Goal: Transaction & Acquisition: Book appointment/travel/reservation

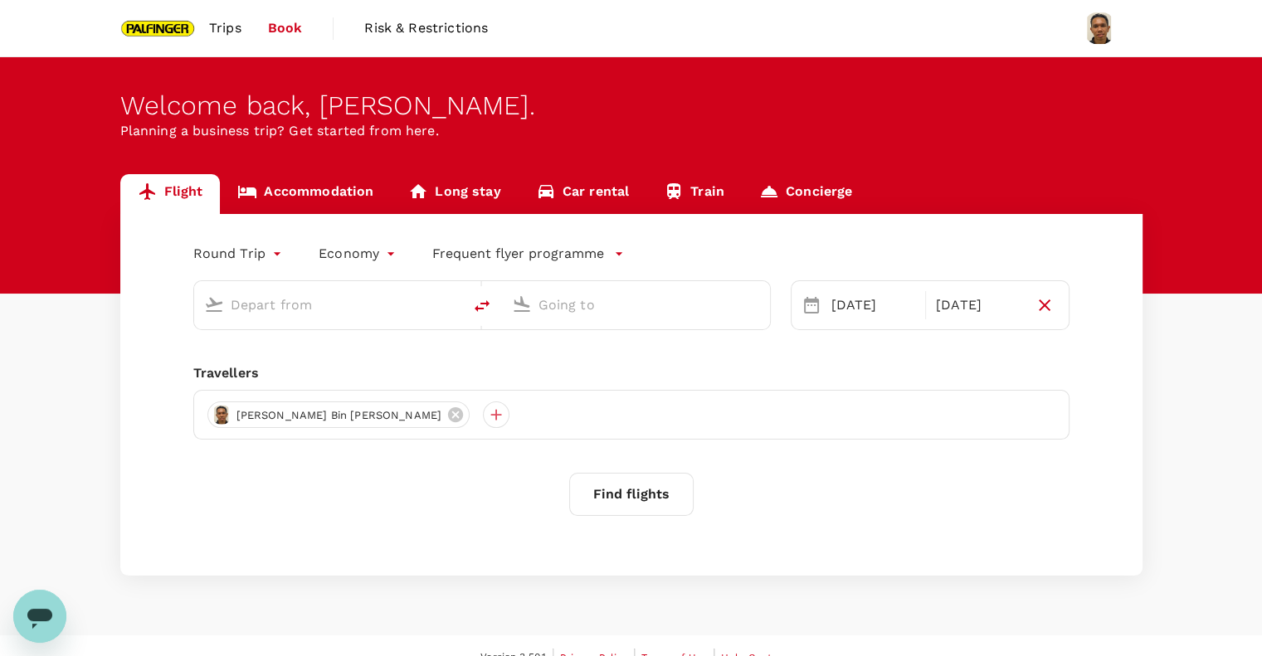
click at [349, 308] on input "text" at bounding box center [329, 305] width 197 height 26
type input "premium-economy"
type input "Singapore Changi (SIN)"
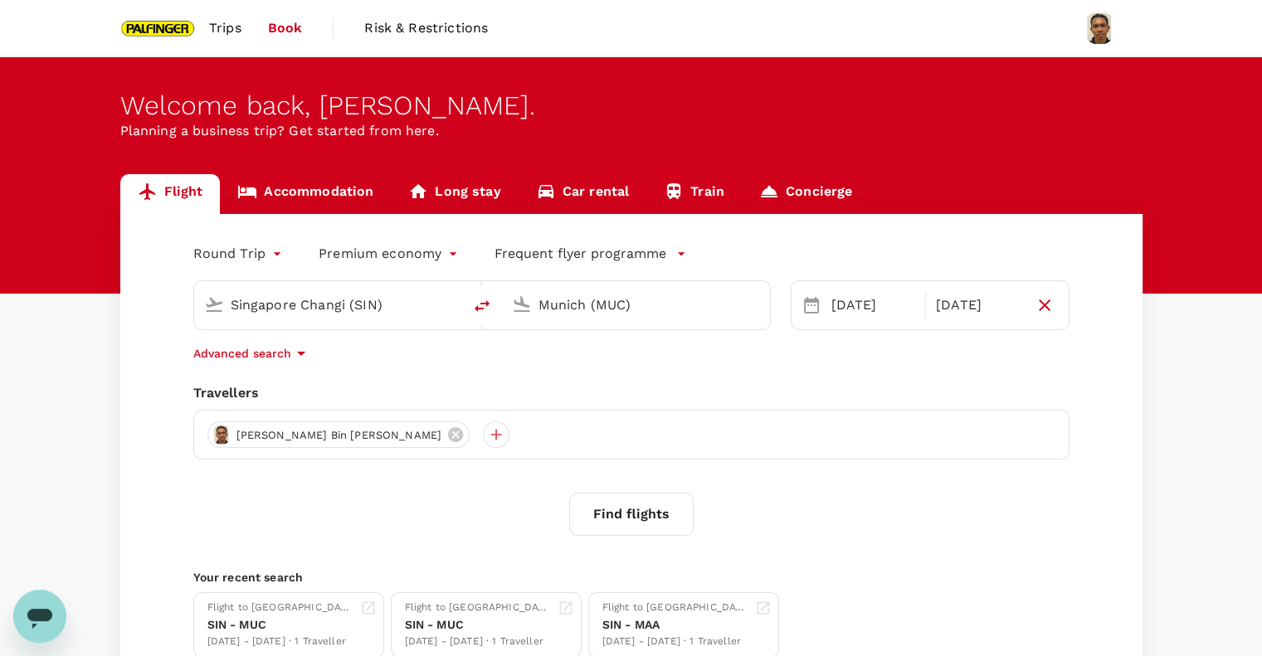
click at [269, 309] on input "Singapore Changi (SIN)" at bounding box center [329, 305] width 197 height 26
click at [577, 312] on input "Munich (MUC)" at bounding box center [636, 305] width 197 height 26
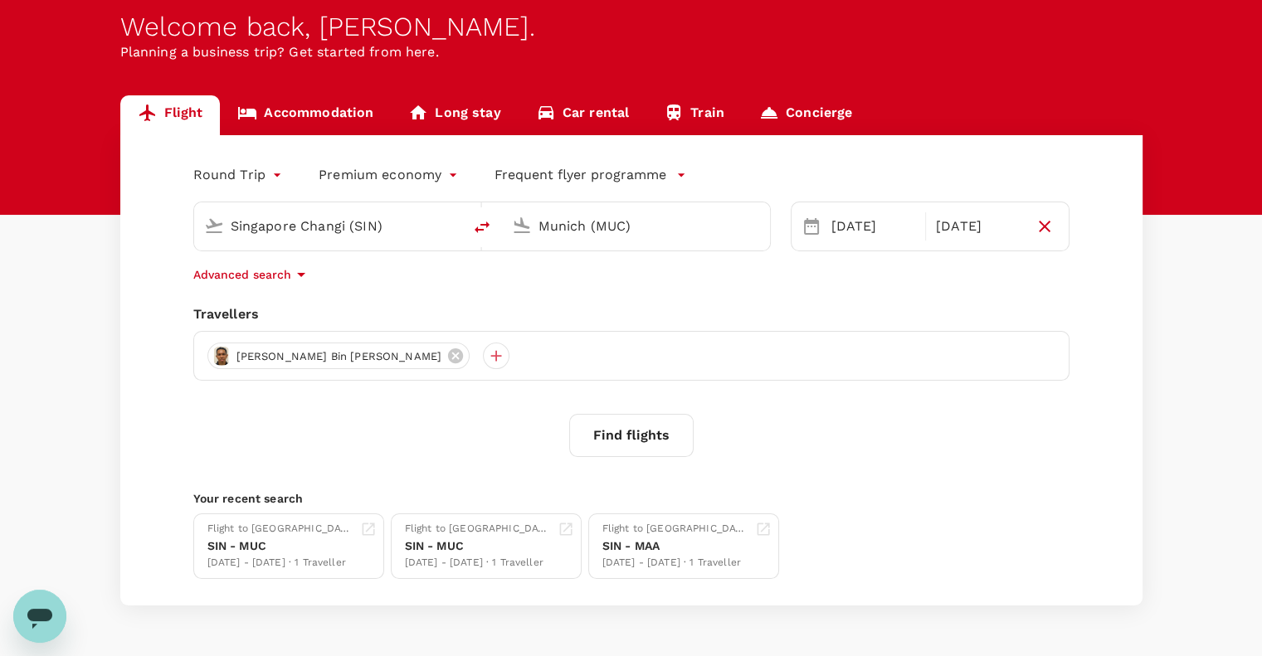
scroll to position [110, 0]
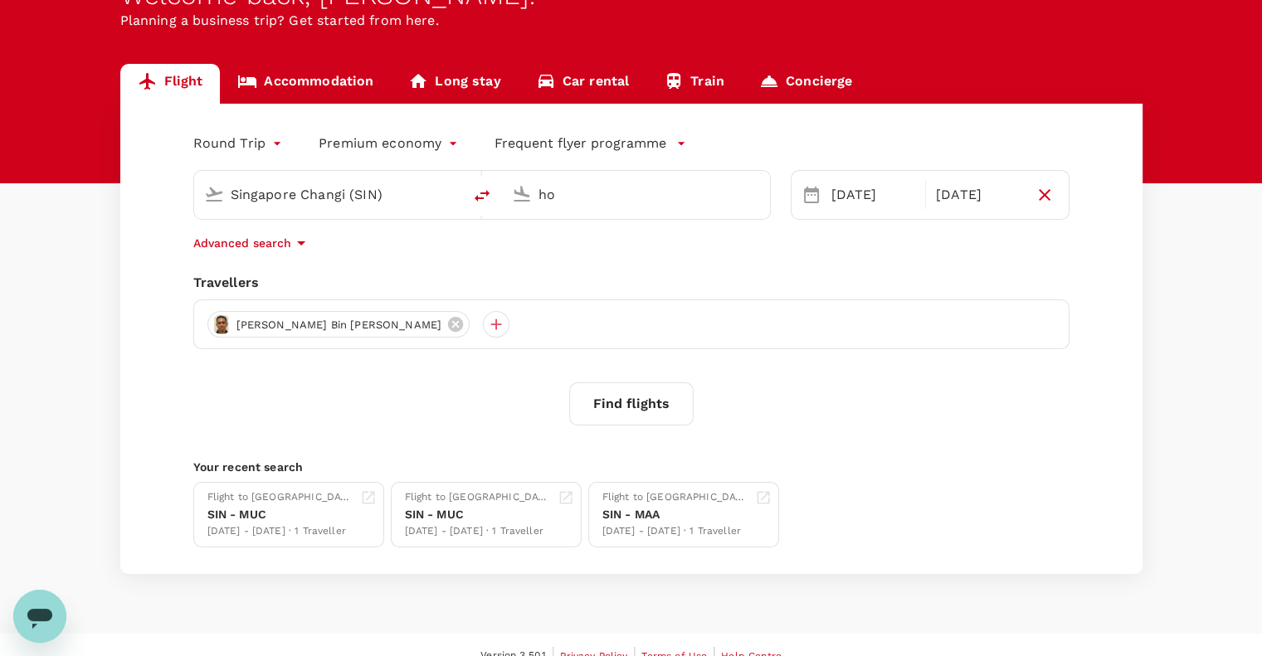
type input "h"
type input "b"
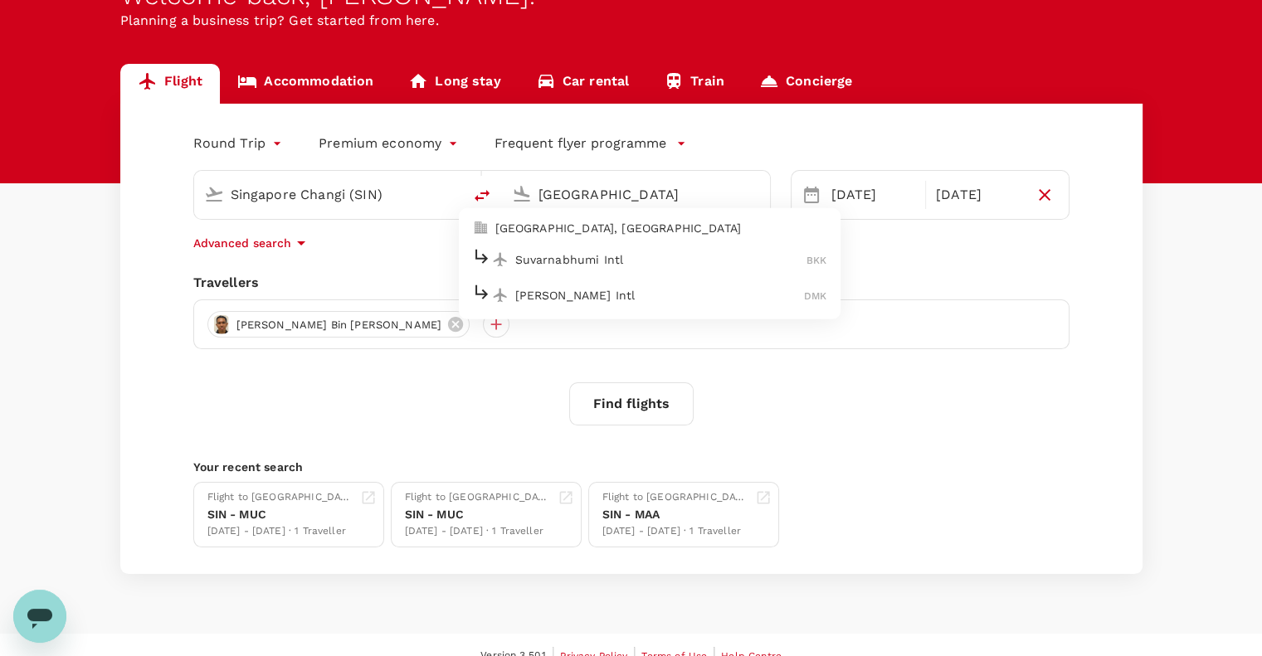
click at [604, 261] on p "Suvarnabhumi Intl" at bounding box center [661, 259] width 292 height 17
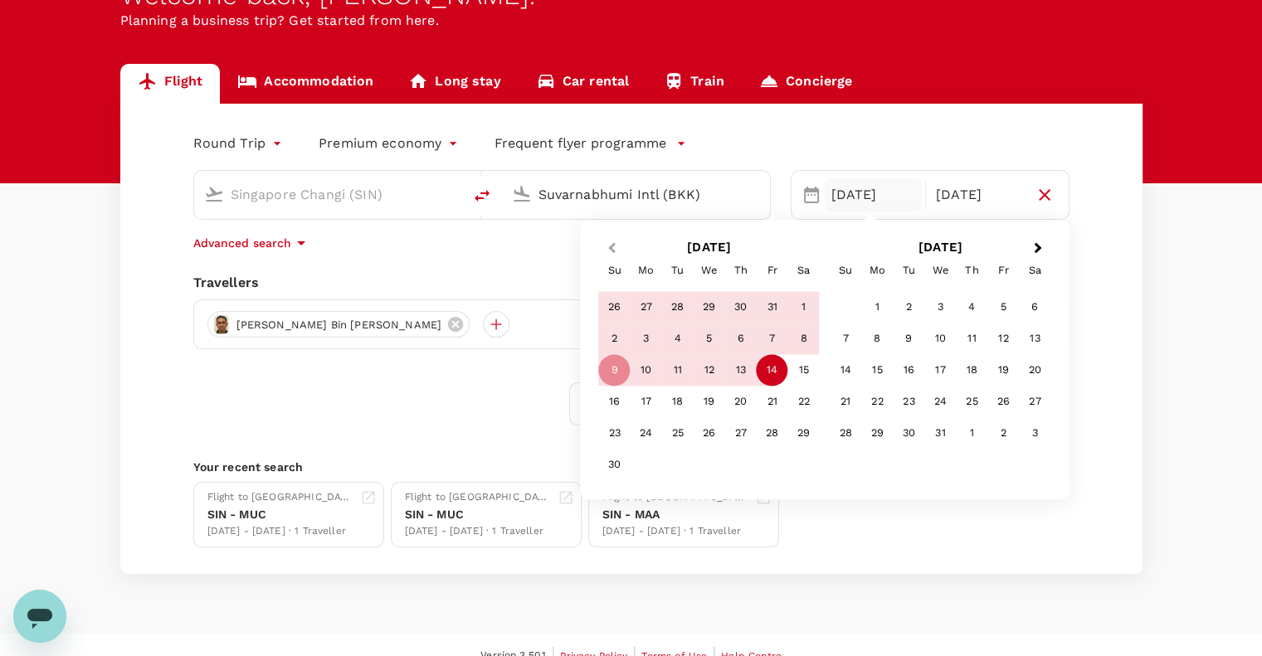
type input "Suvarnabhumi Intl (BKK)"
click at [605, 246] on button "Previous Month" at bounding box center [610, 249] width 27 height 27
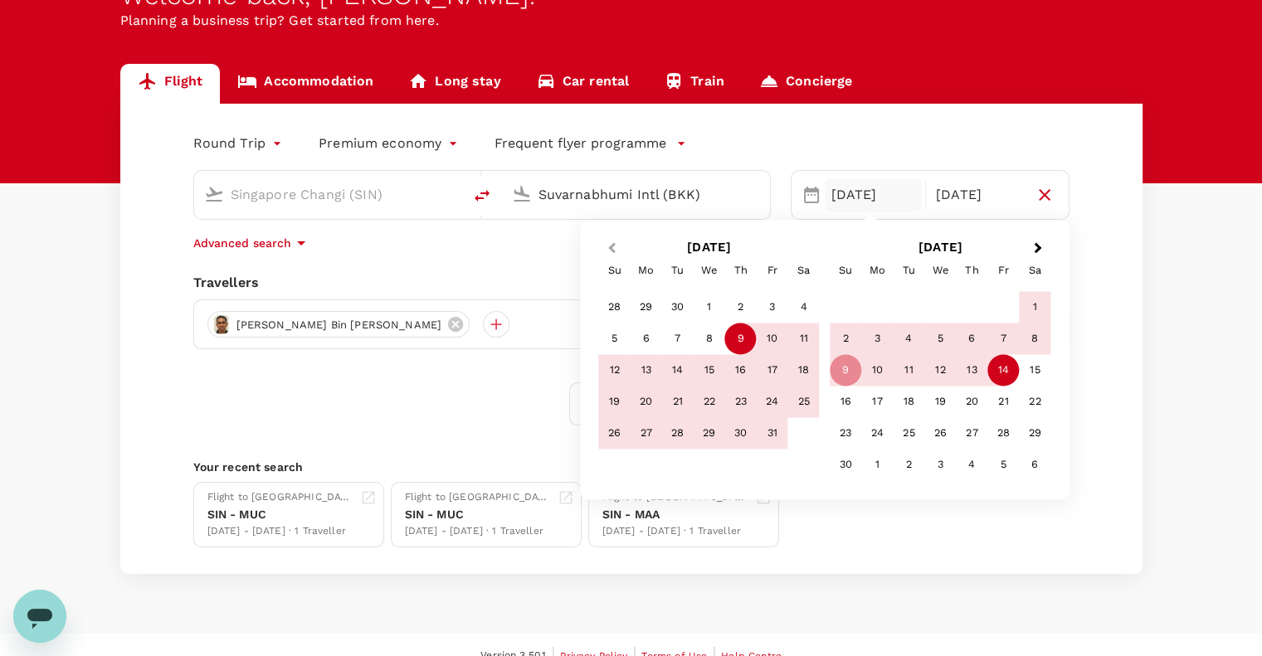
click at [619, 247] on button "Previous Month" at bounding box center [610, 249] width 27 height 27
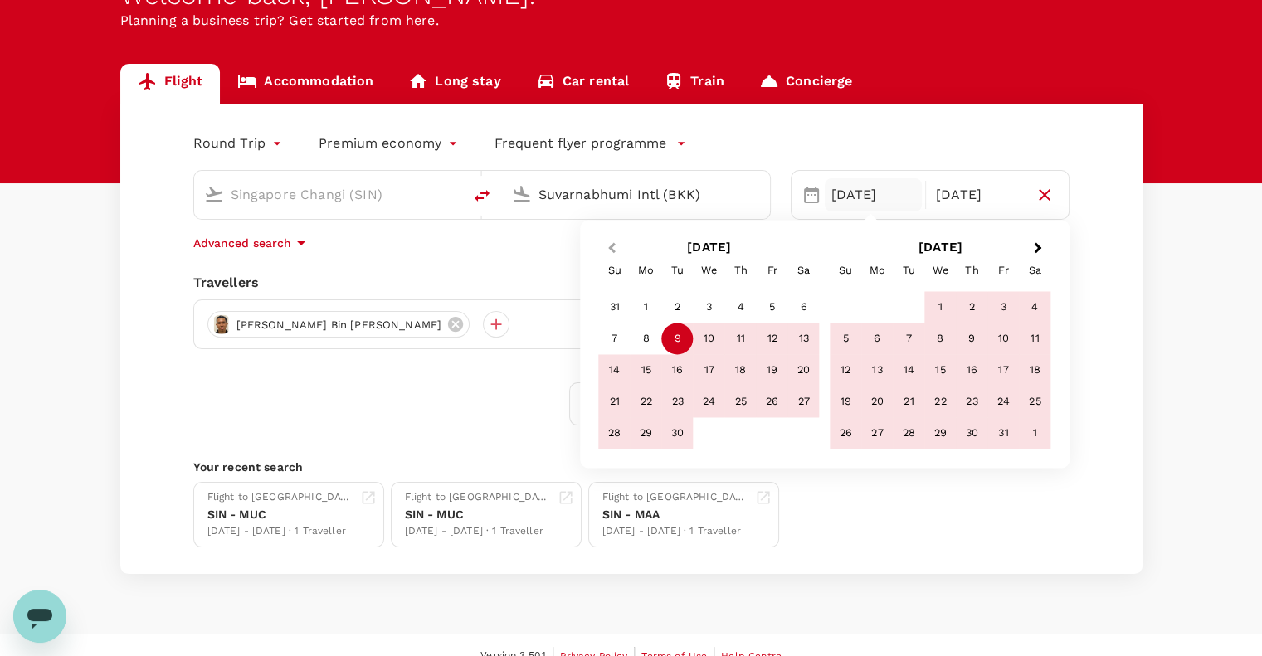
click at [609, 251] on button "Previous Month" at bounding box center [610, 249] width 27 height 27
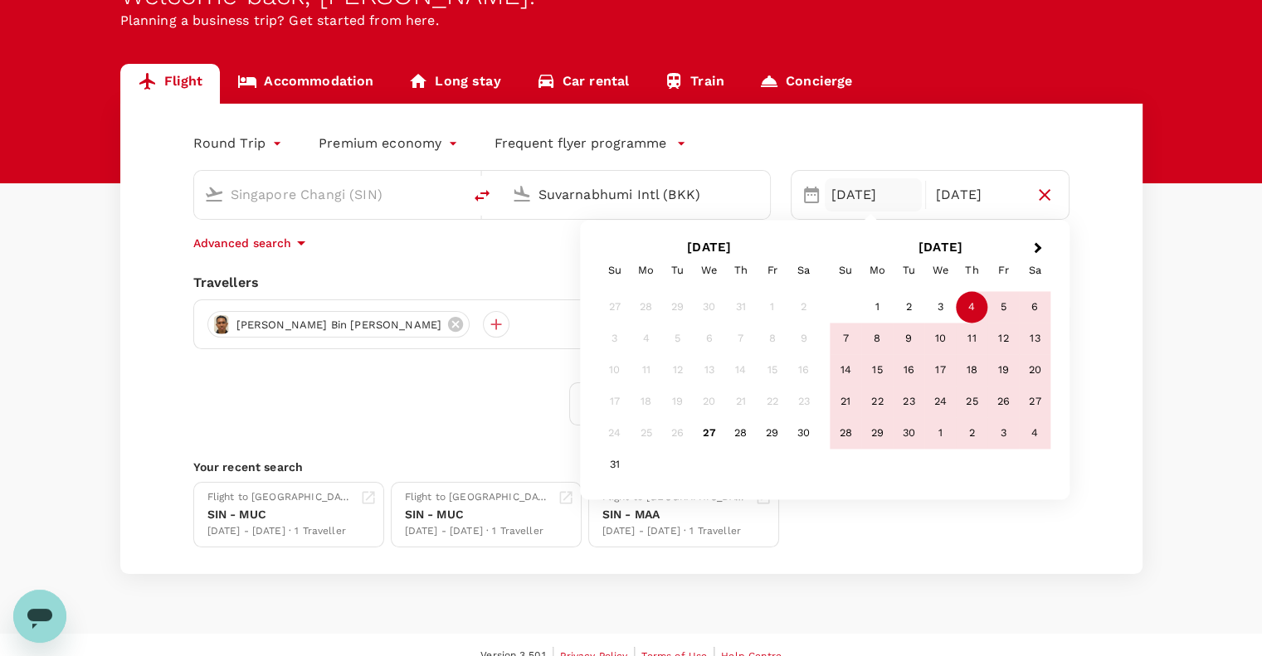
click at [971, 309] on div "4" at bounding box center [972, 308] width 32 height 32
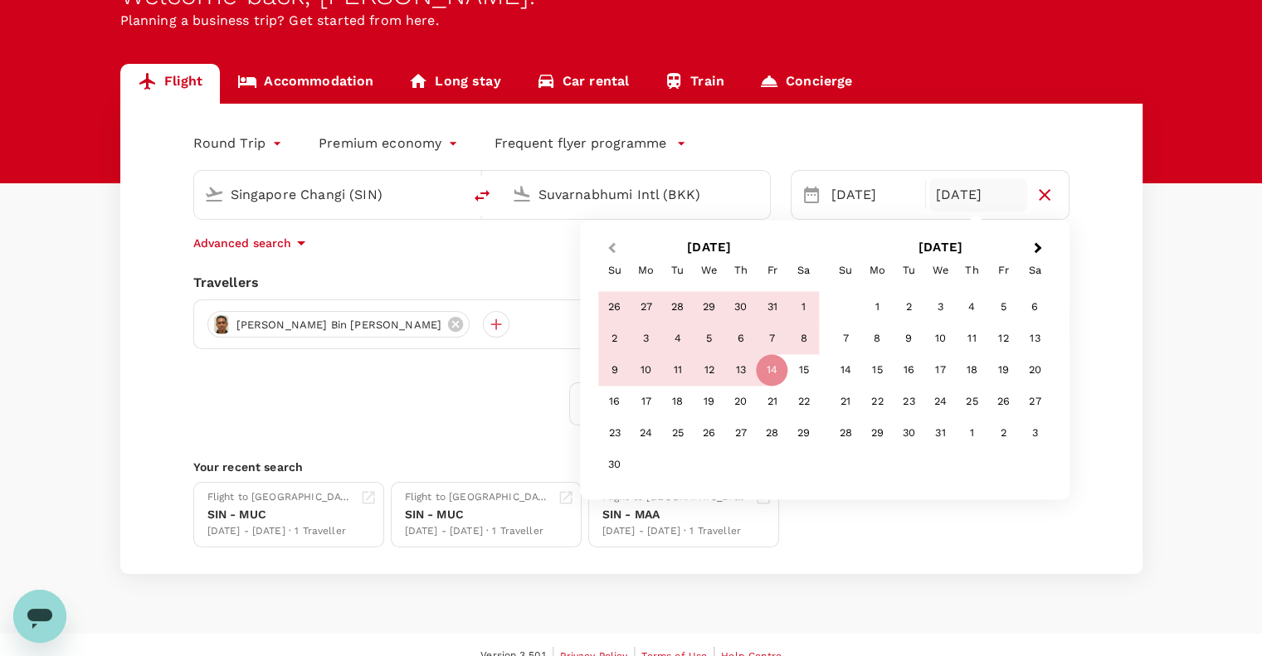
click at [611, 245] on span "Previous Month" at bounding box center [611, 248] width 0 height 19
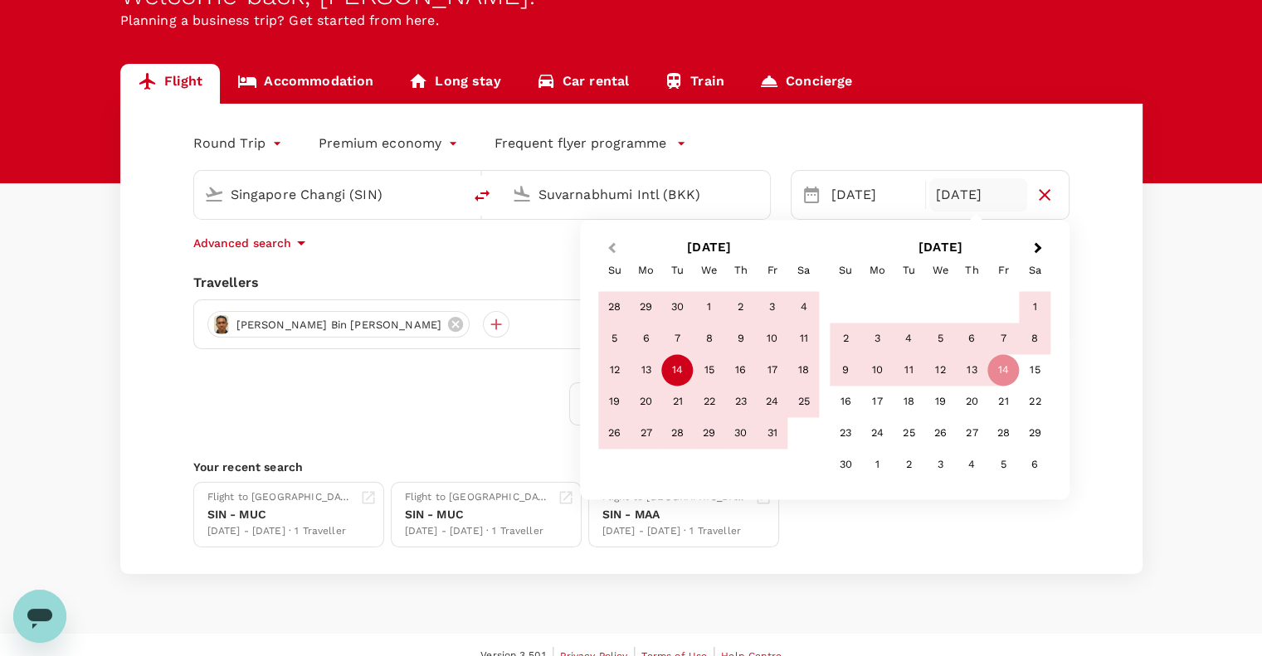
click at [608, 251] on button "Previous Month" at bounding box center [610, 249] width 27 height 27
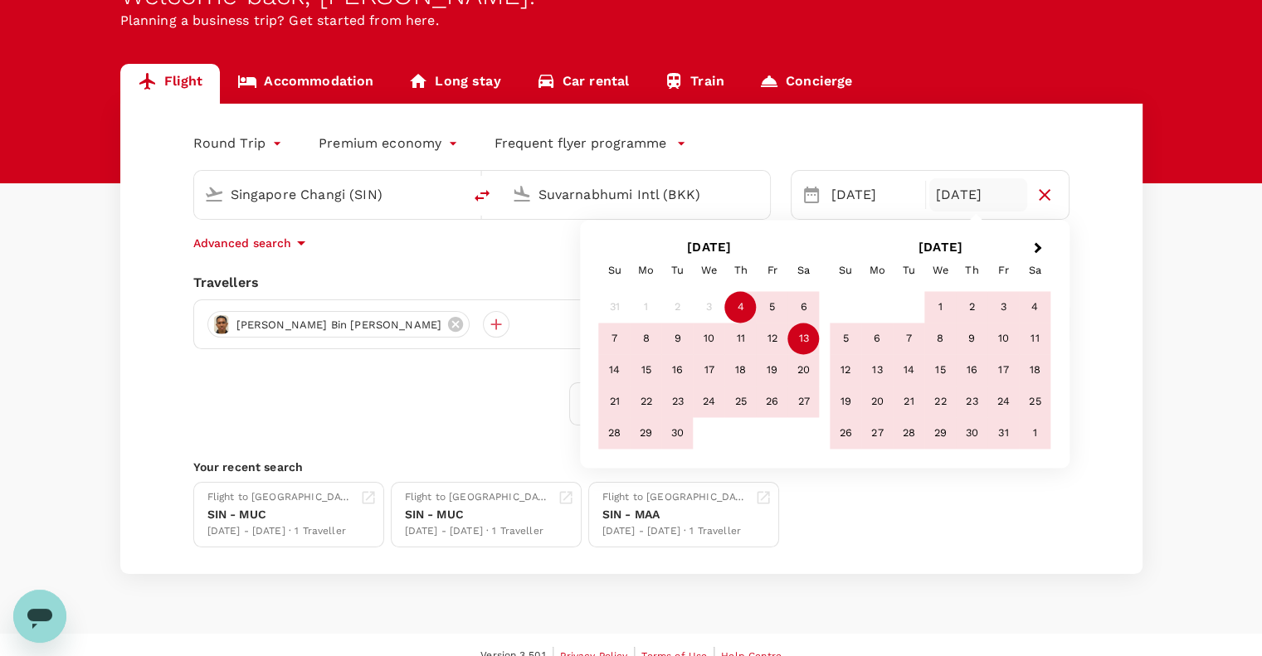
click at [788, 339] on div "13" at bounding box center [804, 340] width 32 height 32
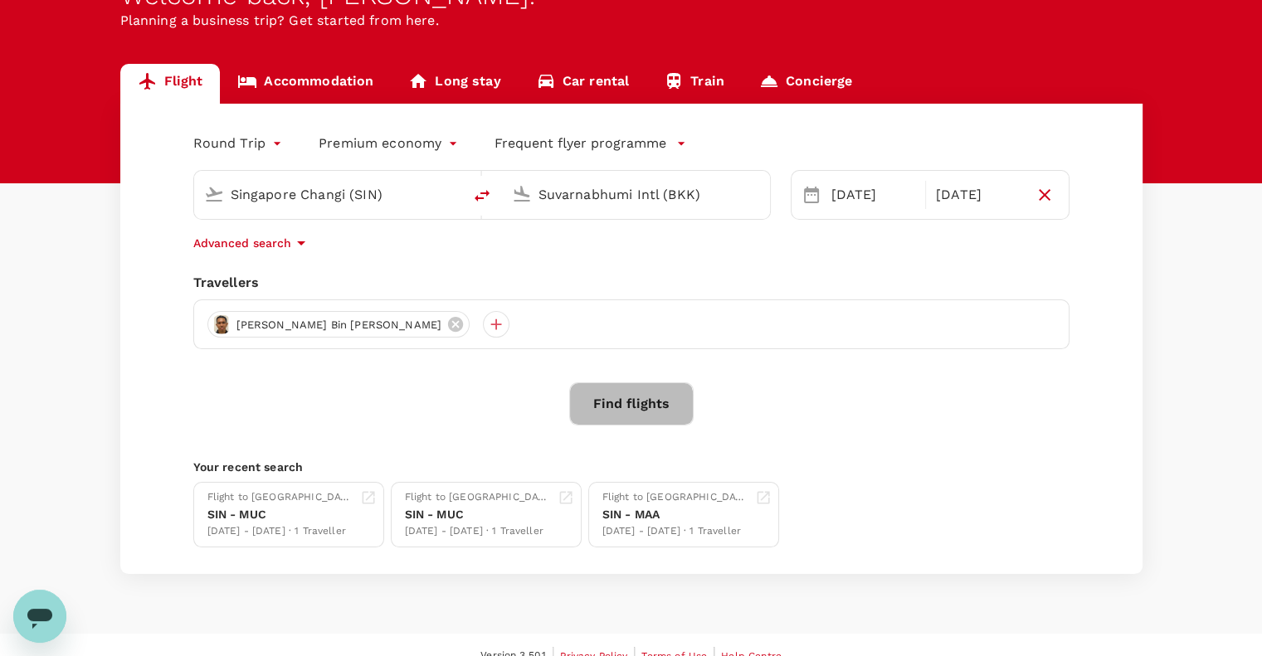
click at [613, 407] on button "Find flights" at bounding box center [631, 403] width 124 height 43
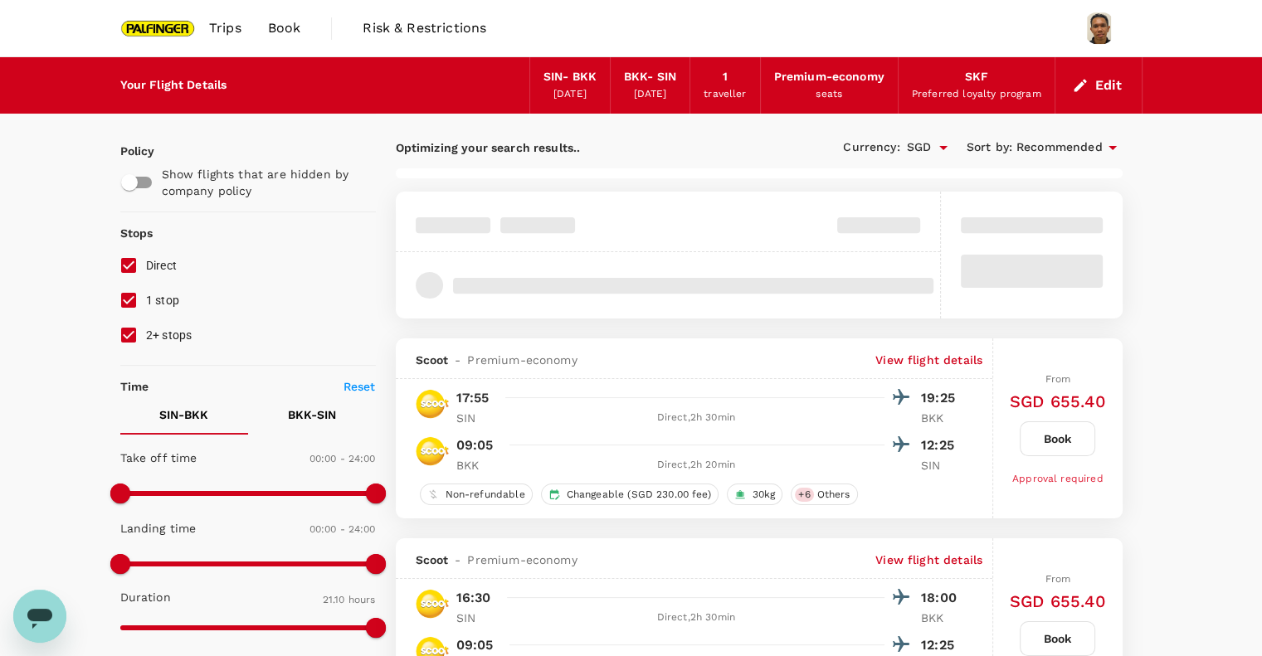
click at [123, 301] on input "1 stop" at bounding box center [128, 300] width 35 height 35
checkbox input "false"
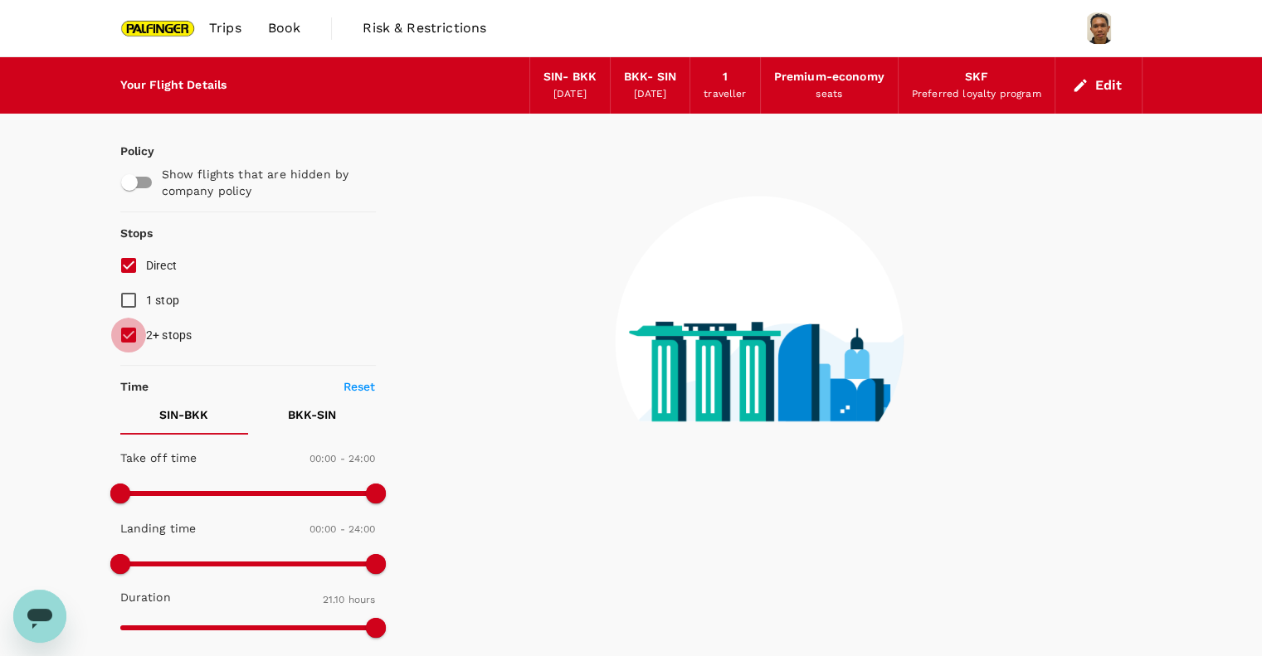
click at [122, 338] on input "2+ stops" at bounding box center [128, 335] width 35 height 35
checkbox input "false"
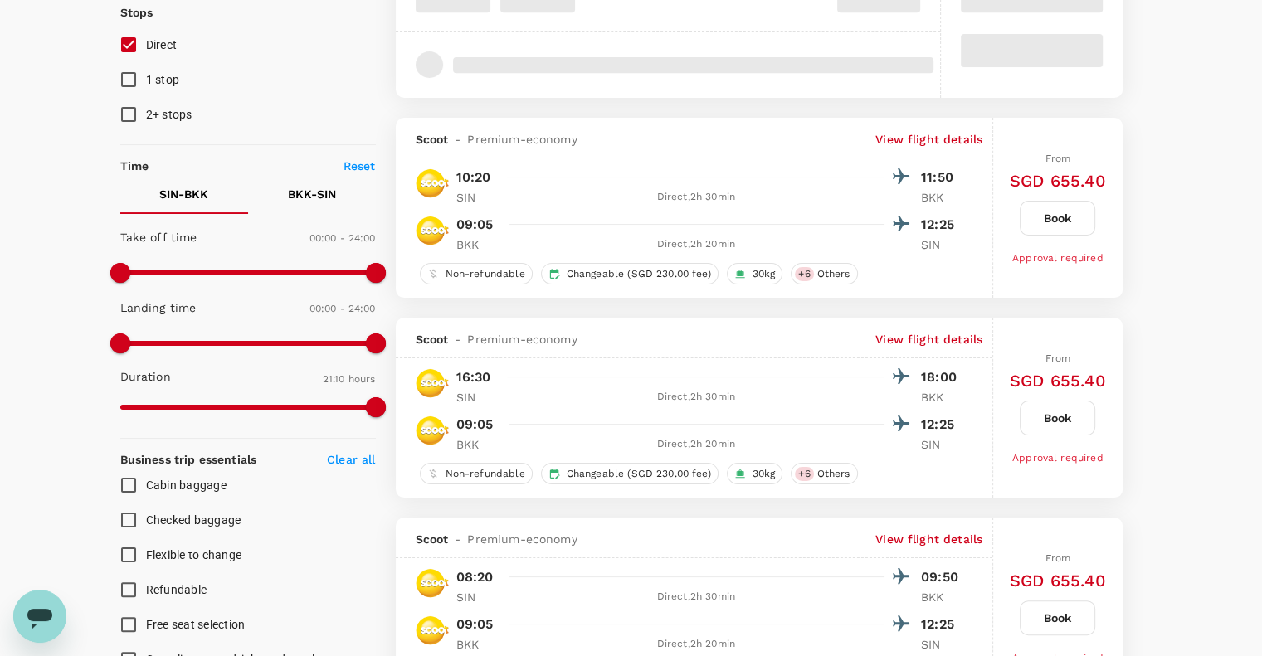
type input "SGD"
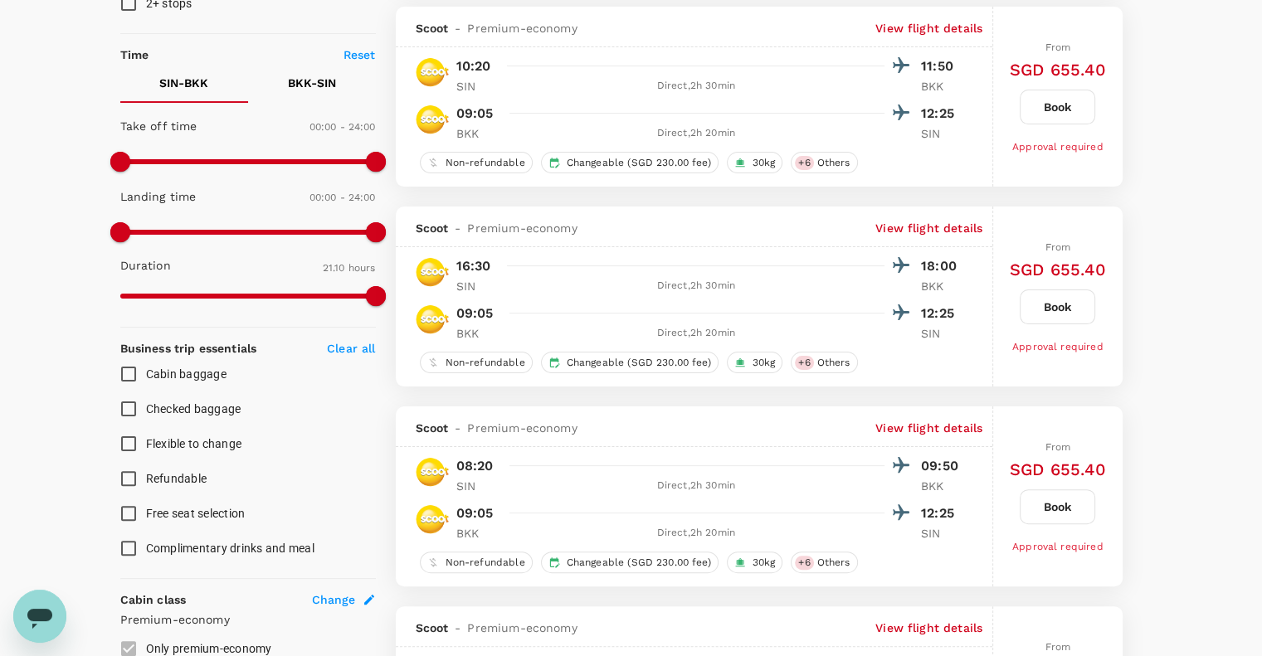
click at [126, 407] on input "Checked baggage" at bounding box center [128, 409] width 35 height 35
checkbox input "true"
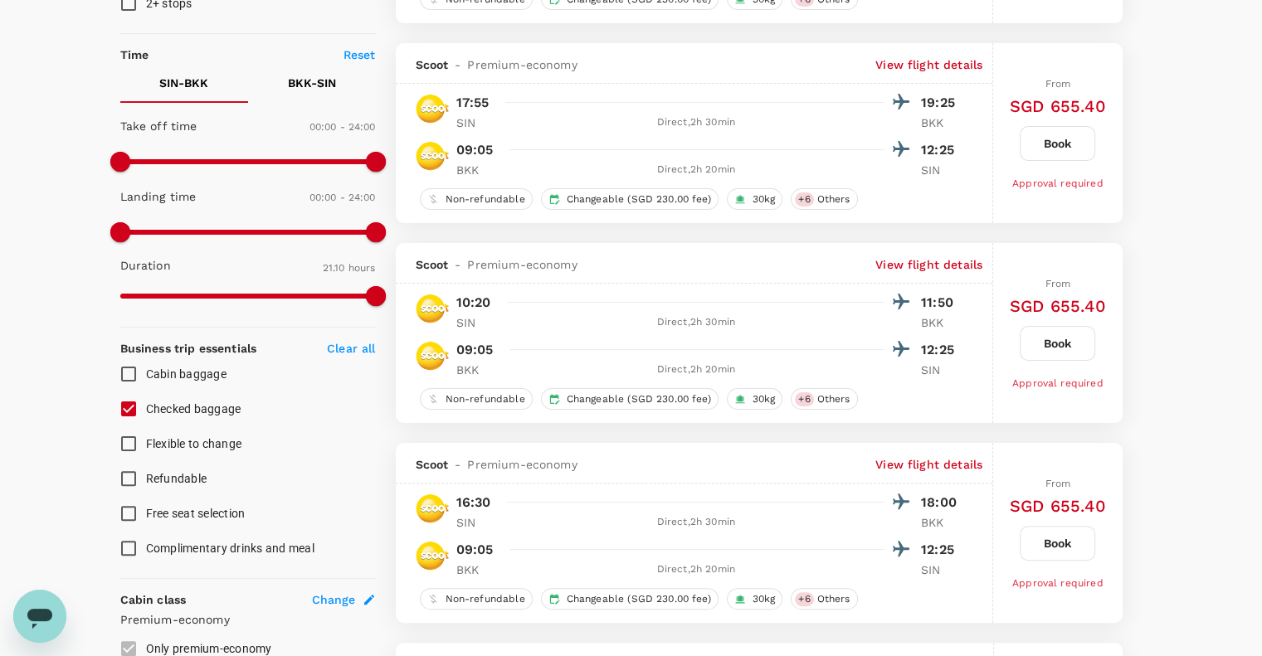
type input "SGD"
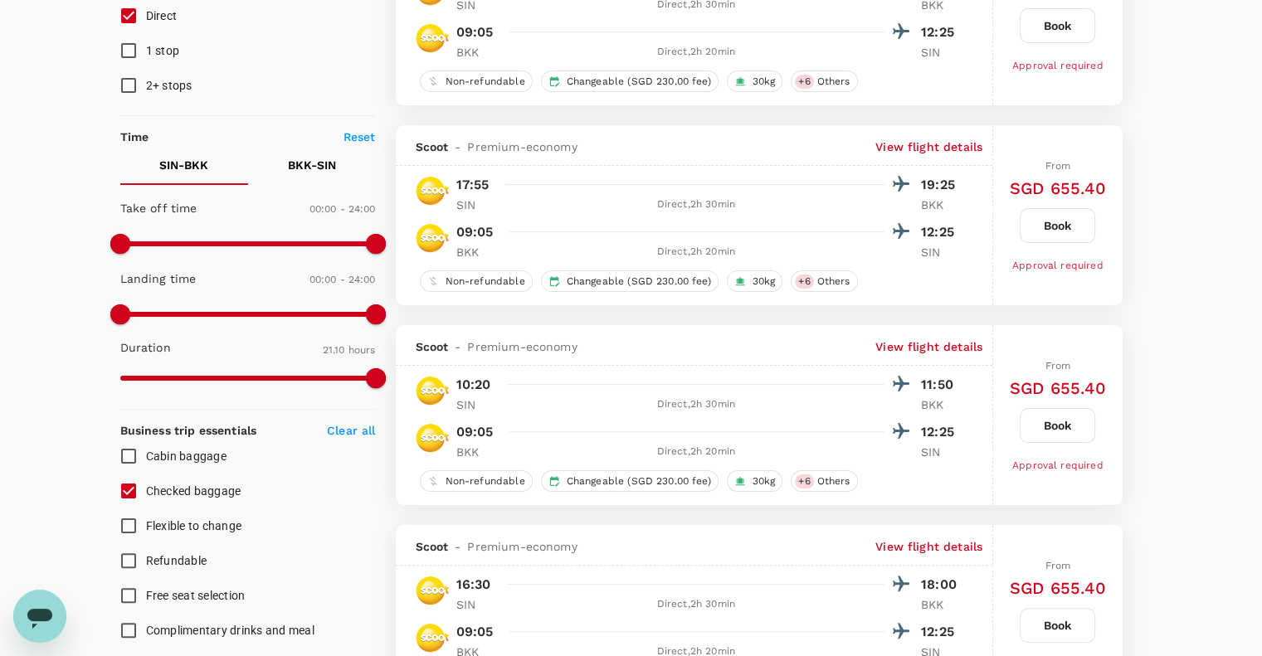
scroll to position [0, 0]
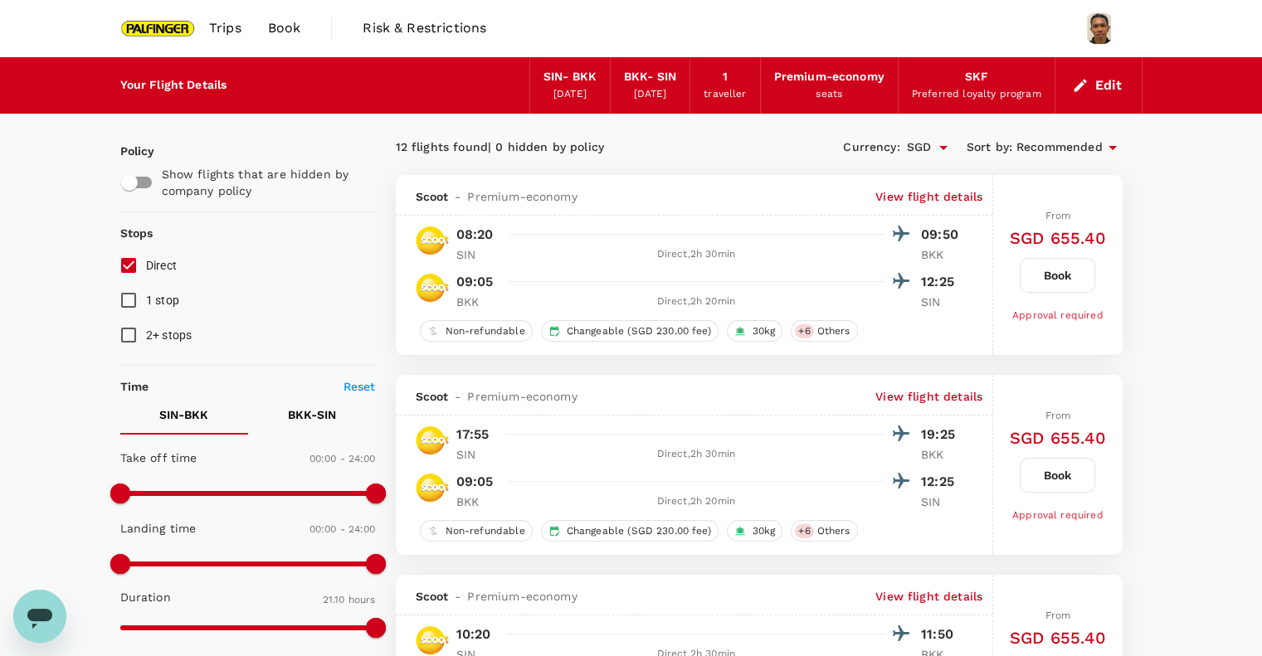
click at [129, 262] on input "Direct" at bounding box center [128, 265] width 35 height 35
checkbox input "false"
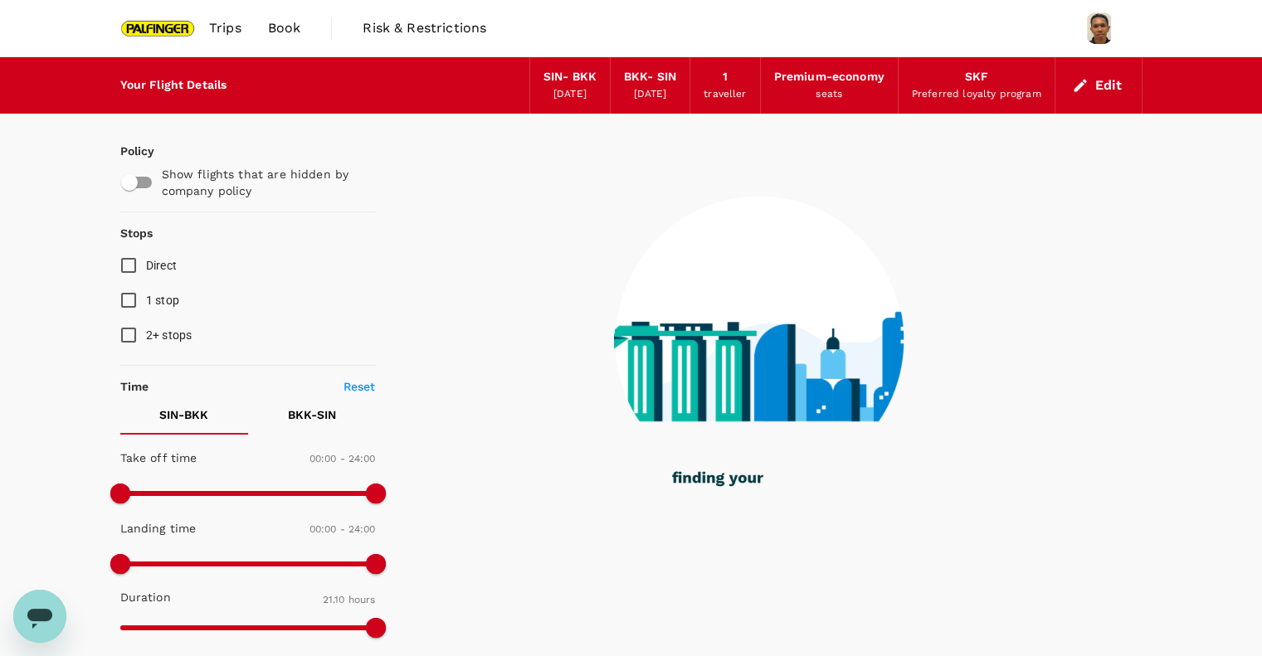
click at [141, 189] on input "checkbox" at bounding box center [129, 183] width 95 height 32
checkbox input "true"
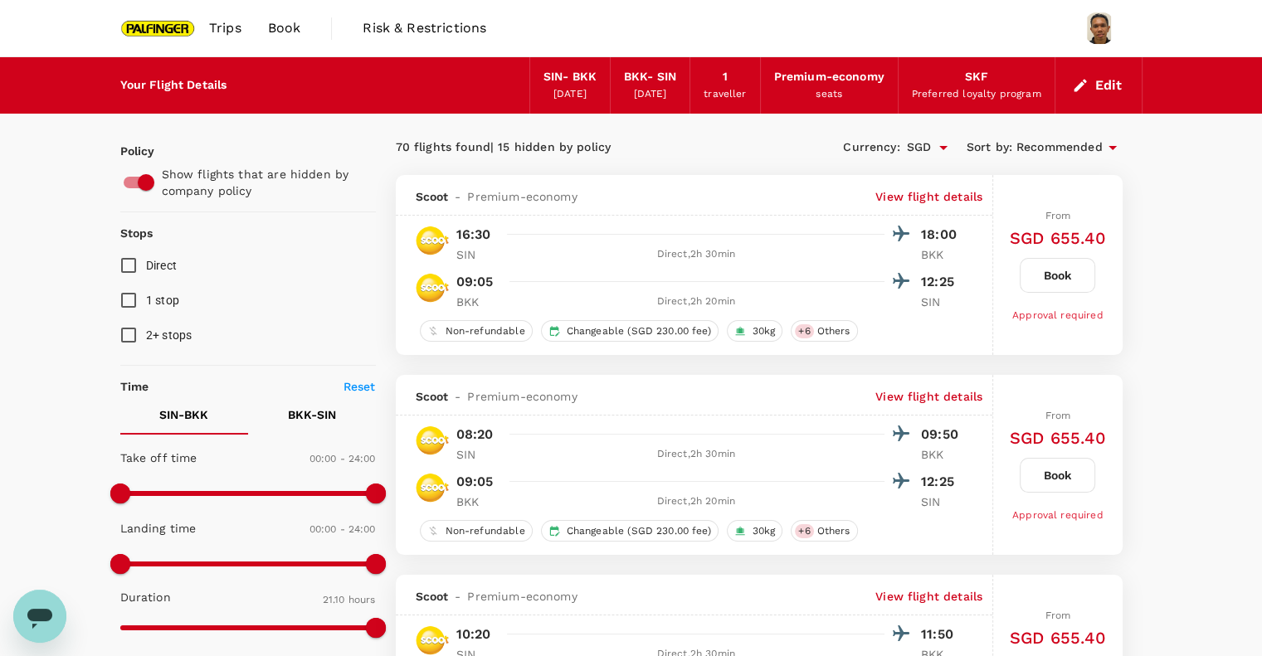
click at [126, 268] on input "Direct" at bounding box center [128, 265] width 35 height 35
checkbox input "true"
click at [1109, 84] on button "Edit" at bounding box center [1099, 85] width 60 height 27
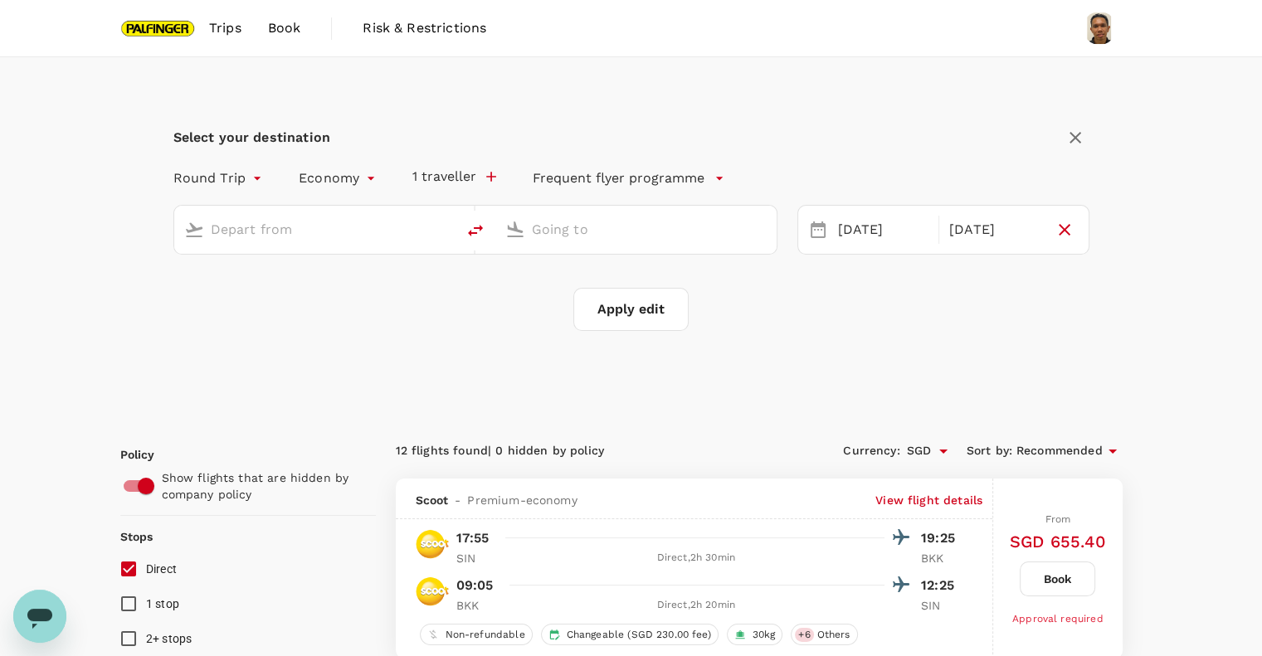
type input "premium-economy"
type input "Singapore Changi (SIN)"
type input "Suvarnabhumi Intl (BKK)"
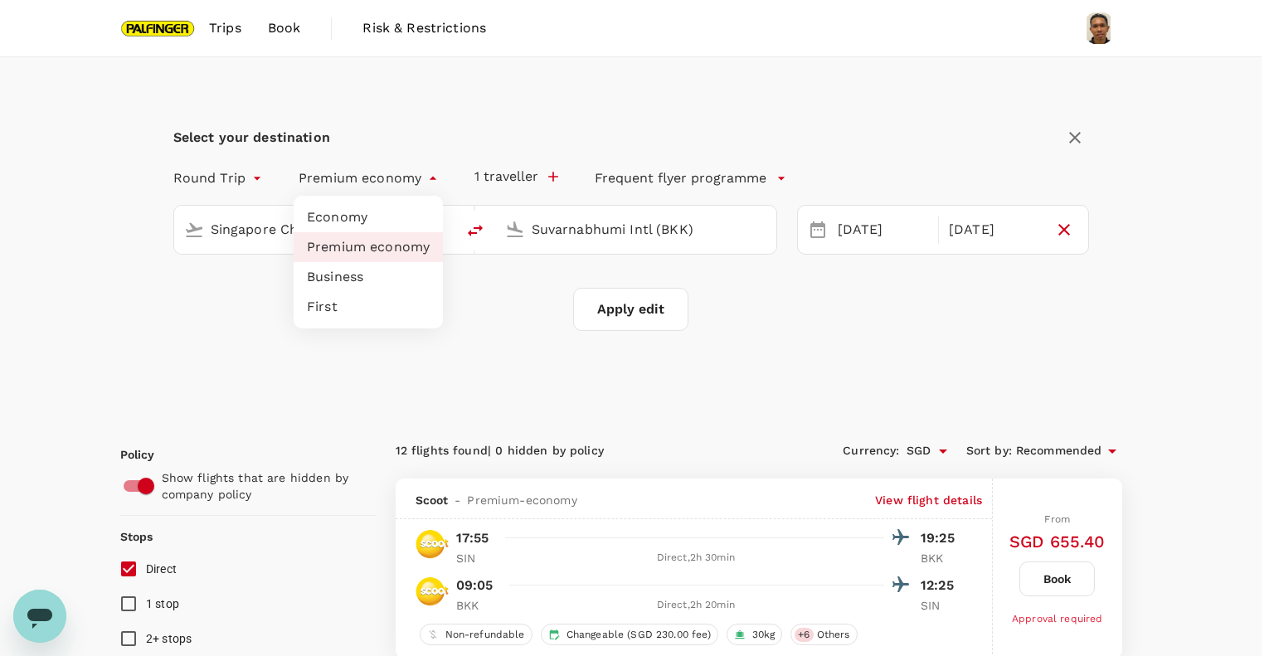
click at [360, 222] on li "Economy" at bounding box center [368, 217] width 149 height 30
type input "economy"
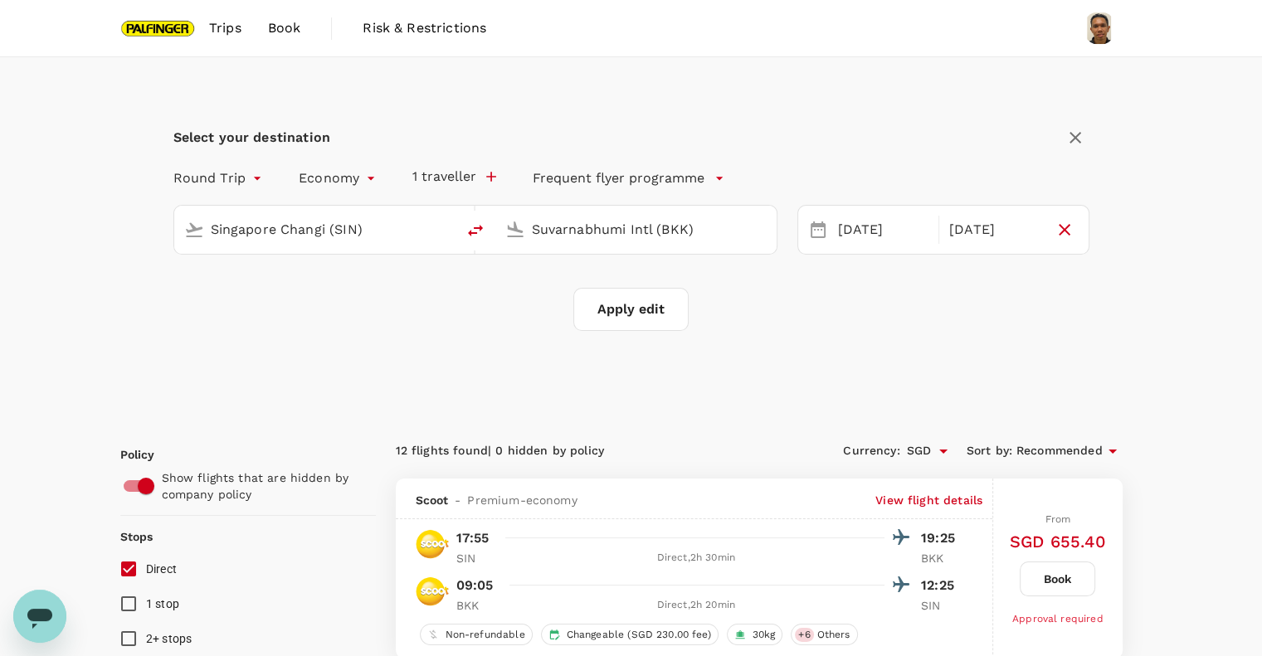
click at [644, 311] on button "Apply edit" at bounding box center [630, 309] width 115 height 43
checkbox input "false"
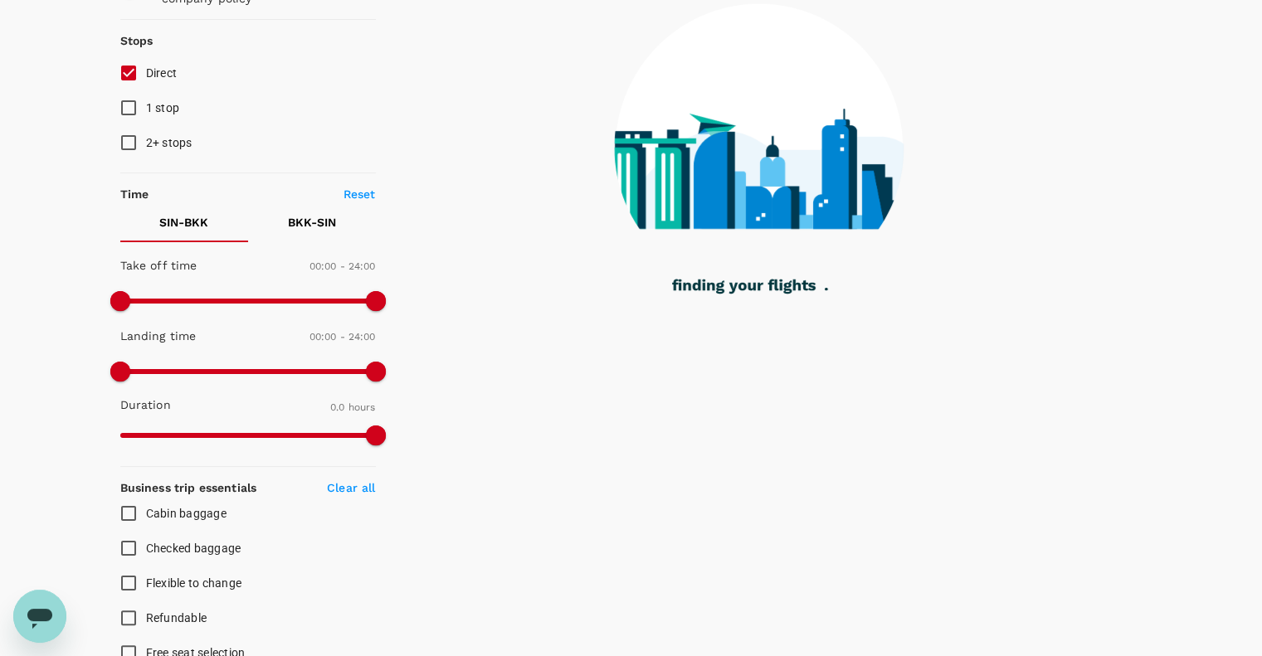
scroll to position [442, 0]
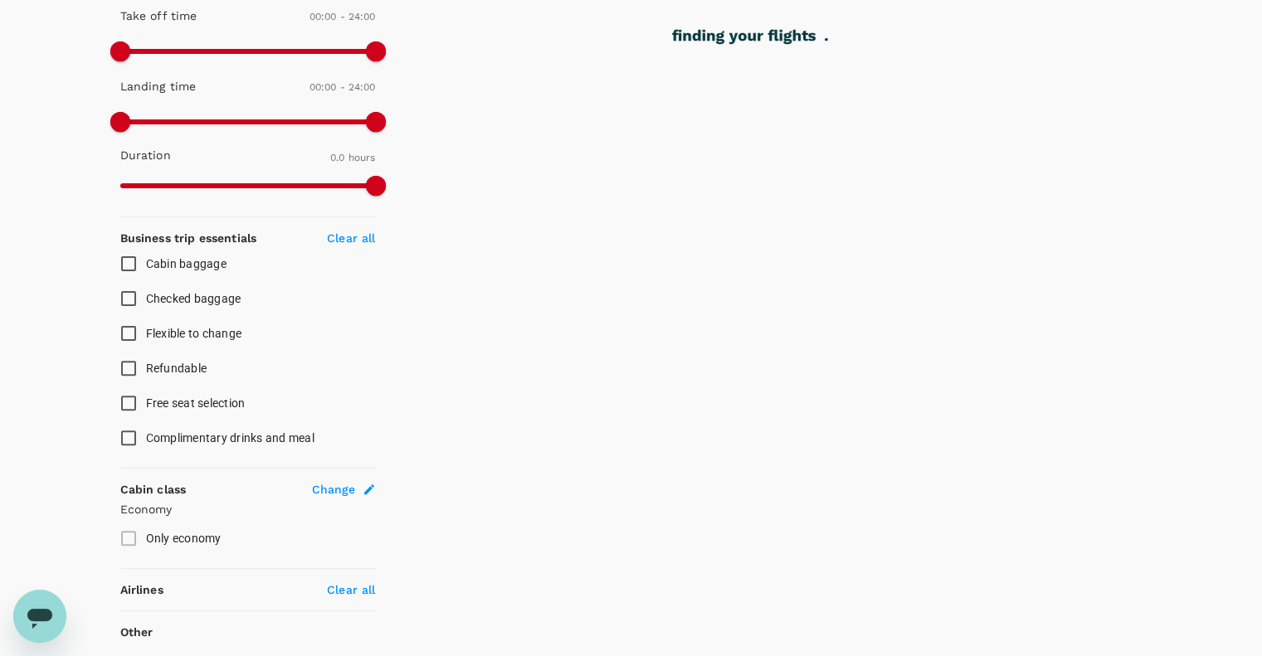
type input "400"
checkbox input "true"
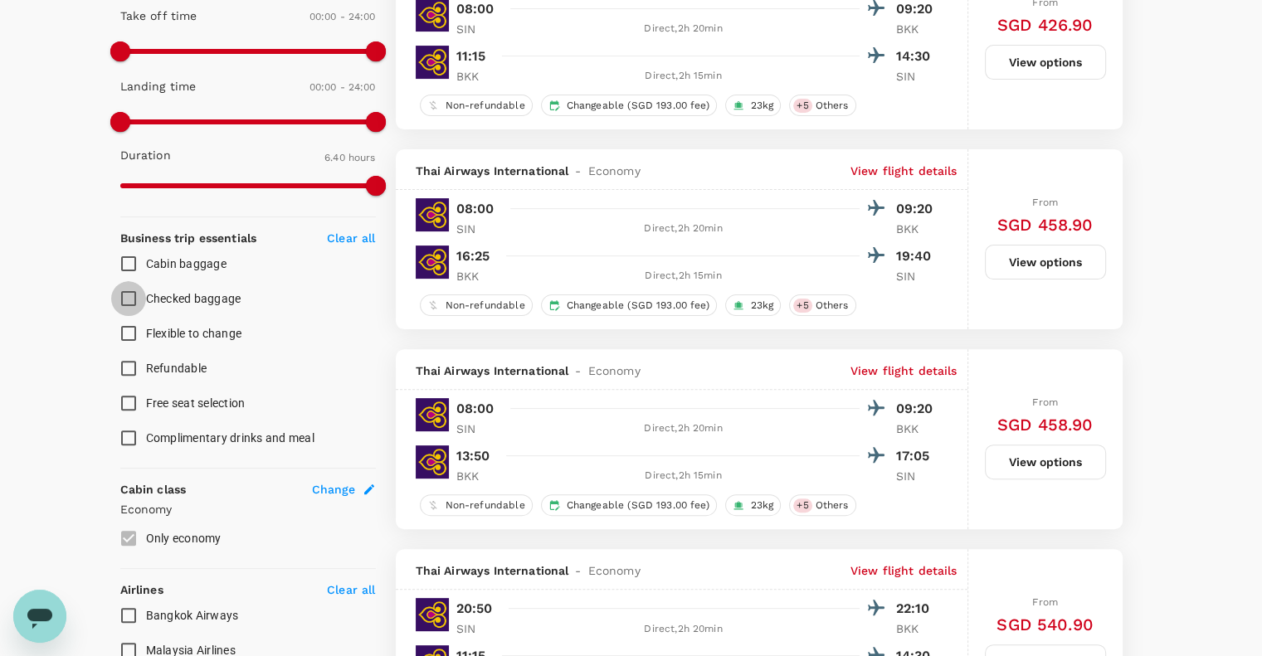
click at [125, 298] on input "Checked baggage" at bounding box center [128, 298] width 35 height 35
checkbox input "true"
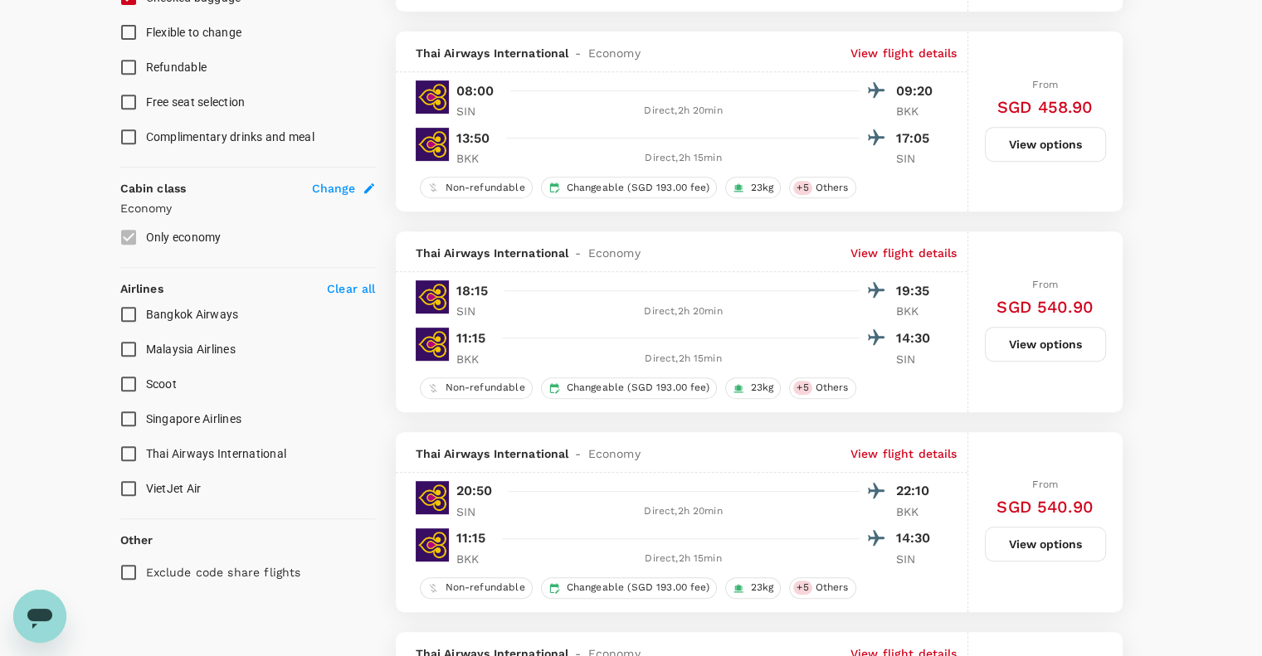
scroll to position [859, 0]
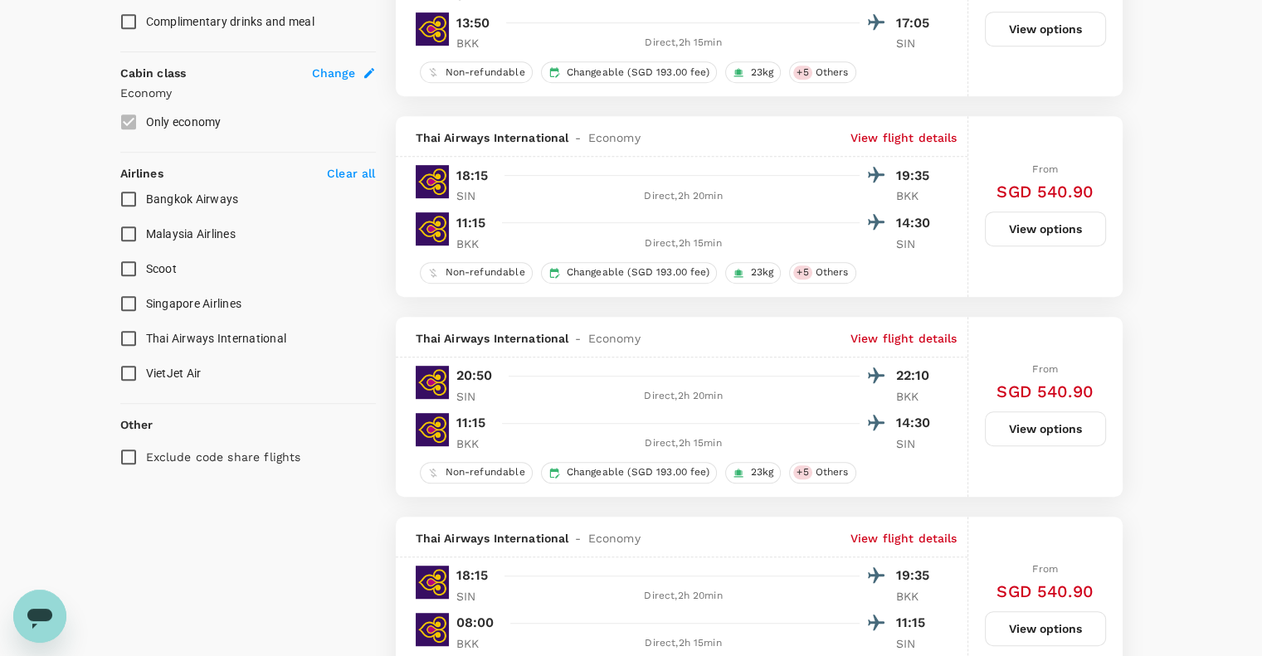
click at [136, 273] on input "Scoot" at bounding box center [128, 268] width 35 height 35
checkbox input "true"
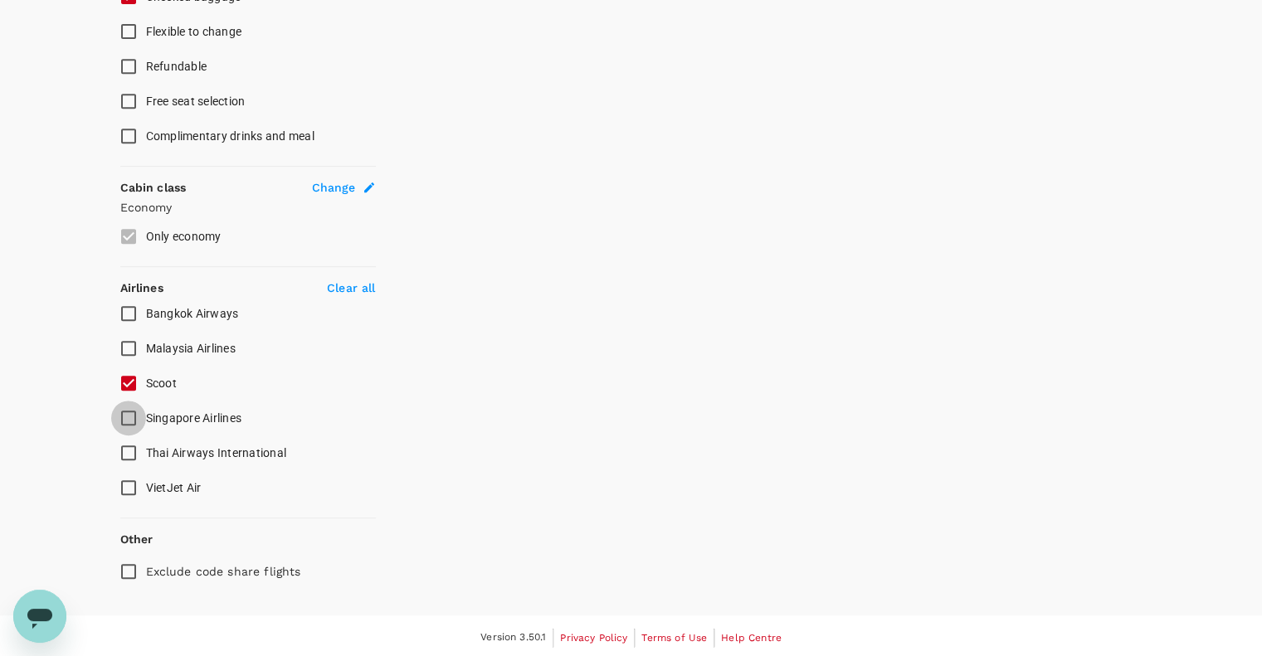
click at [119, 412] on input "Singapore Airlines" at bounding box center [128, 418] width 35 height 35
checkbox input "true"
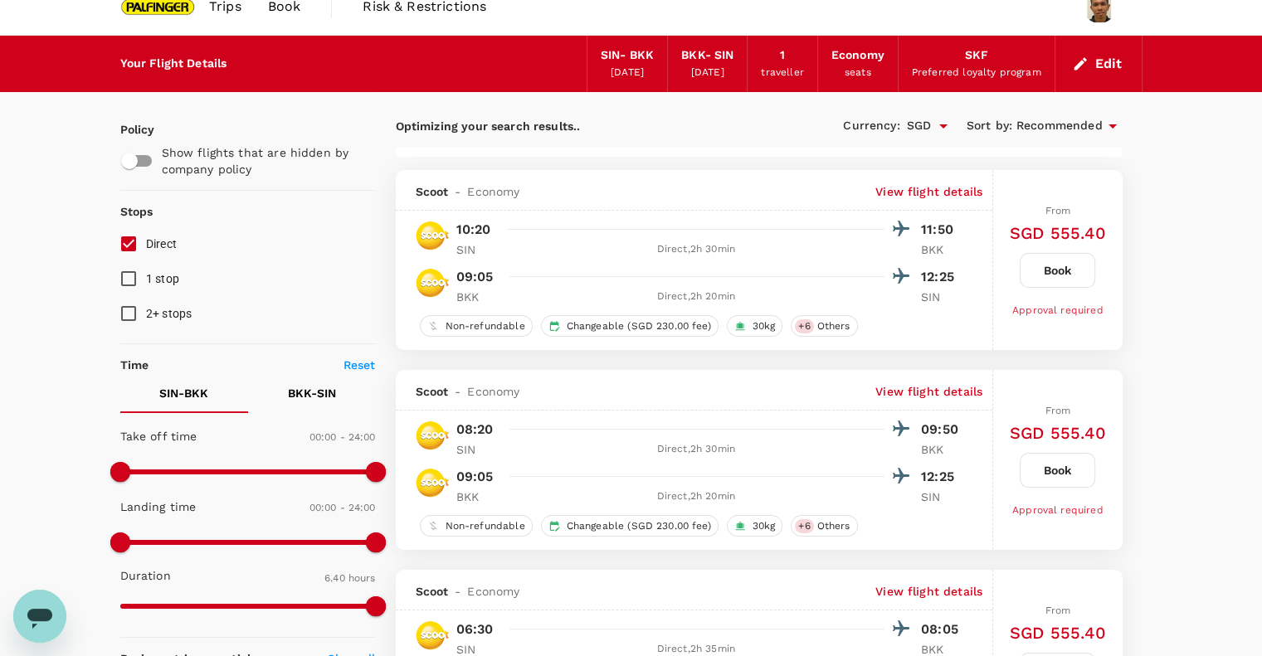
scroll to position [0, 0]
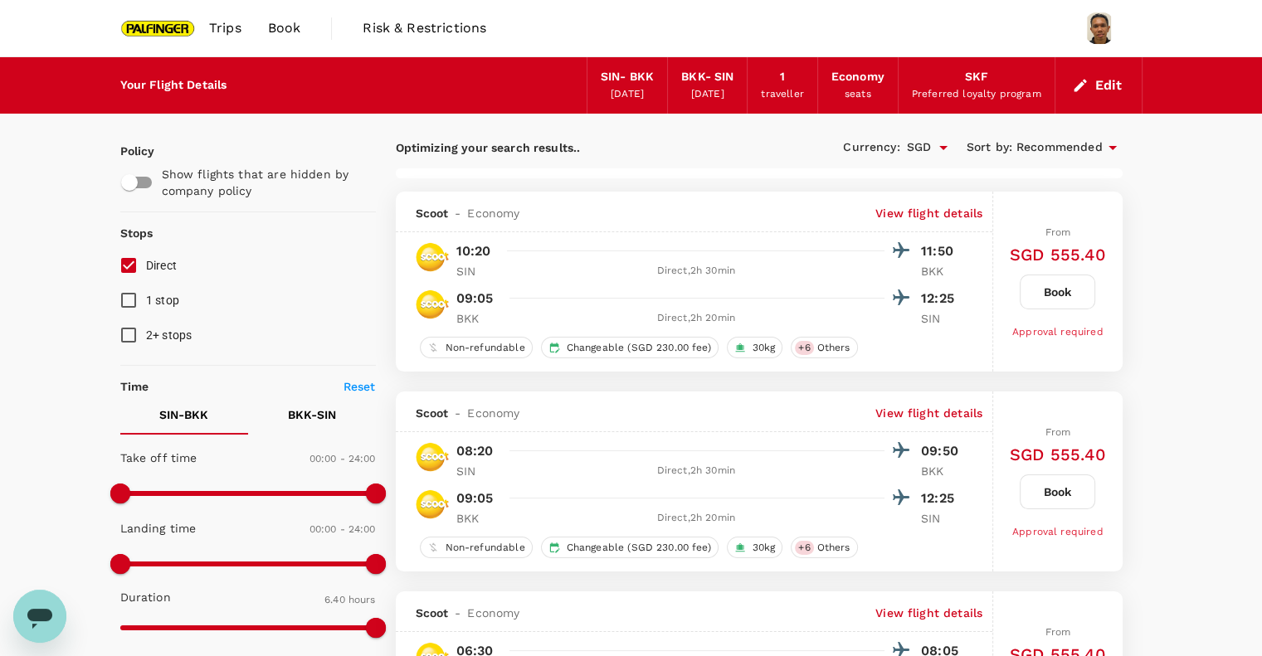
type input "510"
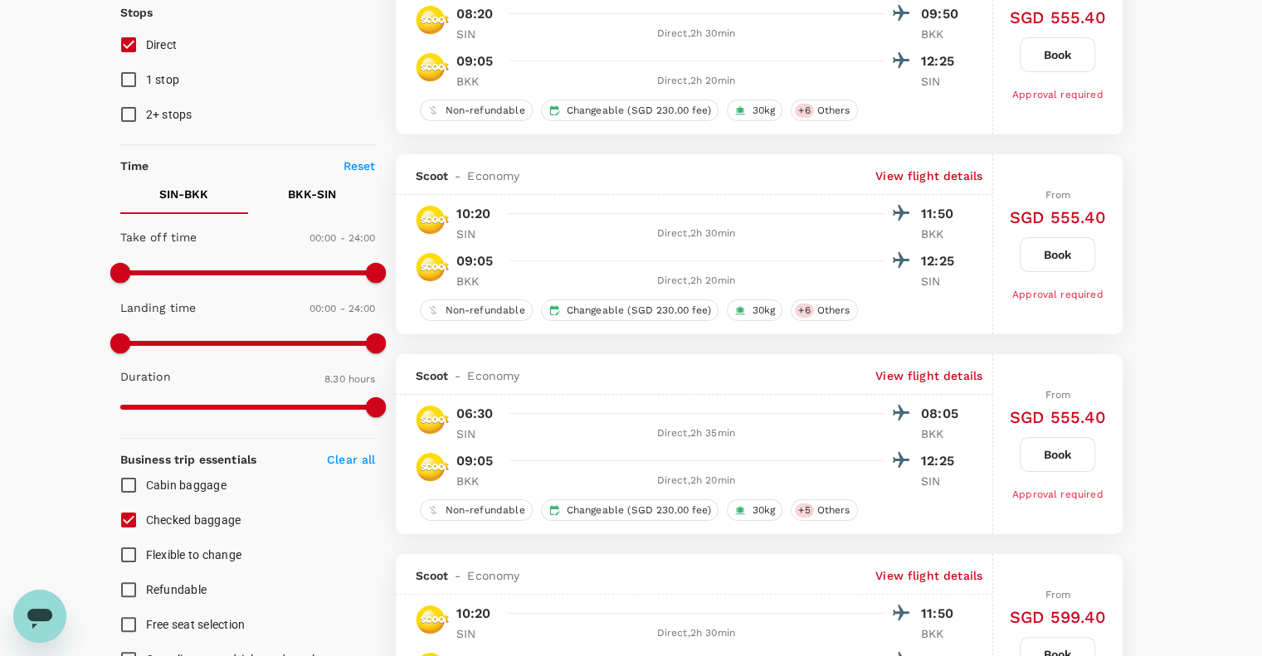
scroll to position [110, 0]
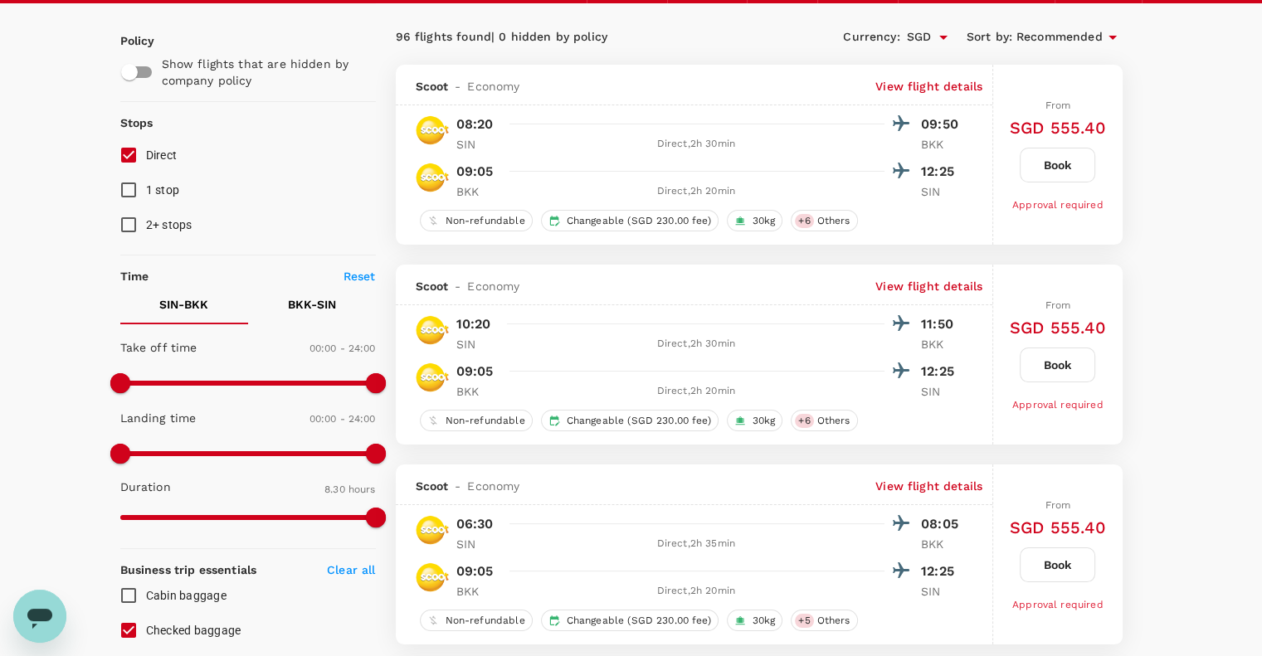
click at [323, 307] on p "BKK - SIN" at bounding box center [312, 304] width 48 height 17
click at [229, 382] on span at bounding box center [248, 383] width 256 height 25
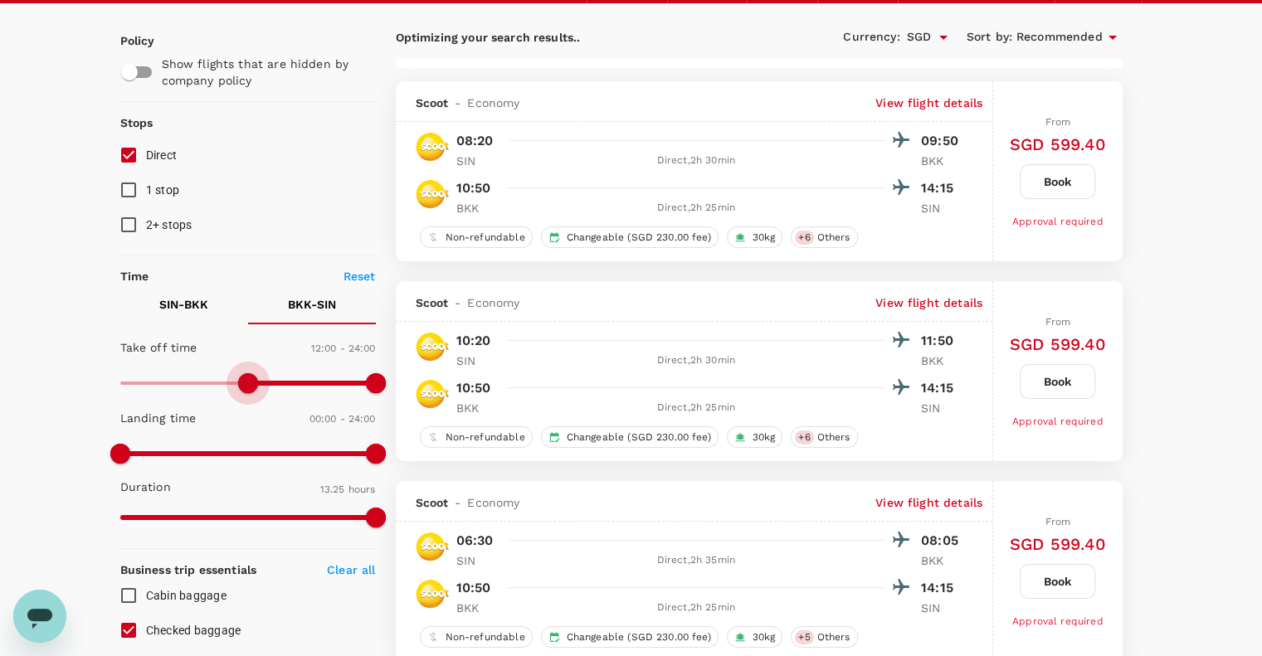
type input "720"
type input "SGD"
type input "720"
drag, startPoint x: 229, startPoint y: 382, endPoint x: 248, endPoint y: 384, distance: 19.2
click at [248, 384] on span at bounding box center [248, 383] width 20 height 20
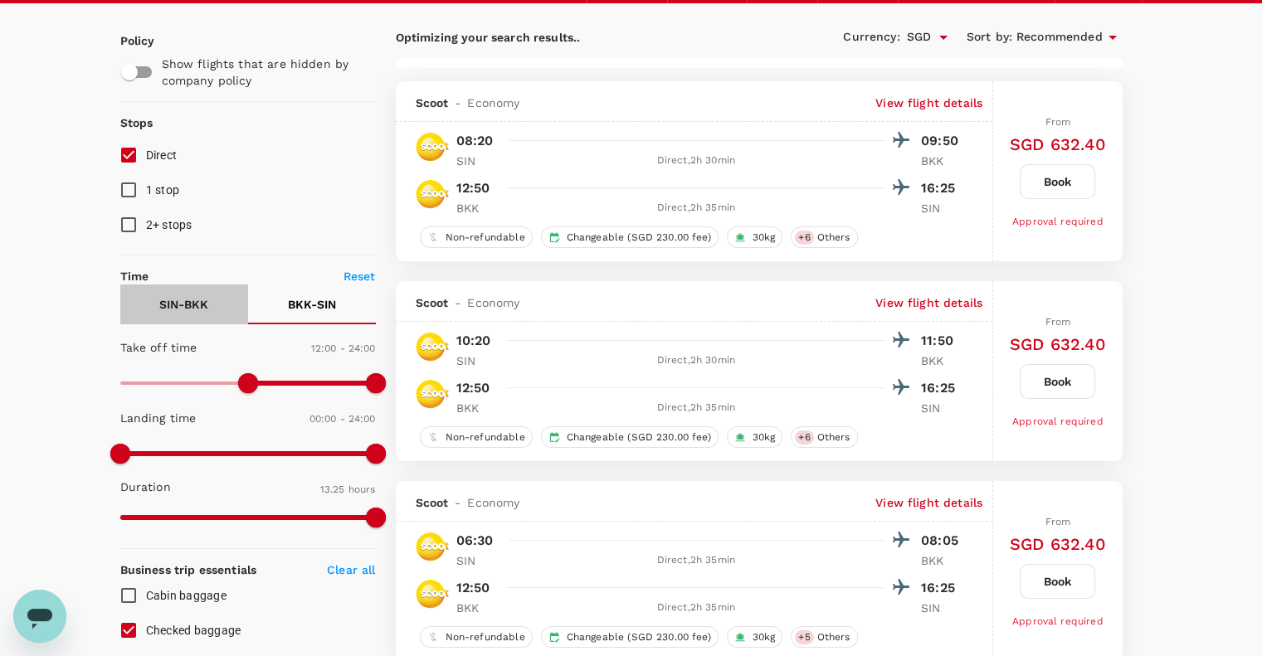
click at [209, 304] on button "SIN - BKK" at bounding box center [184, 305] width 128 height 40
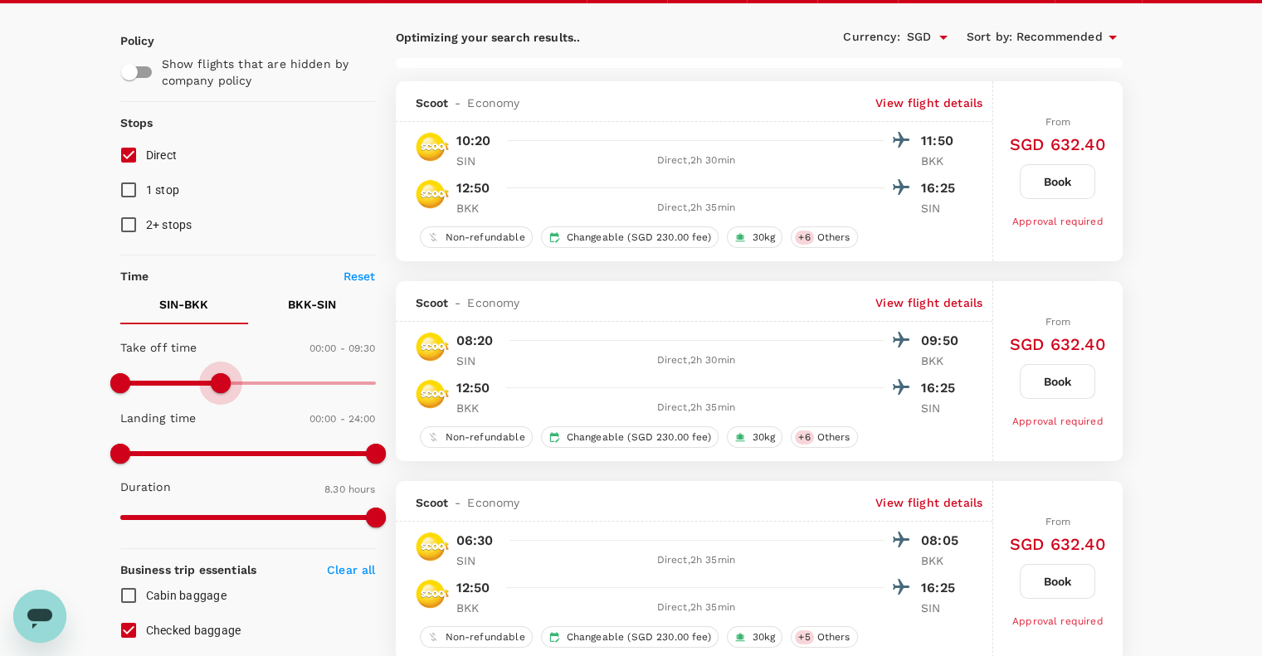
type input "540"
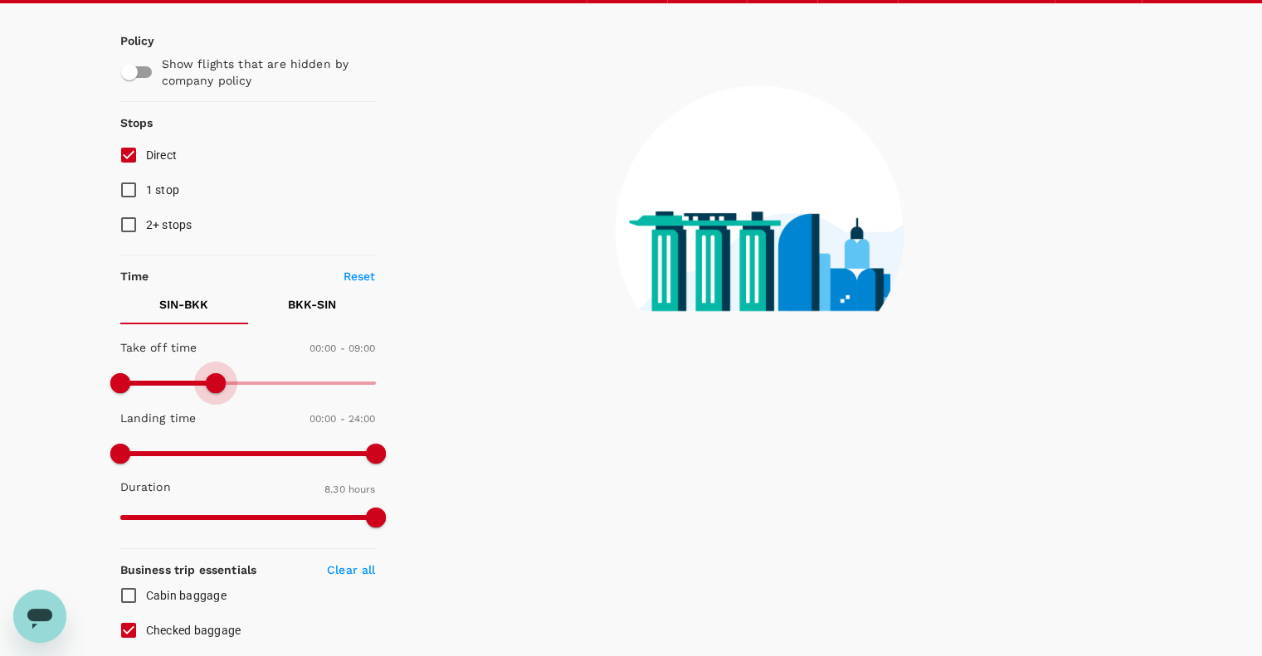
drag, startPoint x: 377, startPoint y: 381, endPoint x: 215, endPoint y: 387, distance: 161.9
click at [215, 387] on span at bounding box center [216, 383] width 20 height 20
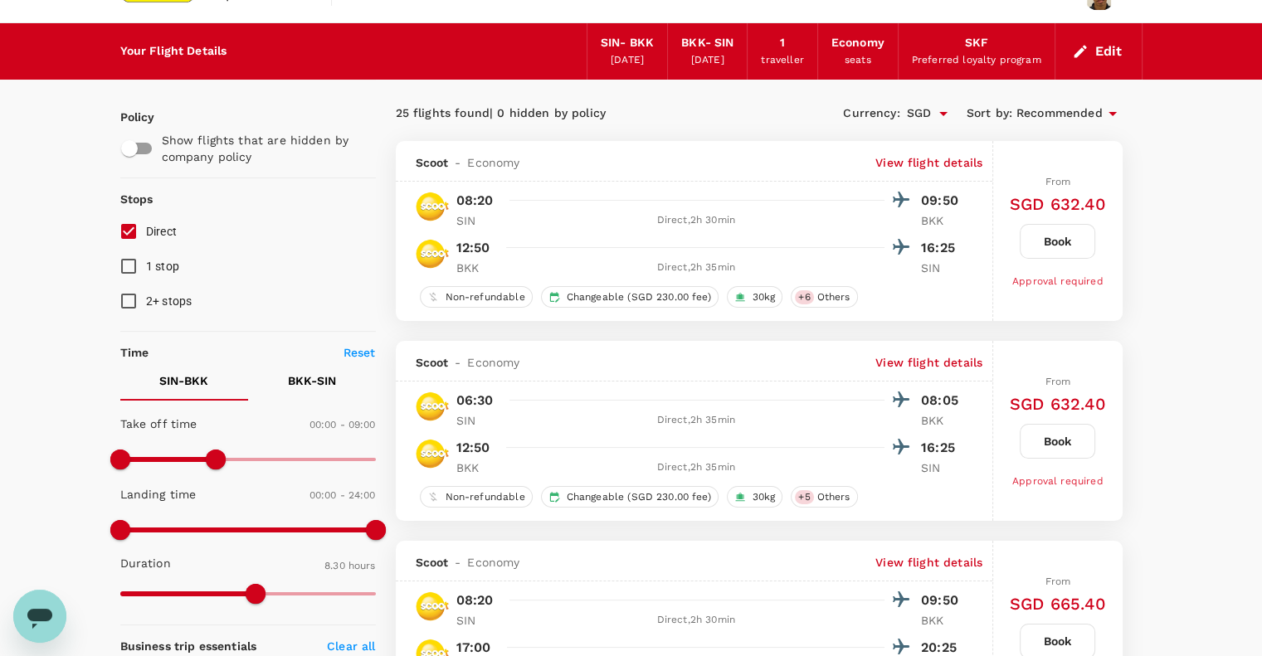
scroll to position [0, 0]
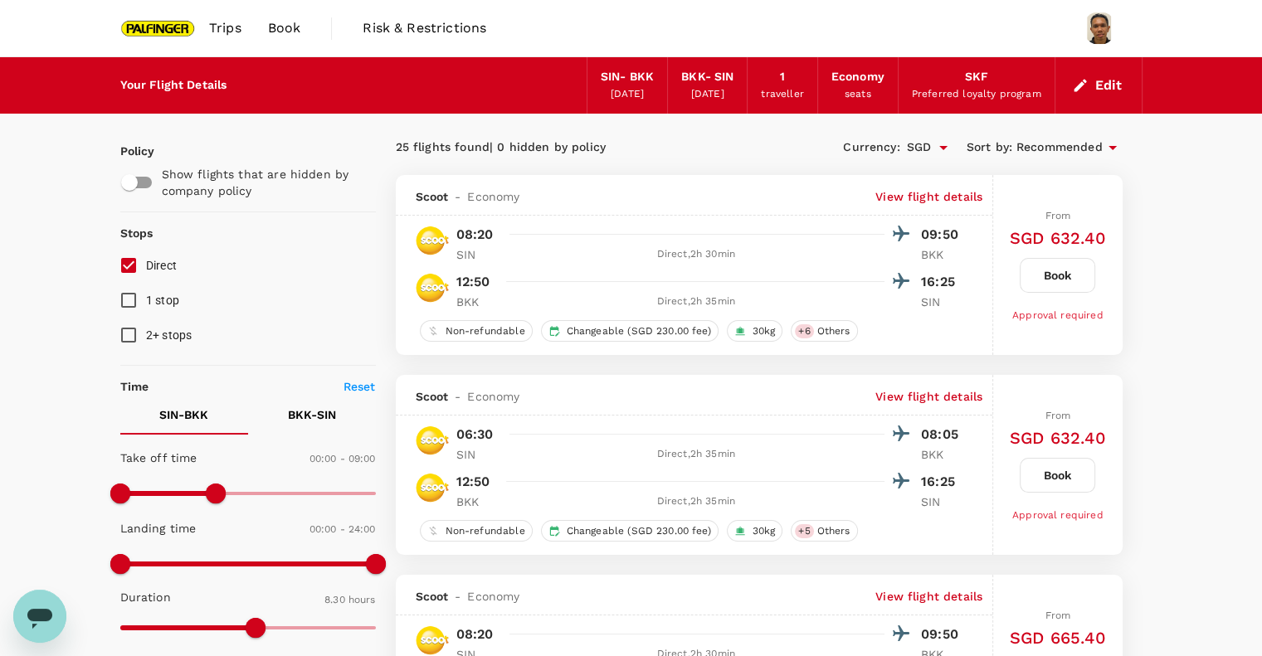
click at [272, 32] on span "Book" at bounding box center [284, 28] width 33 height 20
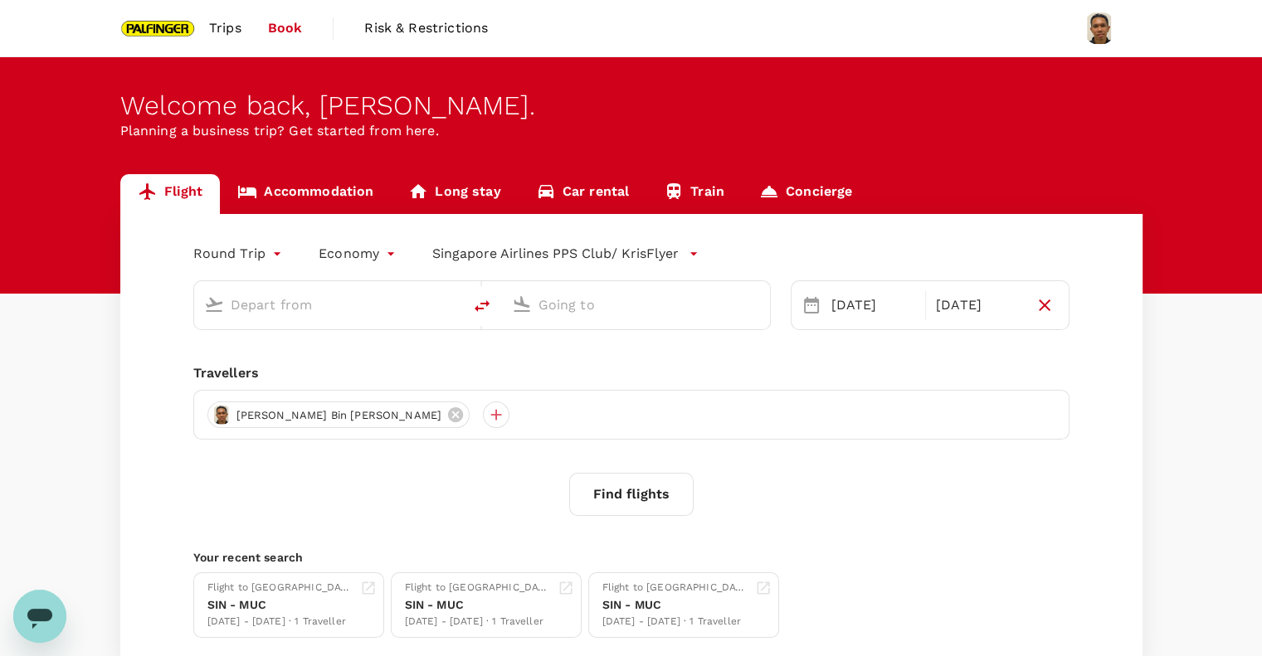
type input "Singapore Changi (SIN)"
type input "Suvarnabhumi Intl (BKK)"
type input "Singapore Changi (SIN)"
type input "Suvarnabhumi Intl (BKK)"
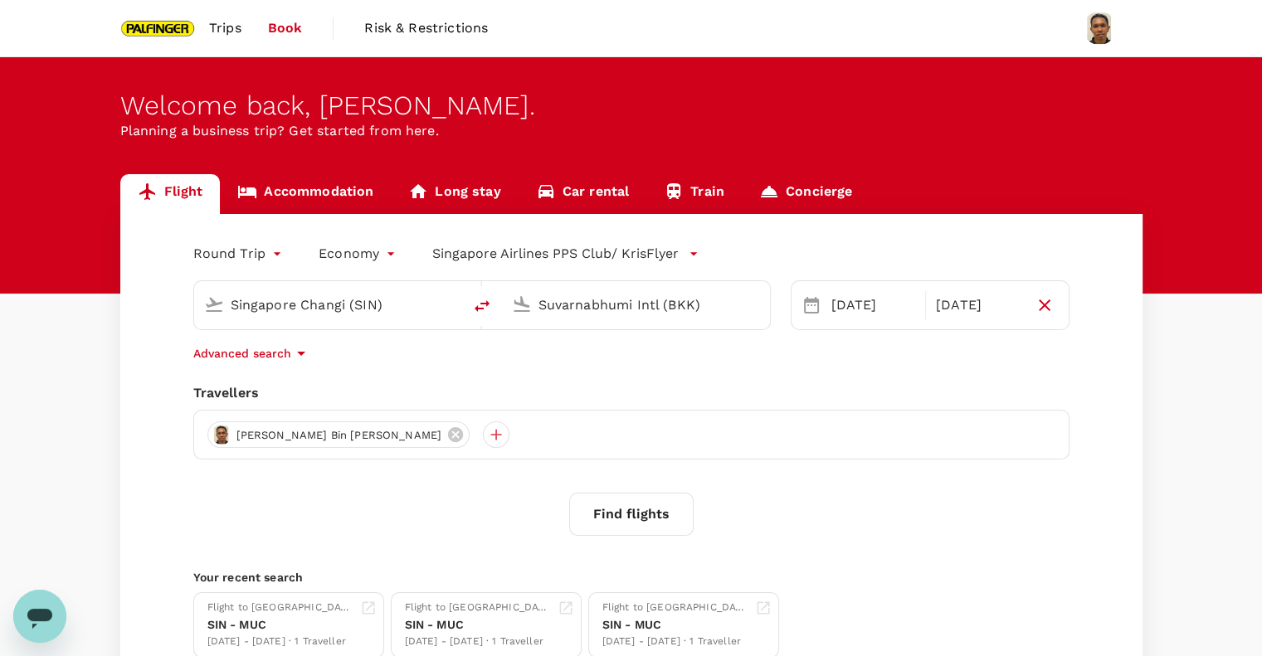
click at [244, 30] on link "Trips" at bounding box center [225, 28] width 59 height 56
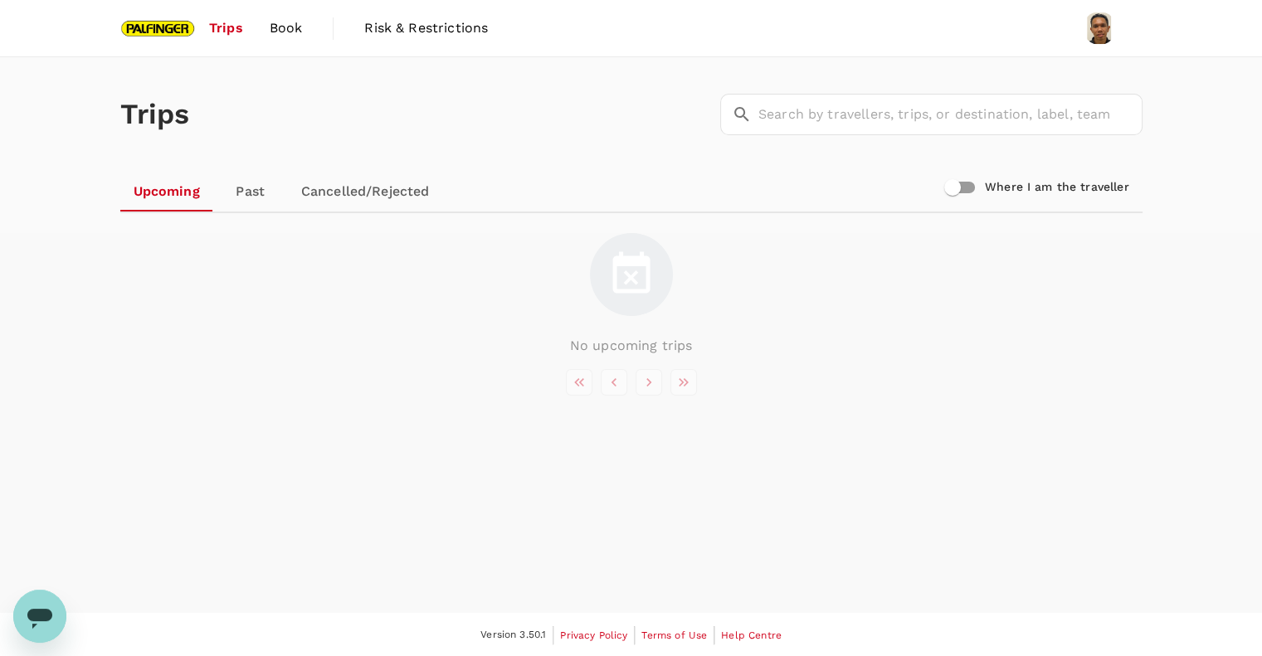
click at [278, 38] on link "Book" at bounding box center [286, 28] width 60 height 56
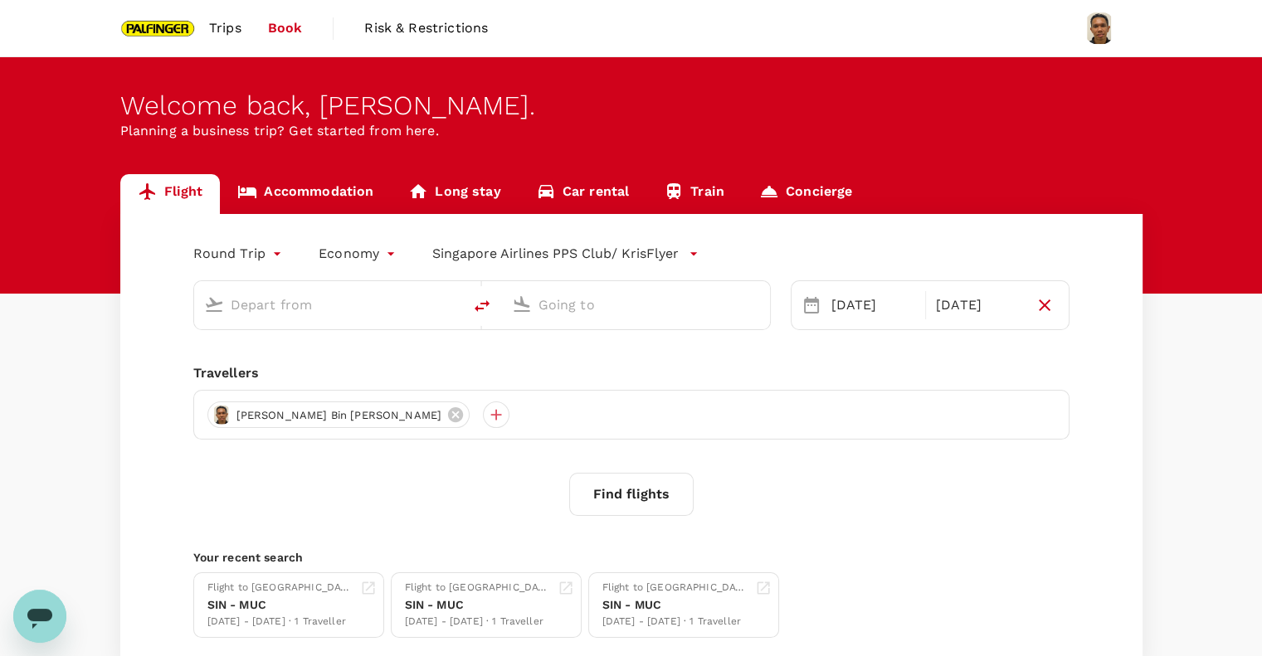
type input "Singapore Changi (SIN)"
type input "Suvarnabhumi Intl (BKK)"
click at [292, 183] on link "Accommodation" at bounding box center [305, 194] width 171 height 40
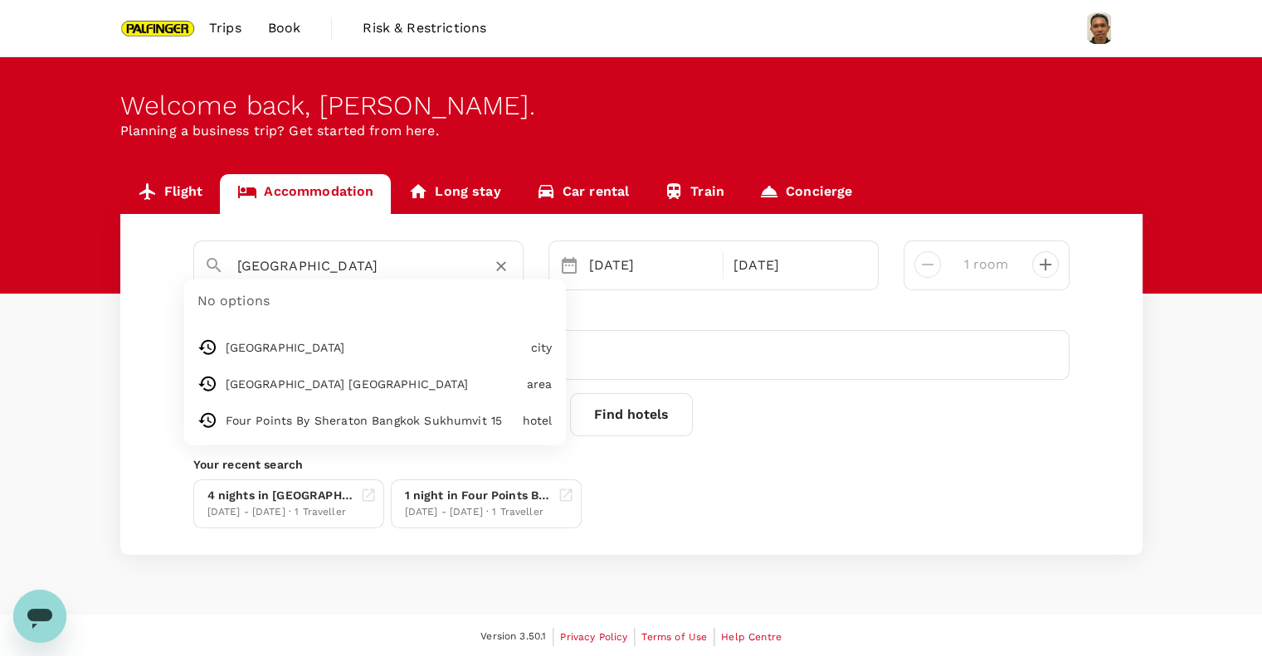
click at [358, 270] on input "[GEOGRAPHIC_DATA]" at bounding box center [351, 266] width 229 height 26
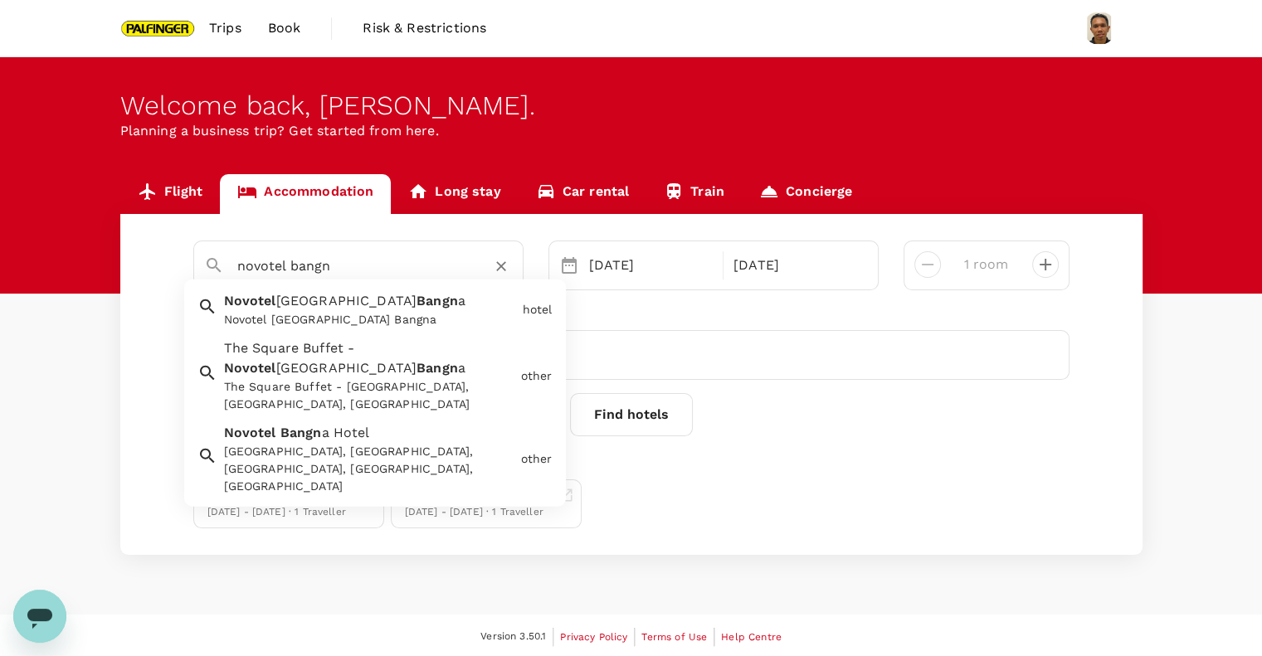
click at [361, 314] on div "Novotel [GEOGRAPHIC_DATA] Bangna" at bounding box center [370, 319] width 292 height 17
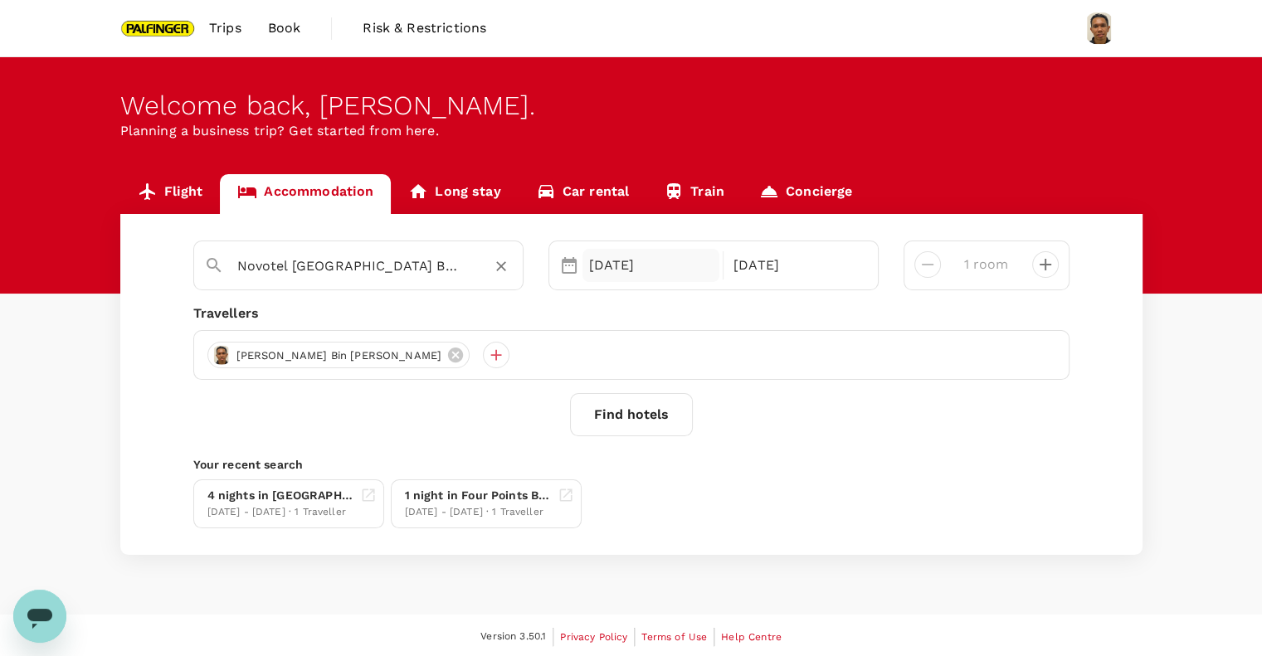
type input "Novotel [GEOGRAPHIC_DATA] Bangna"
click at [627, 271] on div "[DATE]" at bounding box center [651, 265] width 138 height 33
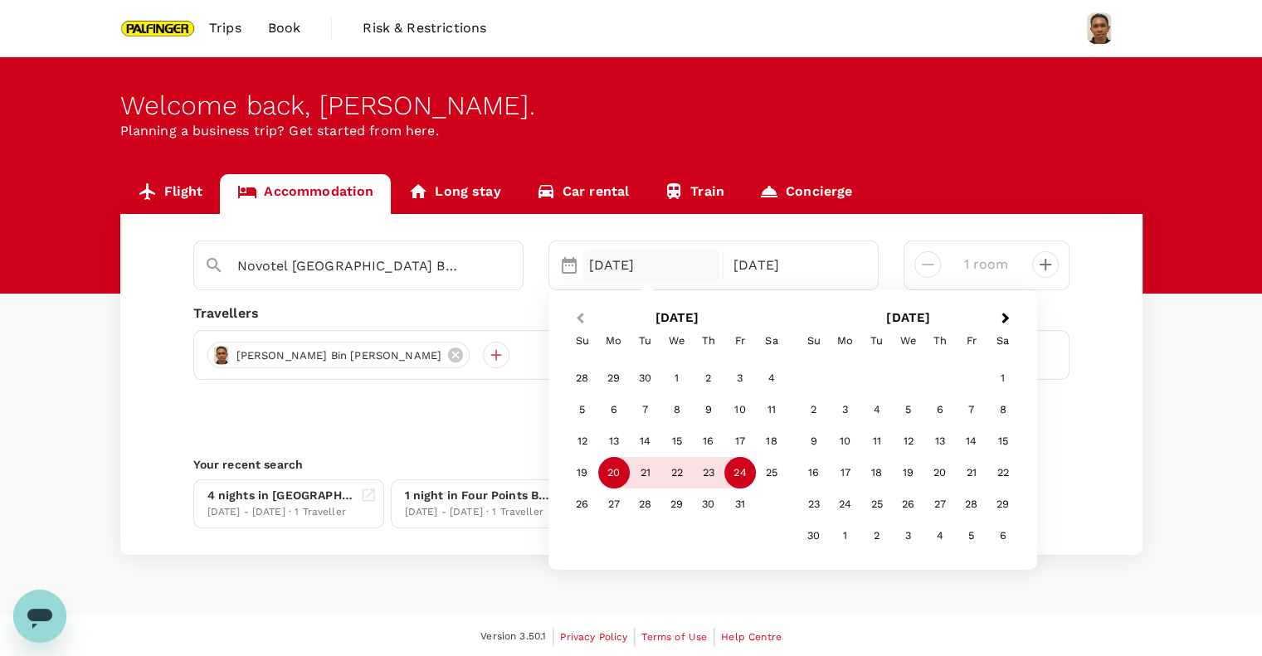
click at [584, 325] on button "Previous Month" at bounding box center [578, 319] width 27 height 27
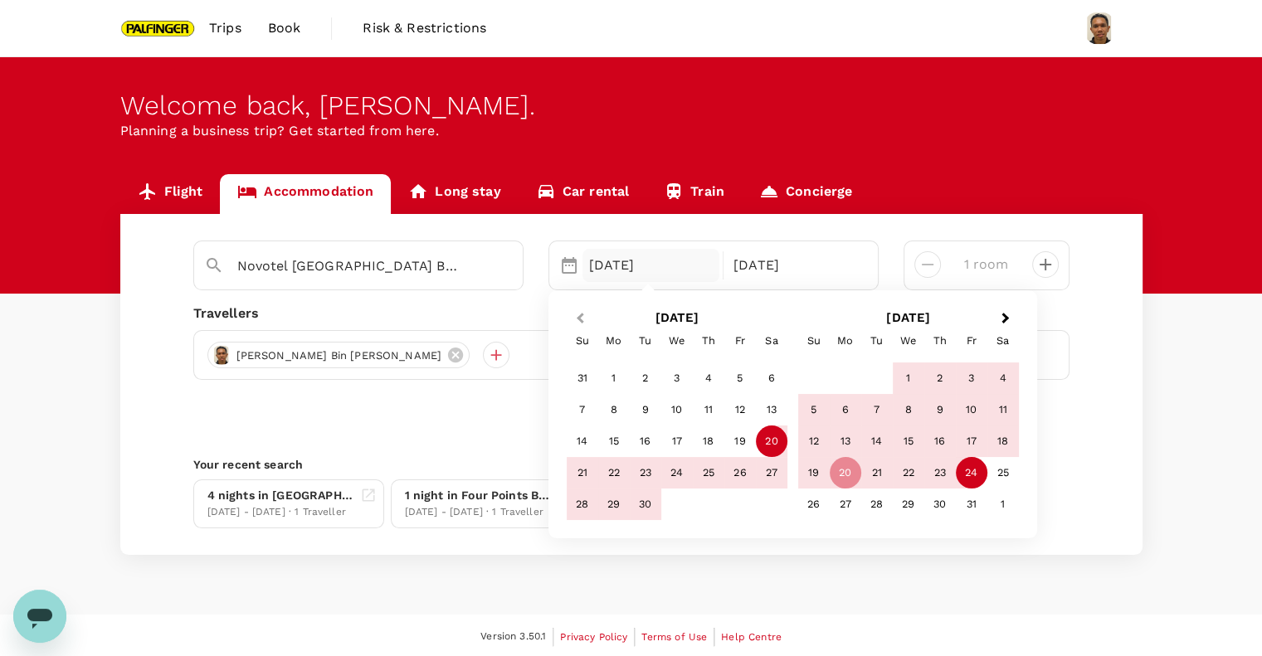
click at [582, 323] on button "Previous Month" at bounding box center [578, 319] width 27 height 27
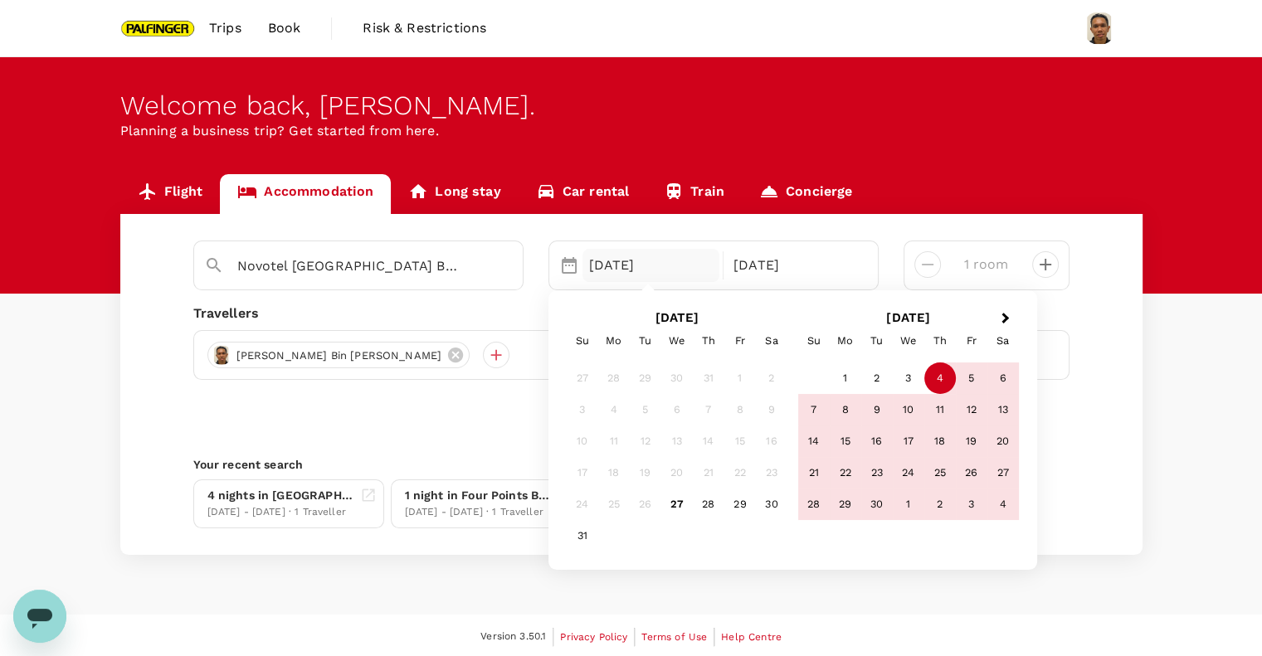
click at [943, 374] on div "4" at bounding box center [940, 379] width 32 height 32
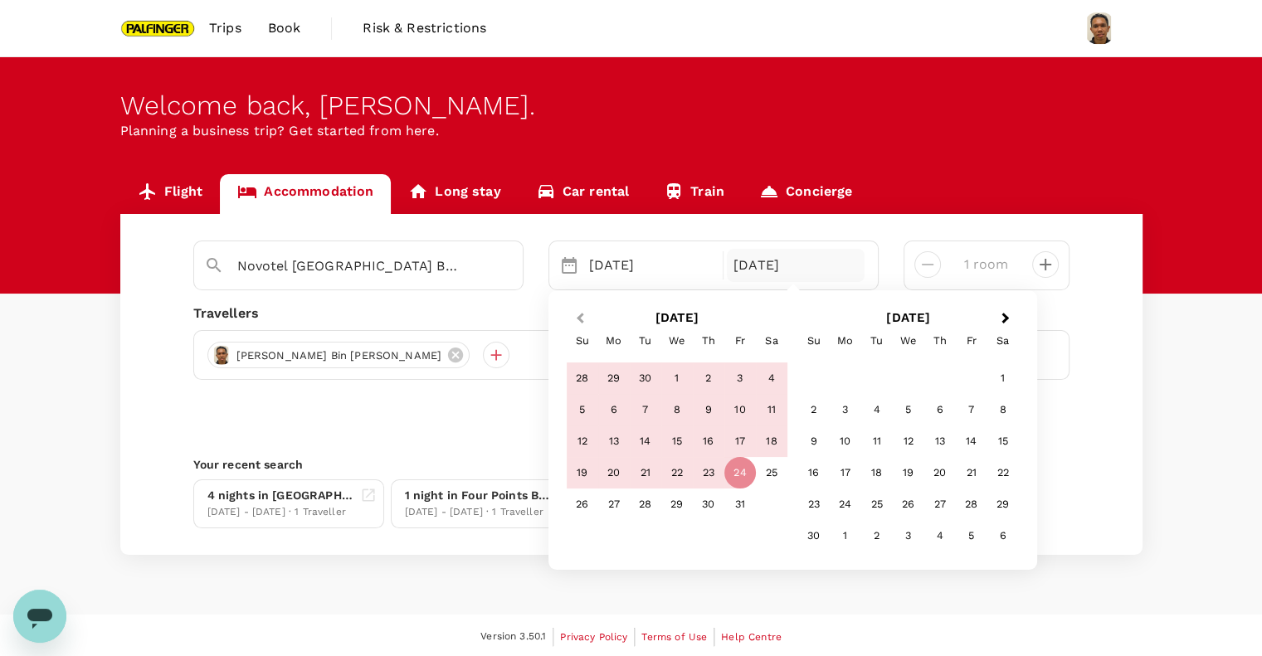
click at [575, 314] on button "Previous Month" at bounding box center [578, 319] width 27 height 27
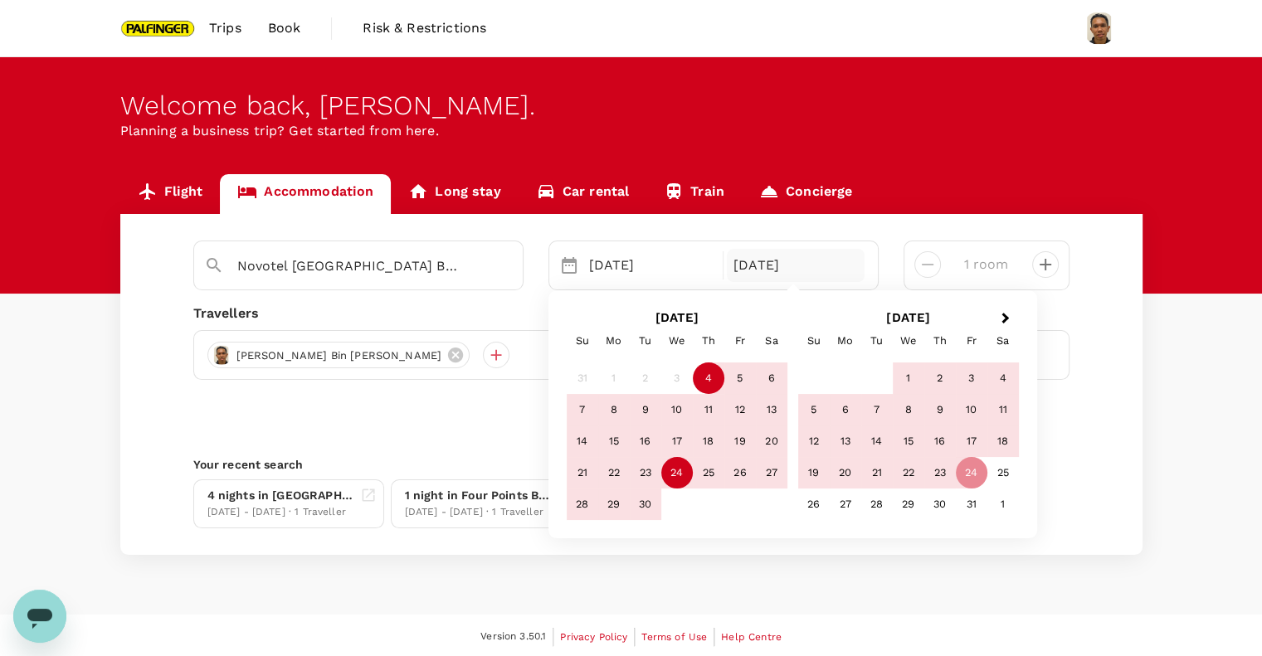
click at [578, 314] on h2 "[DATE]" at bounding box center [677, 317] width 231 height 15
click at [776, 404] on div "13" at bounding box center [772, 410] width 32 height 32
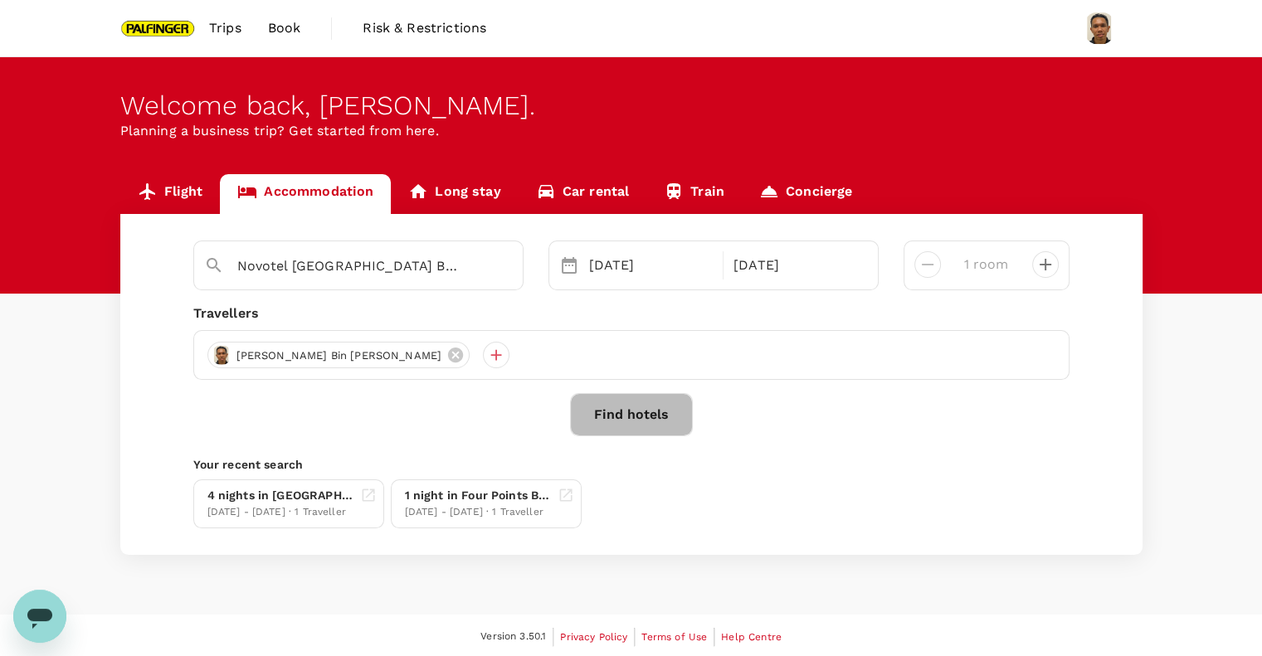
click at [640, 404] on button "Find hotels" at bounding box center [631, 414] width 123 height 43
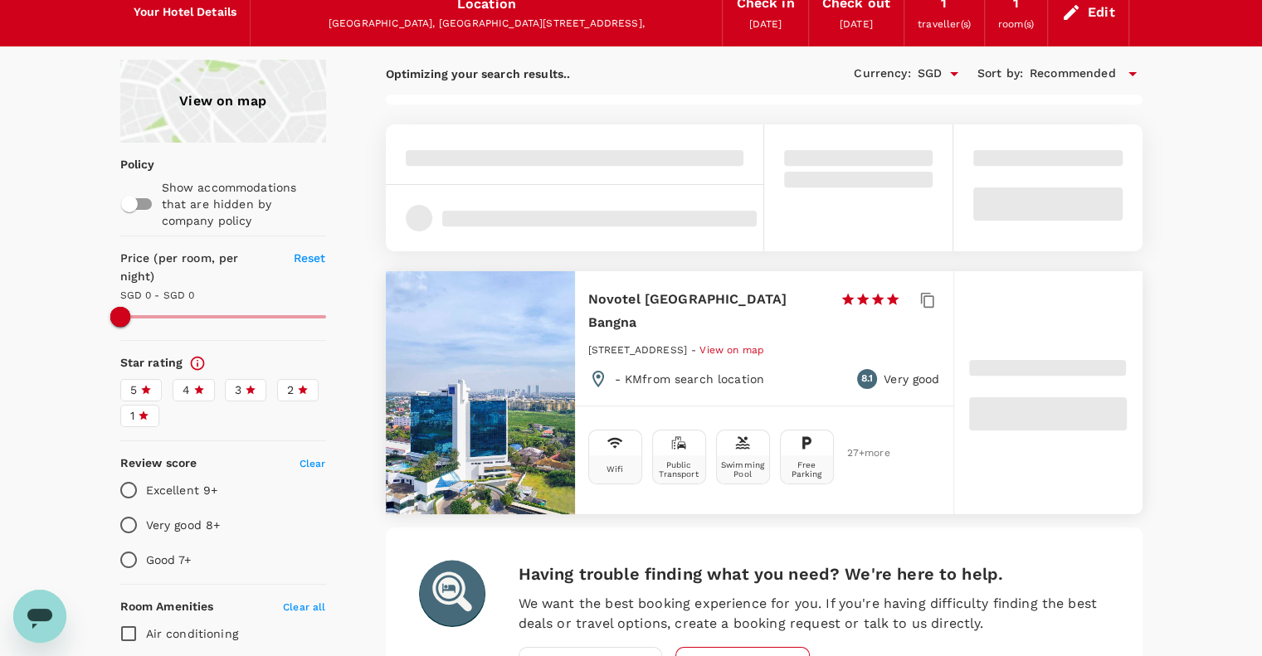
scroll to position [110, 0]
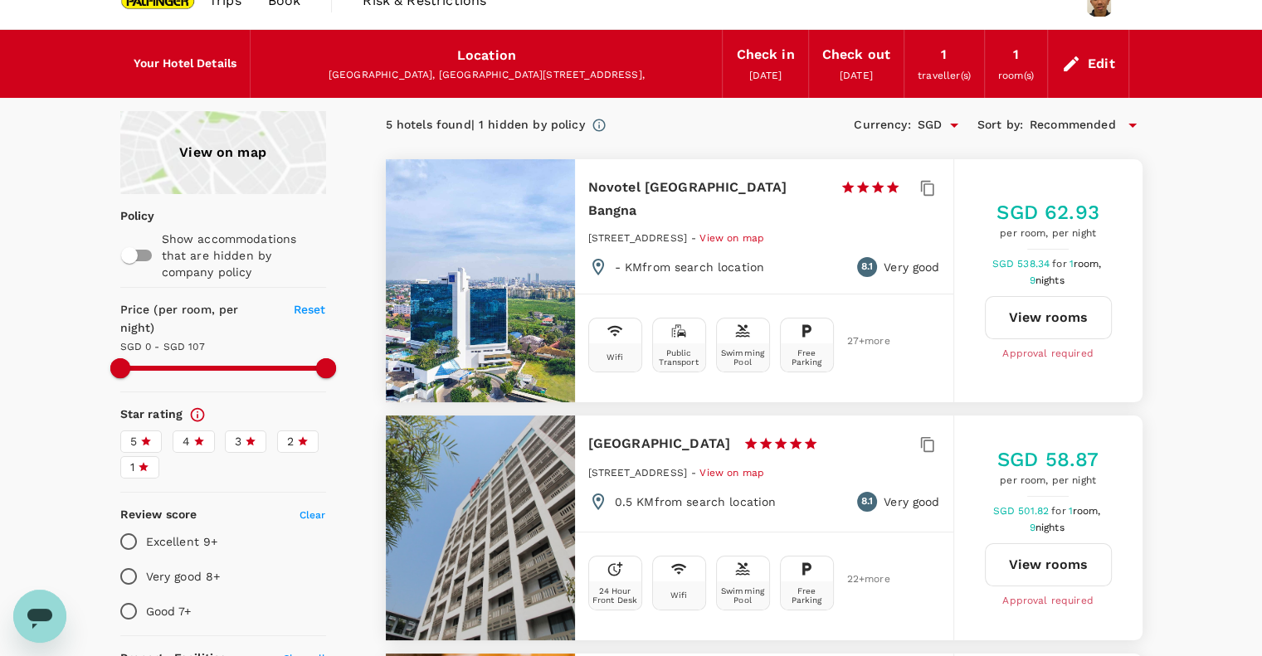
scroll to position [0, 0]
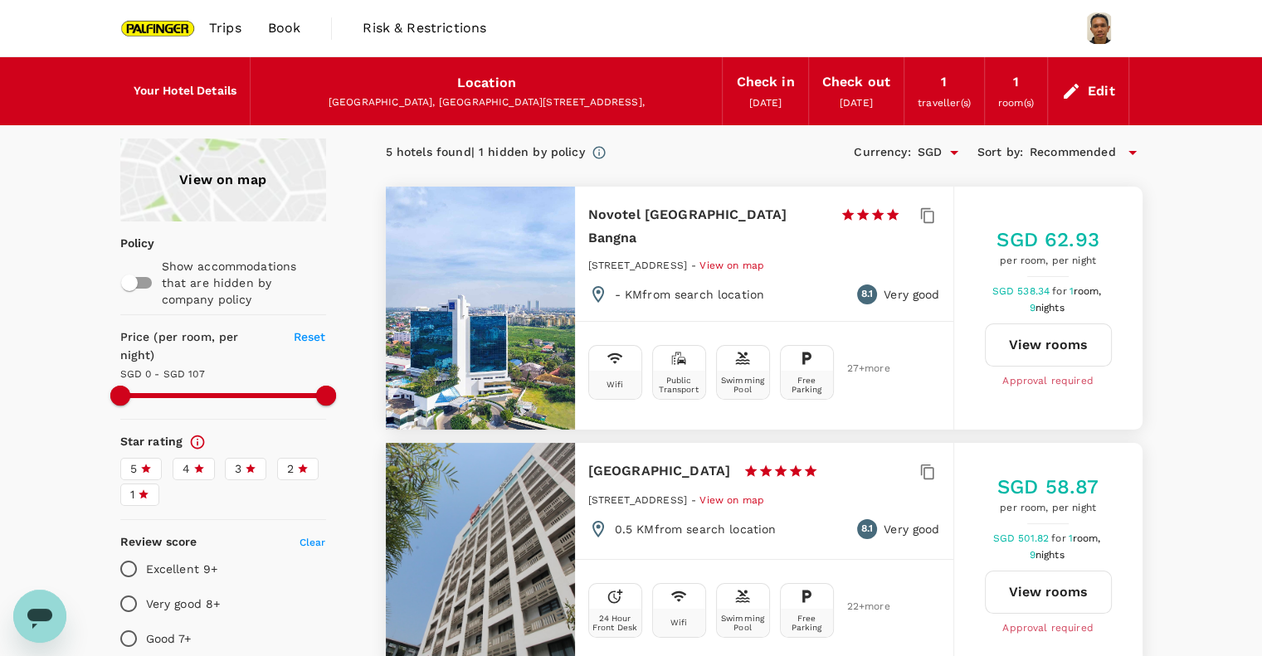
type input "107"
click at [1051, 344] on button "View rooms" at bounding box center [1048, 345] width 127 height 43
click at [209, 19] on span "Trips" at bounding box center [225, 28] width 32 height 20
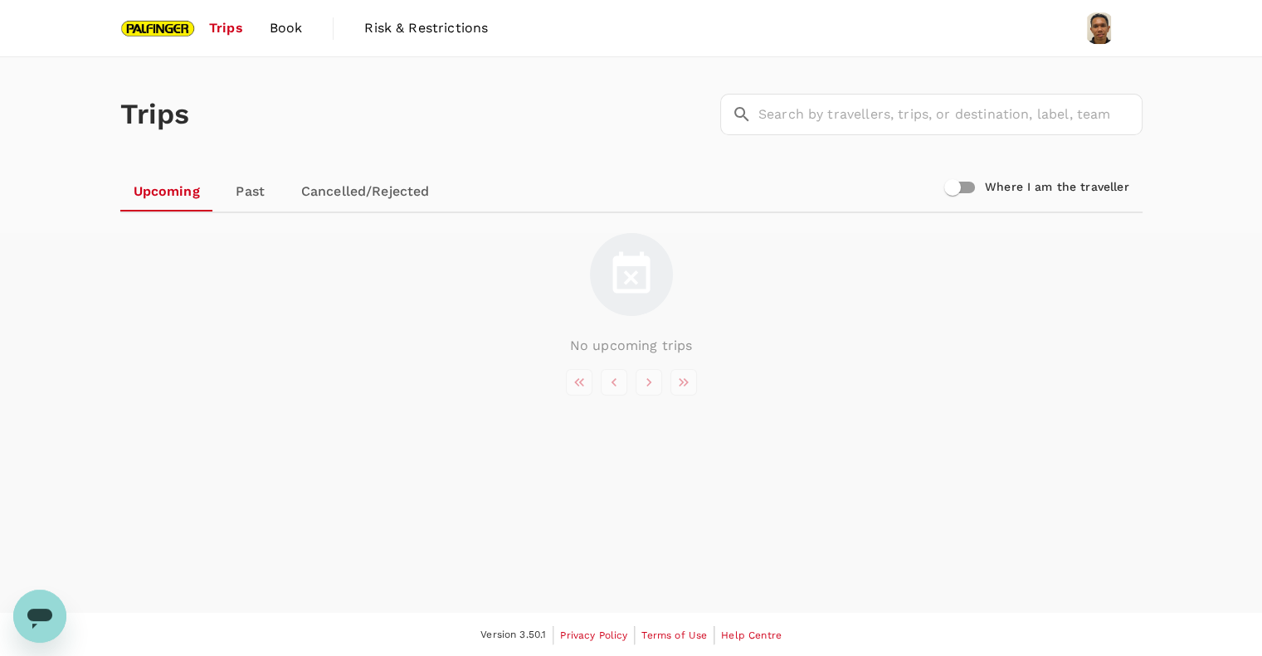
click at [296, 49] on link "Book" at bounding box center [286, 28] width 60 height 56
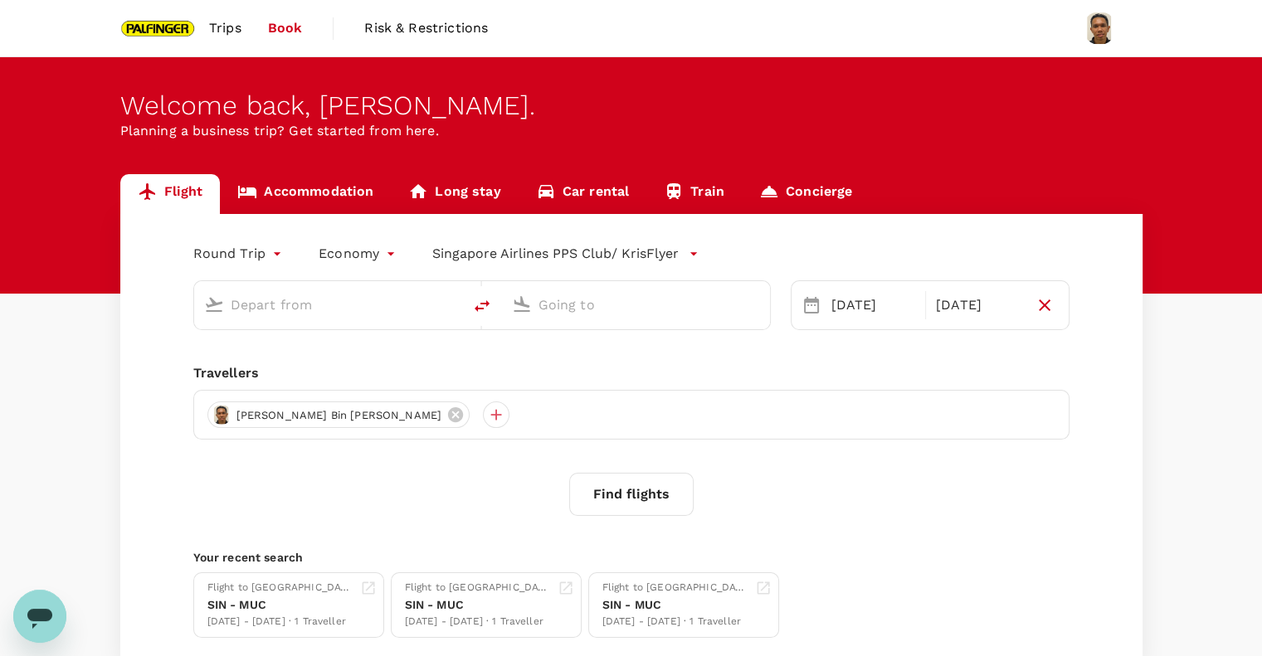
type input "Singapore Changi (SIN)"
type input "Suvarnabhumi Intl (BKK)"
type input "Singapore Changi (SIN)"
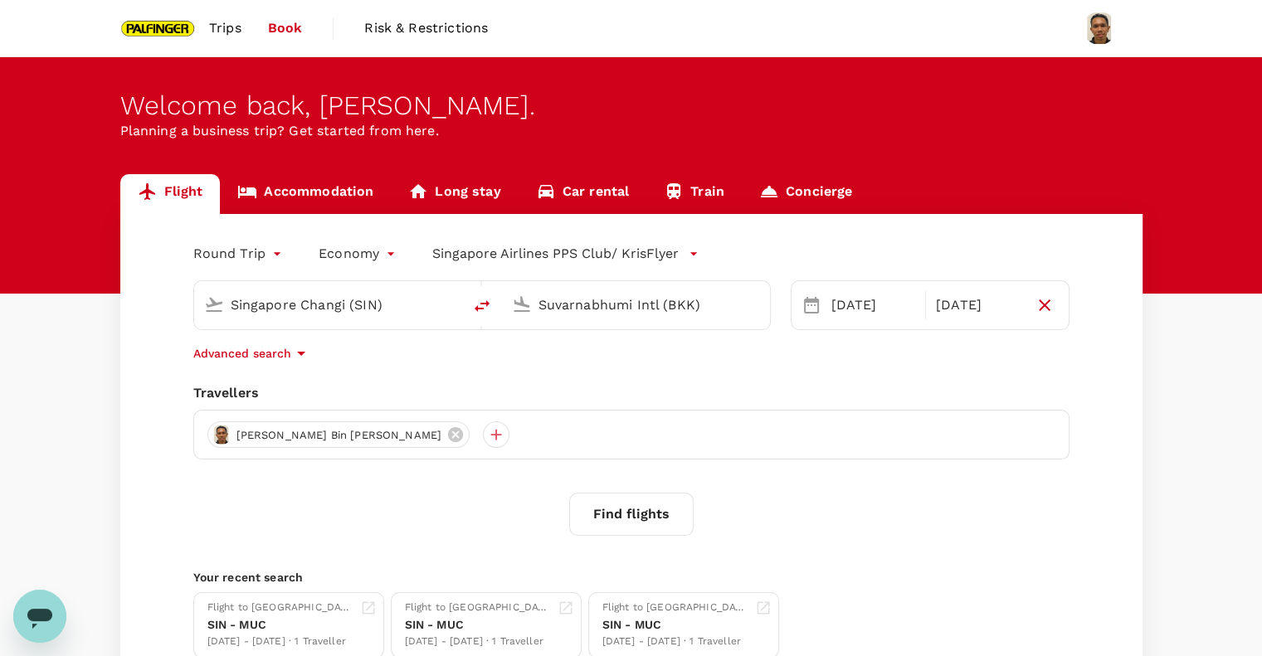
click at [613, 311] on input "Suvarnabhumi Intl (BKK)" at bounding box center [636, 305] width 197 height 26
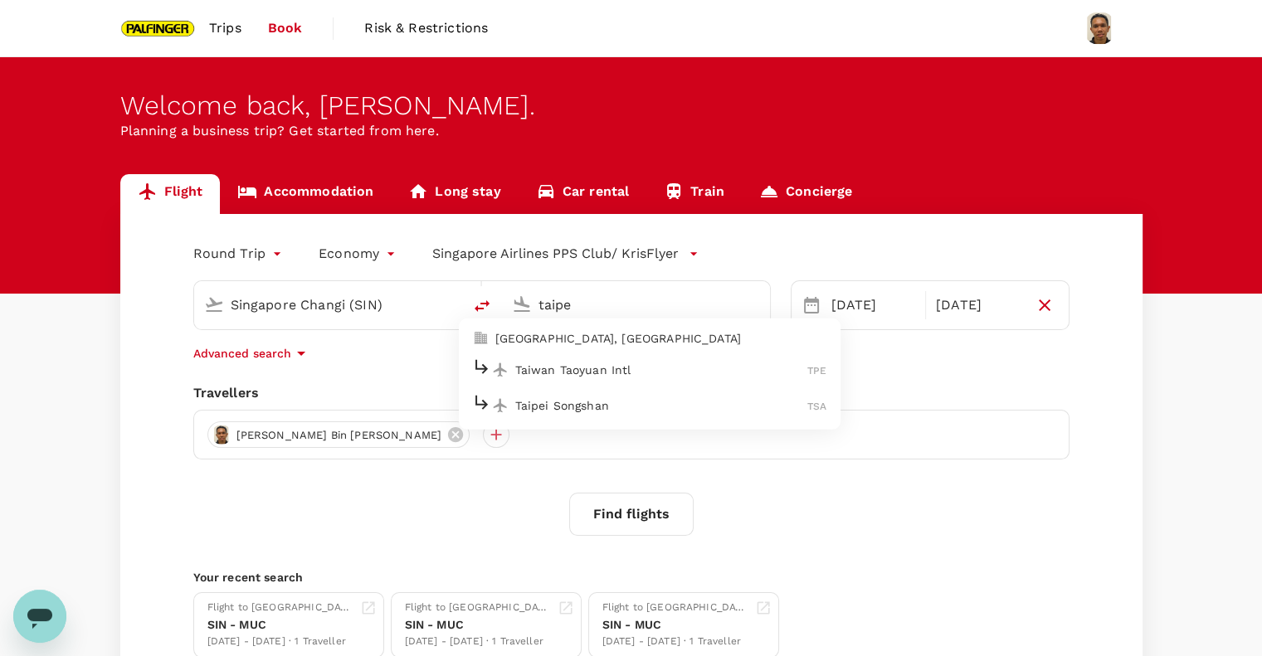
click at [627, 362] on p "Taiwan Taoyuan Intl" at bounding box center [661, 370] width 293 height 17
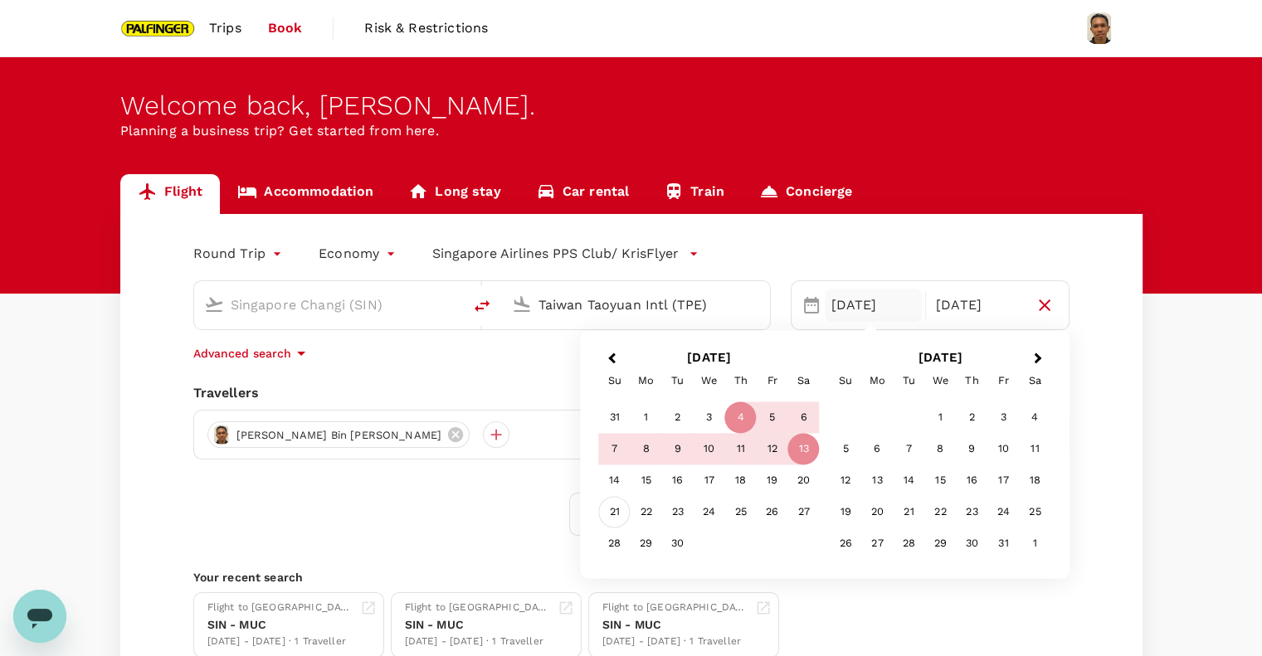
type input "Taiwan Taoyuan Intl (TPE)"
click at [621, 510] on div "21" at bounding box center [615, 513] width 32 height 32
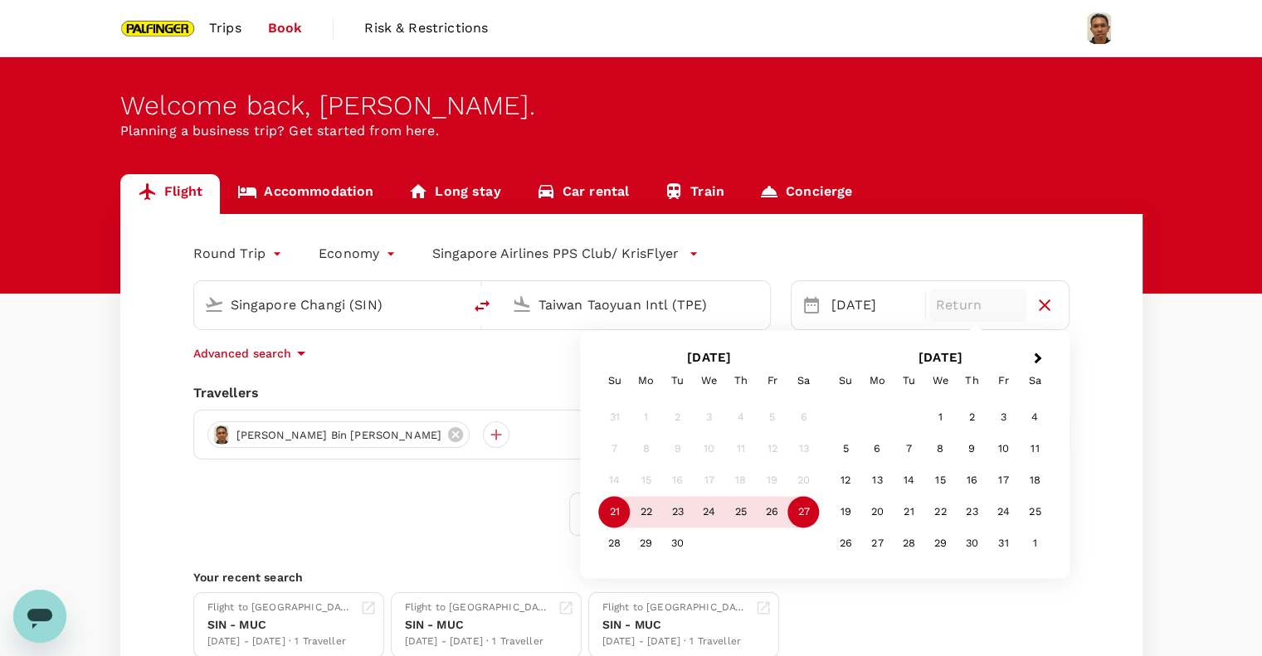
click at [801, 520] on div "27" at bounding box center [804, 513] width 32 height 32
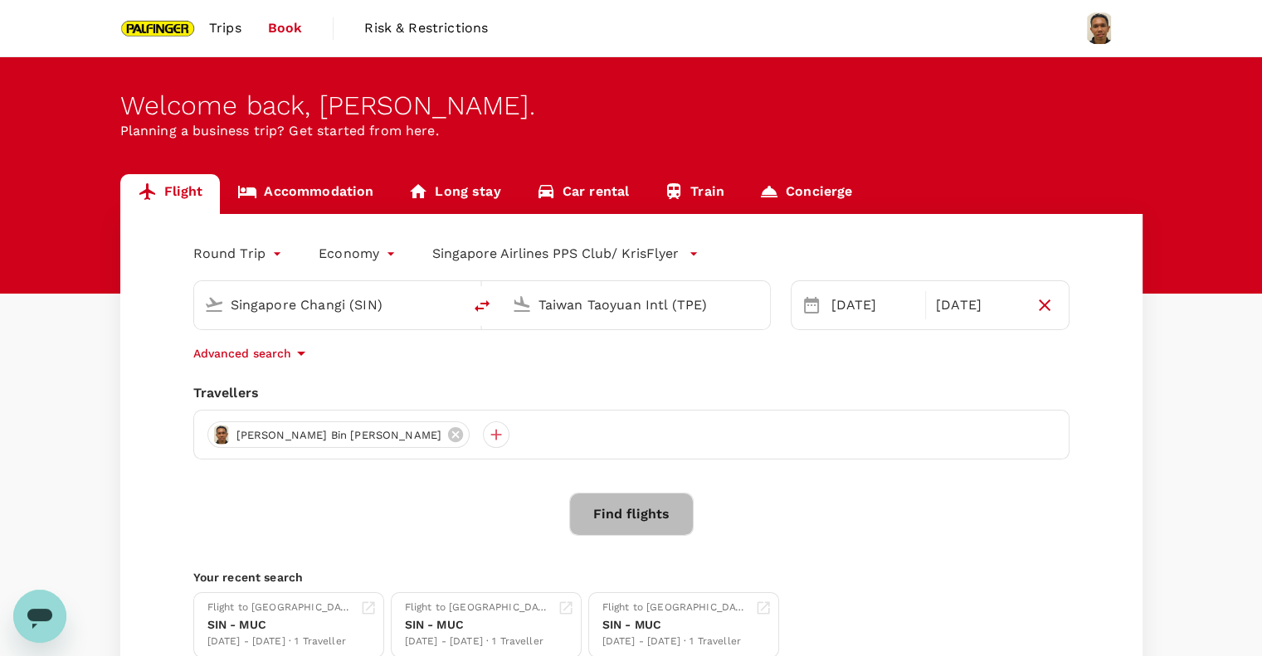
click at [647, 507] on button "Find flights" at bounding box center [631, 514] width 124 height 43
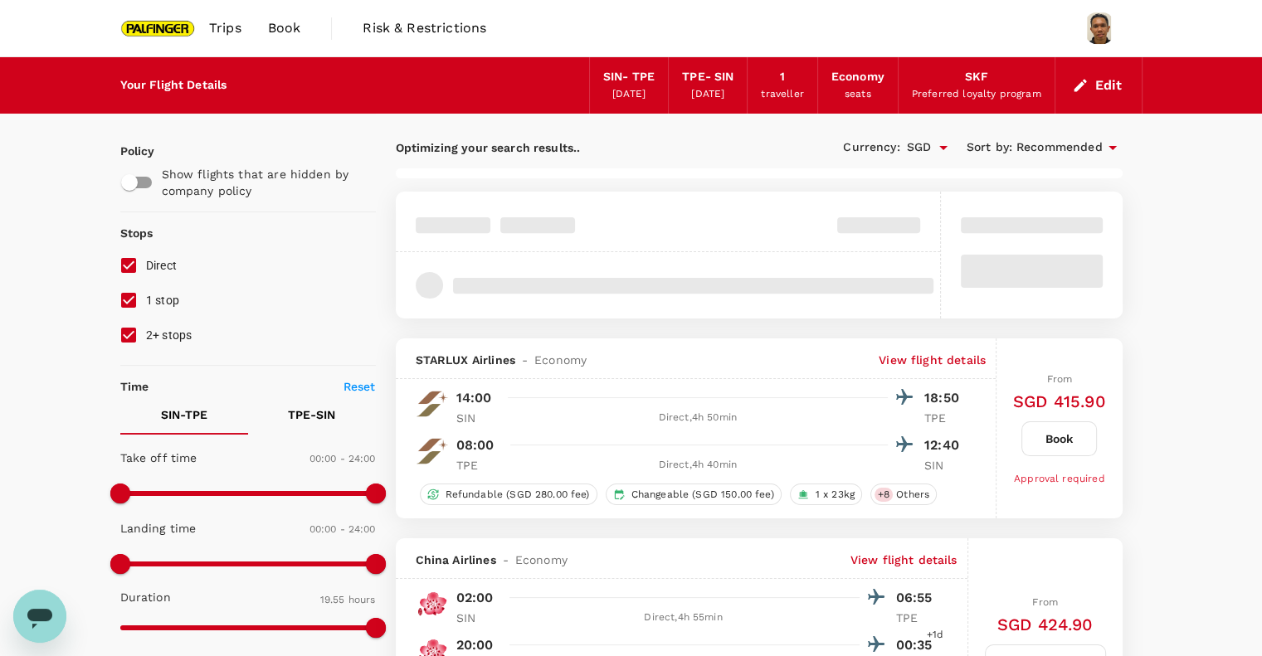
click at [134, 299] on input "1 stop" at bounding box center [128, 300] width 35 height 35
checkbox input "false"
click at [134, 338] on input "2+ stops" at bounding box center [128, 335] width 35 height 35
checkbox input "false"
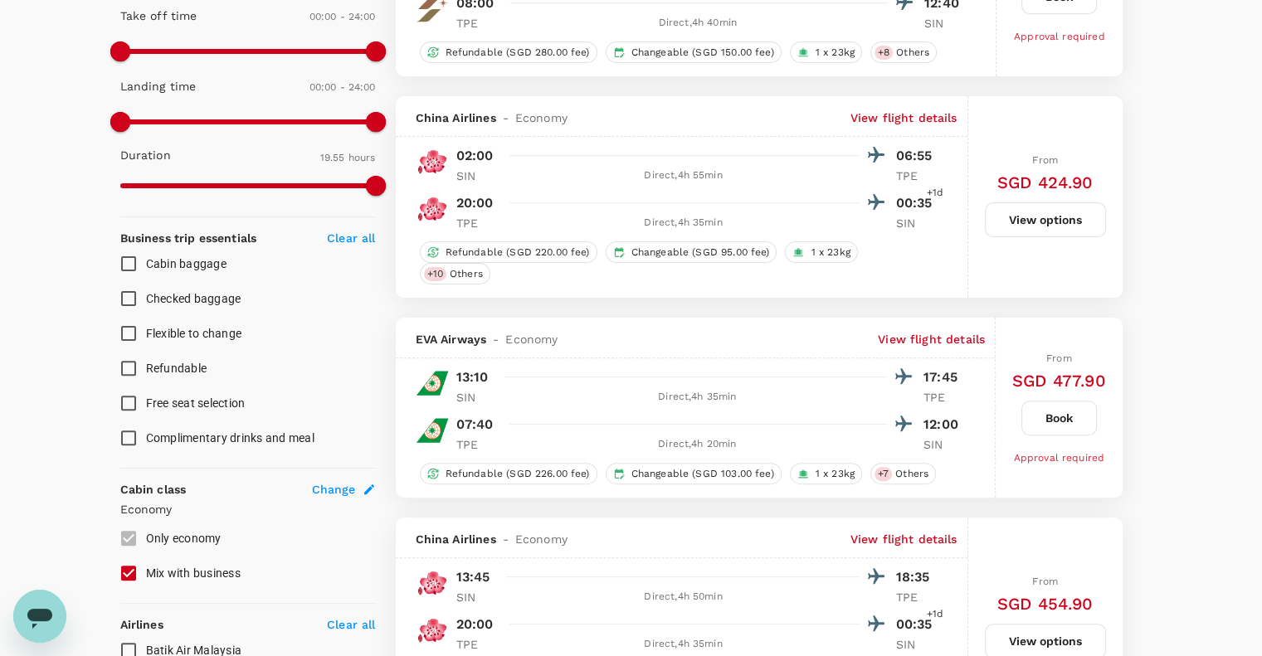
scroll to position [664, 0]
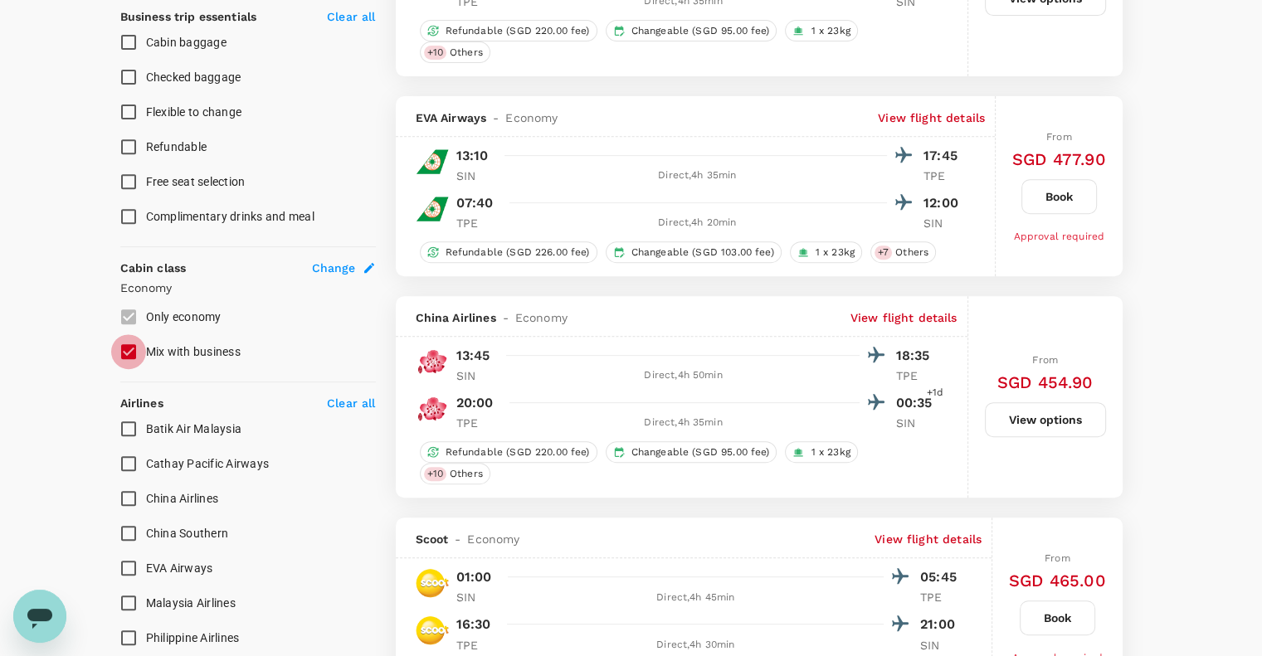
click at [136, 352] on input "Mix with business" at bounding box center [128, 351] width 35 height 35
checkbox input "false"
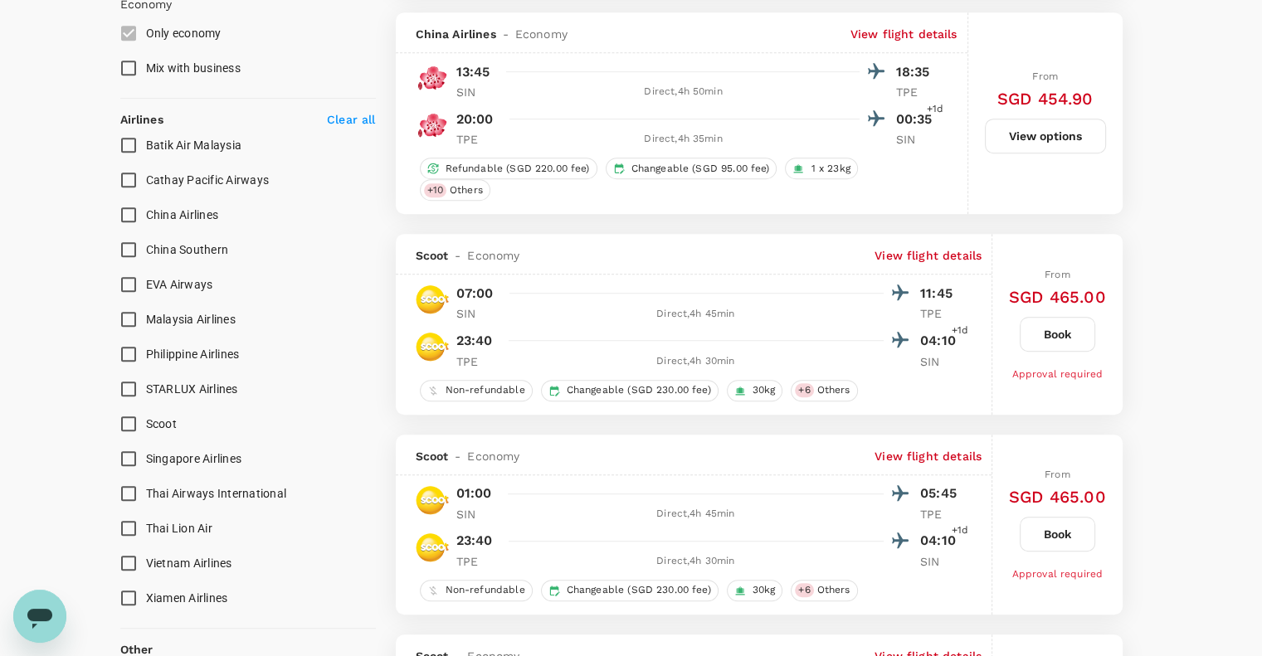
scroll to position [996, 0]
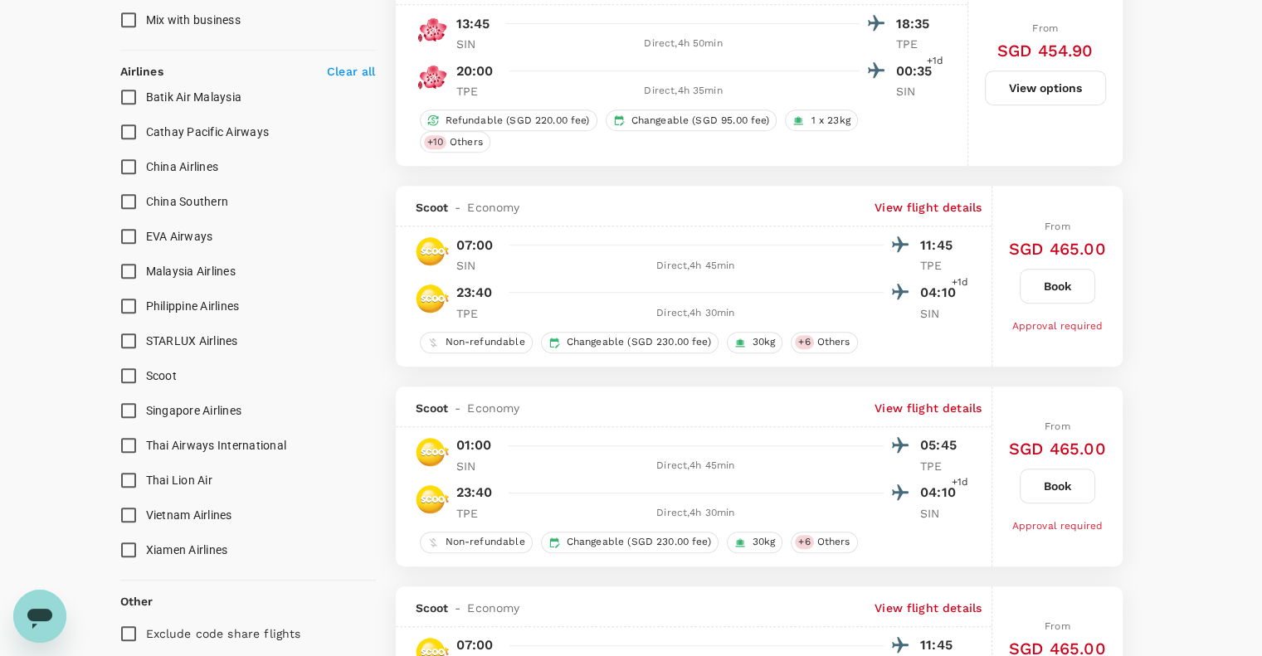
click at [129, 404] on input "Singapore Airlines" at bounding box center [128, 410] width 35 height 35
checkbox input "true"
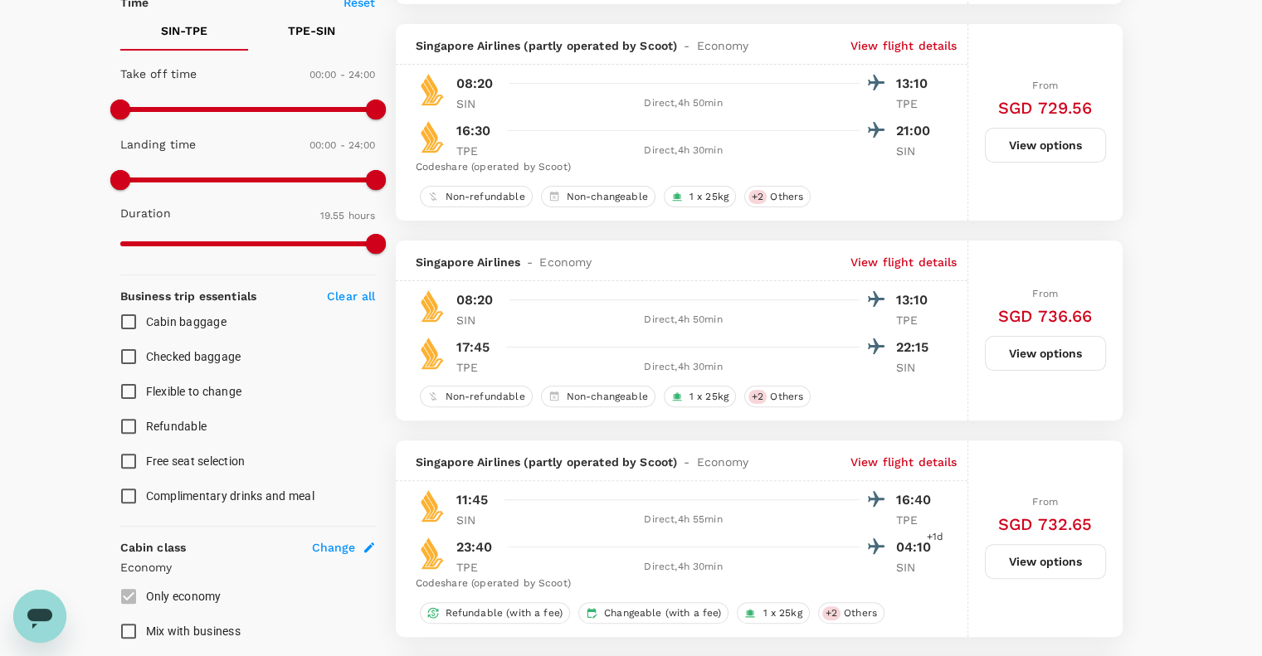
scroll to position [332, 0]
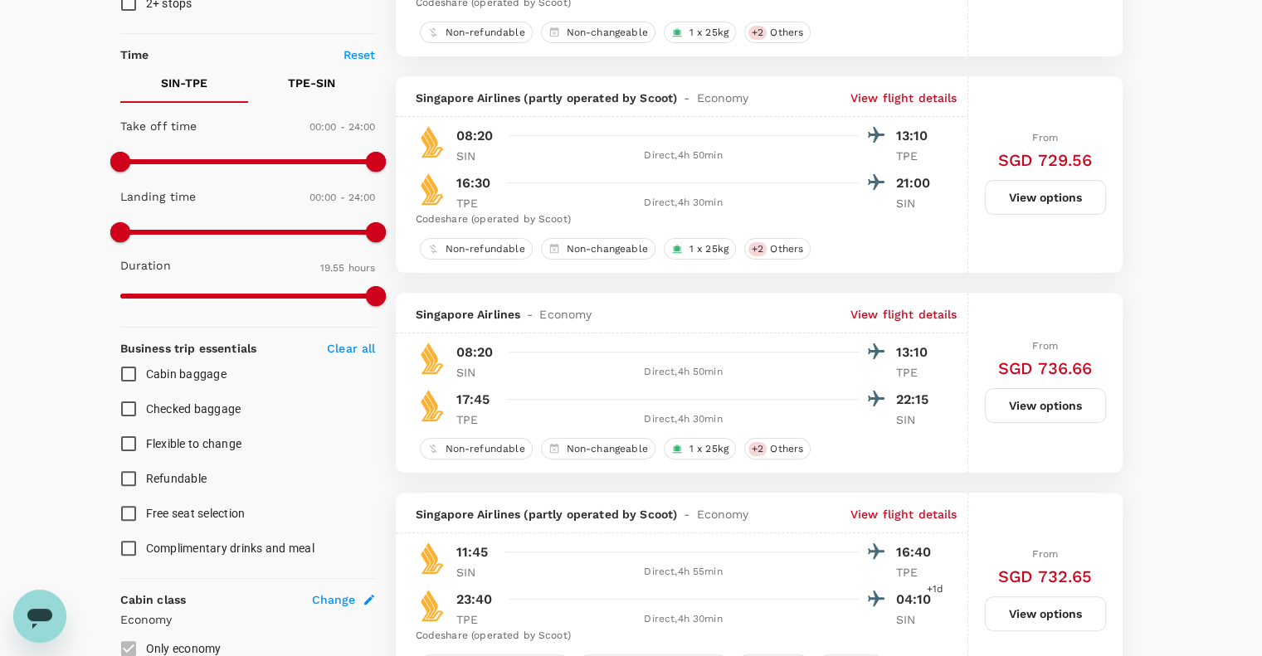
type input "1390"
checkbox input "false"
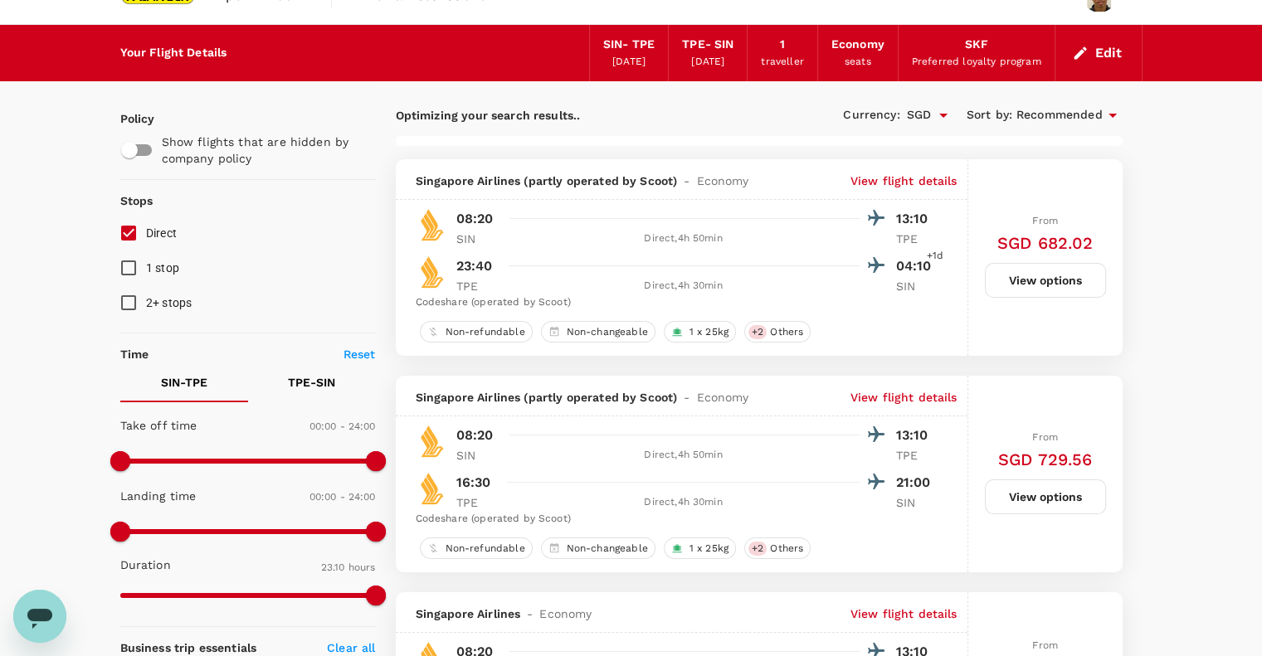
scroll to position [0, 0]
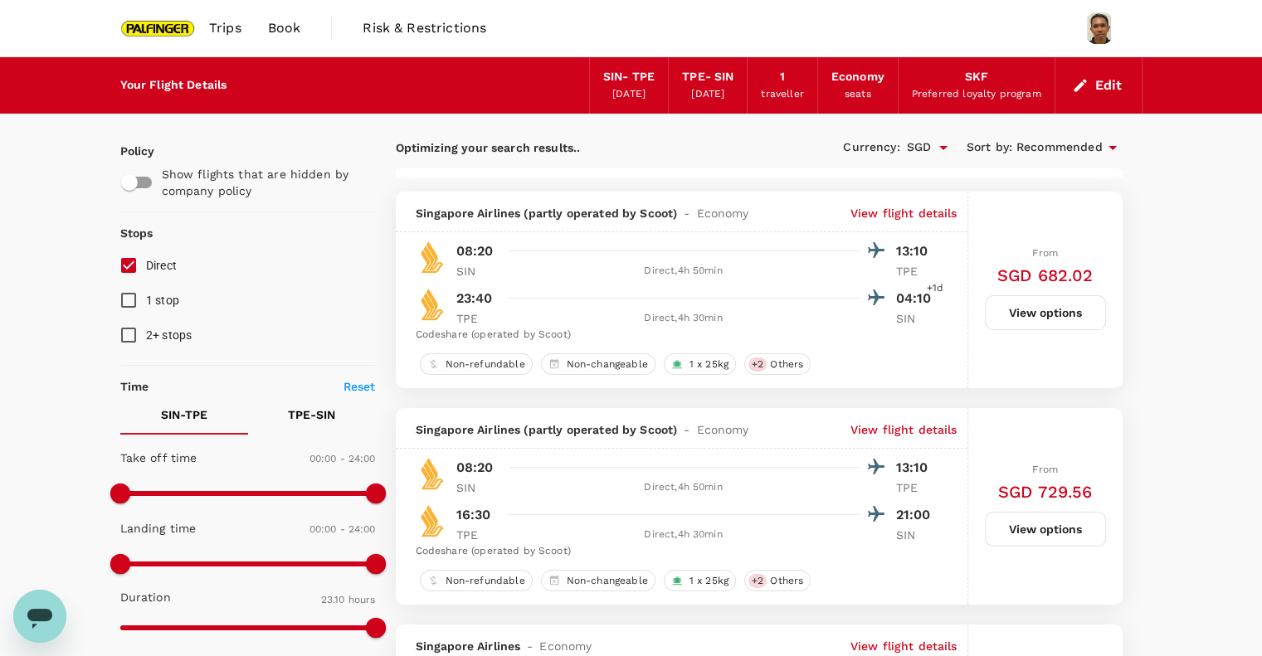
checkbox input "false"
checkbox input "true"
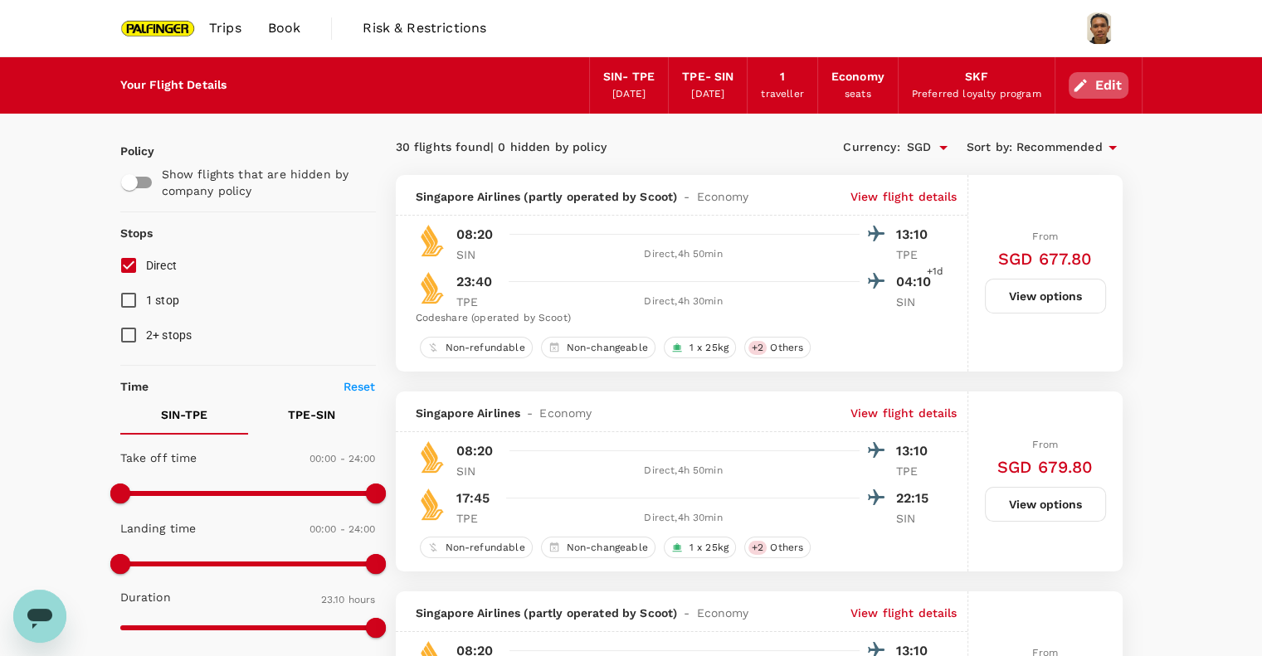
click at [1108, 75] on button "Edit" at bounding box center [1099, 85] width 60 height 27
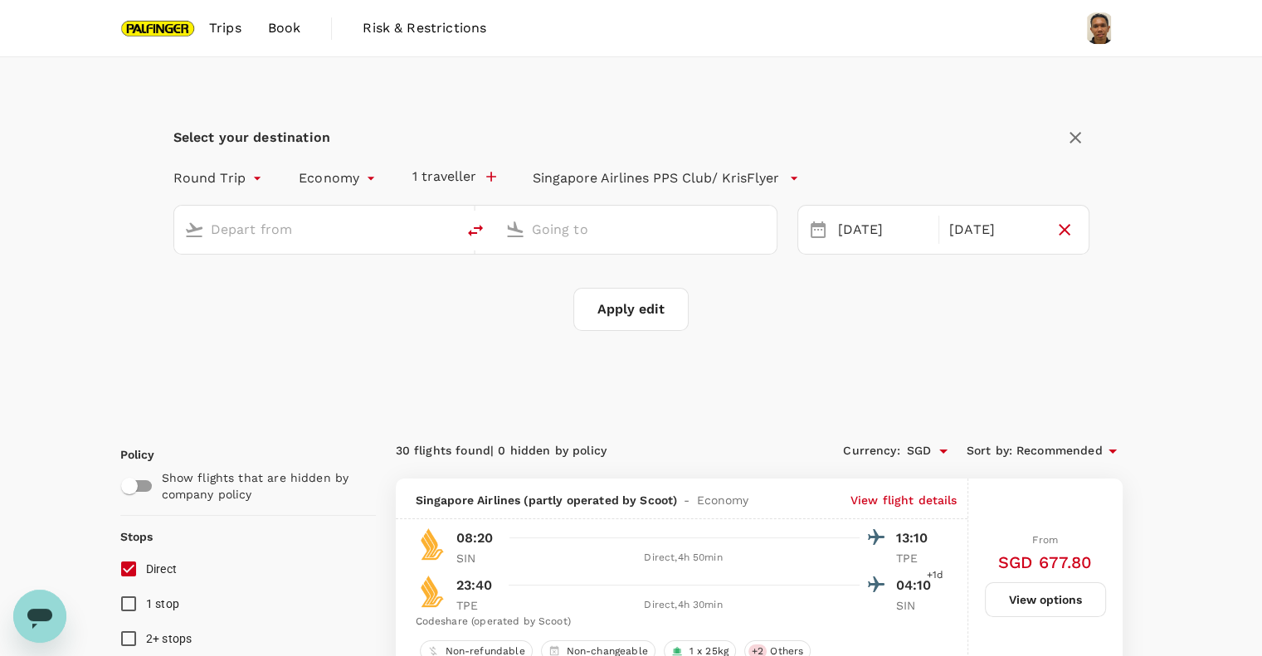
type input "Singapore Changi (SIN)"
type input "Taiwan Taoyuan Intl (TPE)"
click at [974, 223] on div "[DATE]" at bounding box center [995, 230] width 105 height 32
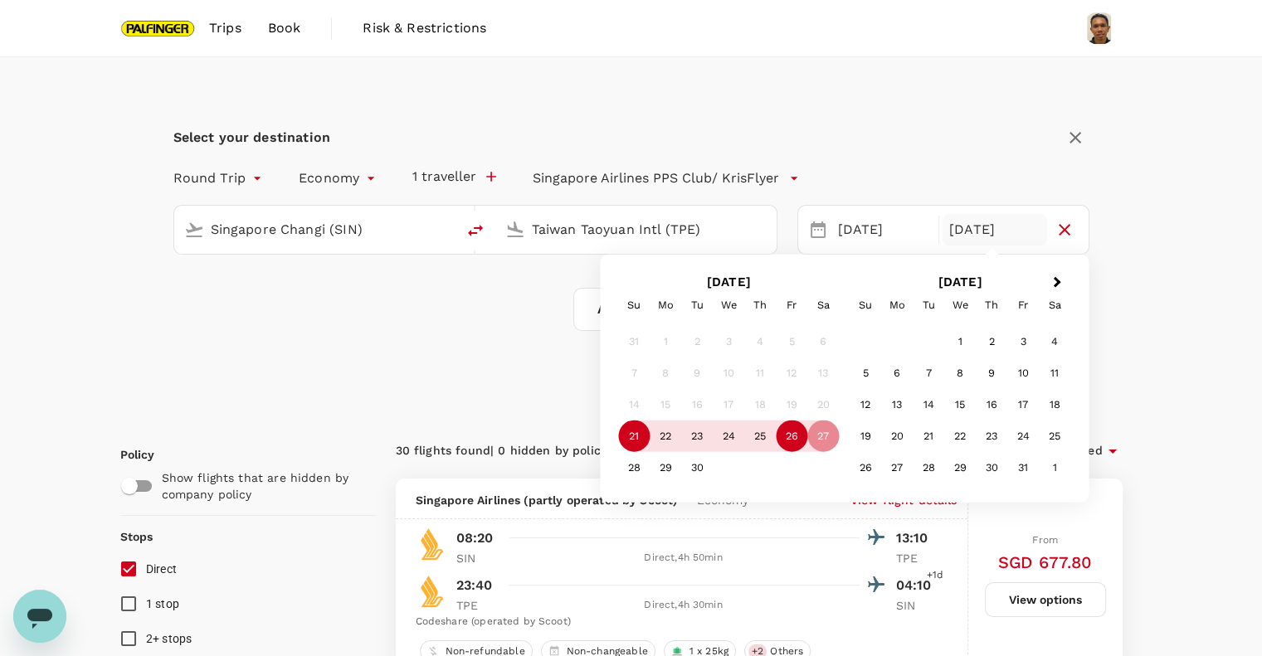
click at [791, 442] on div "26" at bounding box center [792, 437] width 32 height 32
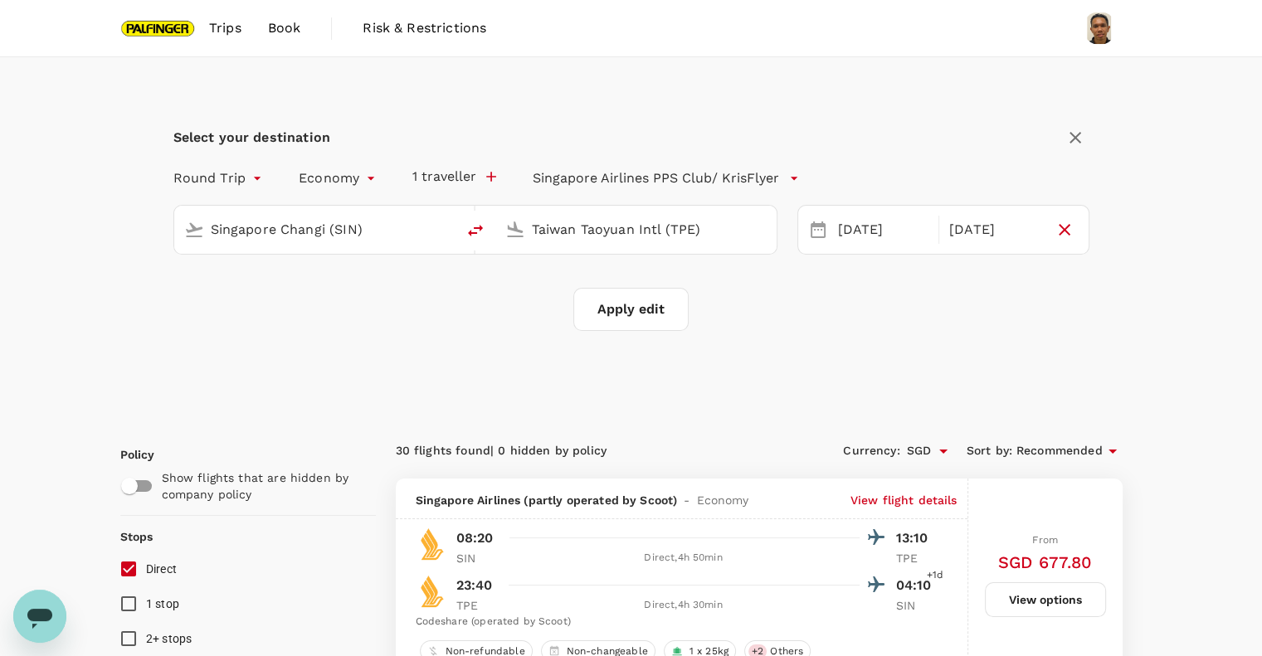
click at [655, 303] on button "Apply edit" at bounding box center [630, 309] width 115 height 43
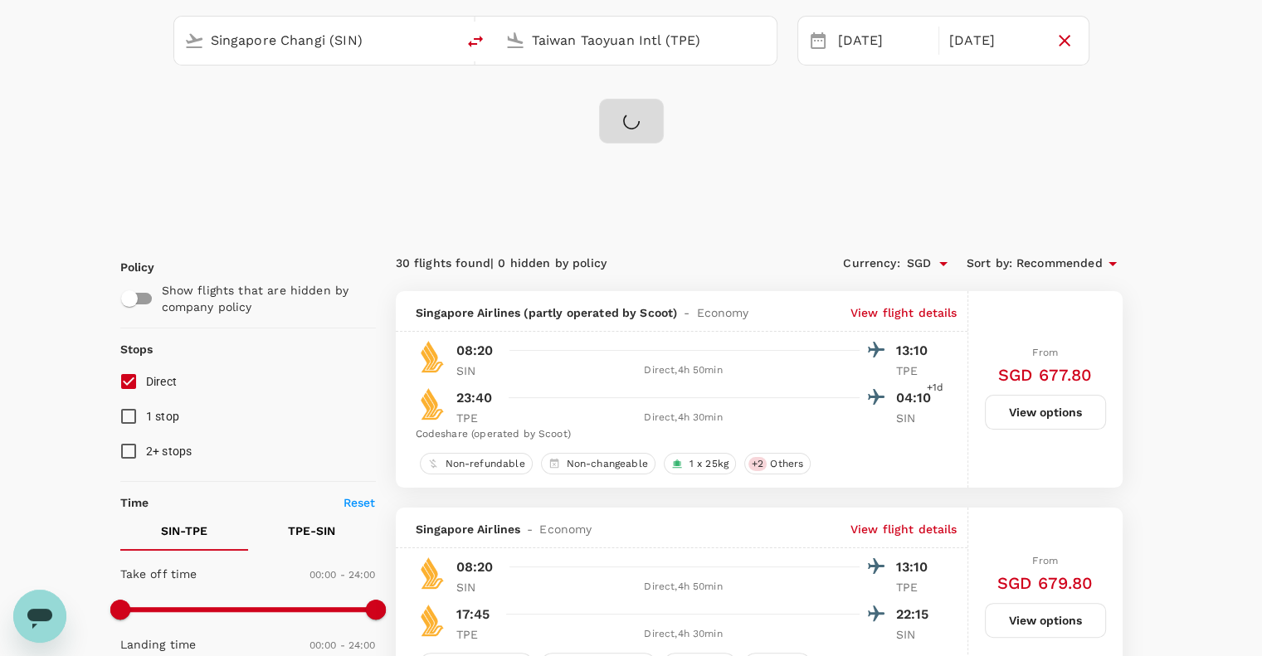
scroll to position [221, 0]
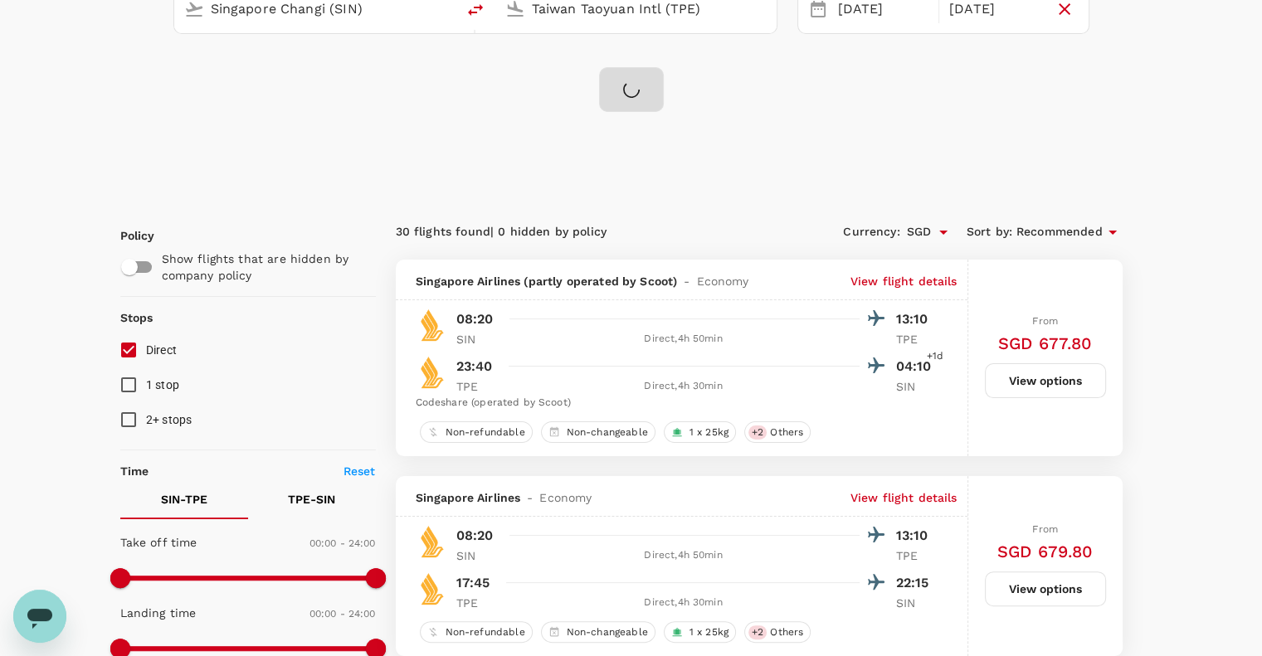
checkbox input "false"
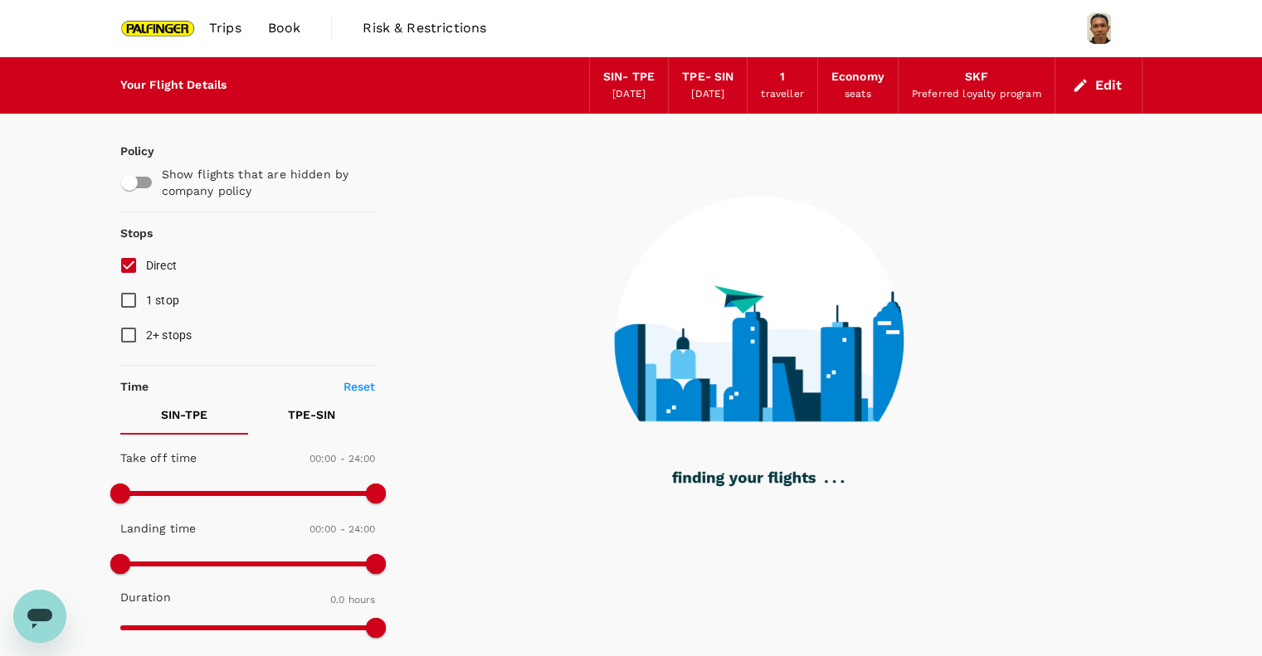
type input "1160"
checkbox input "true"
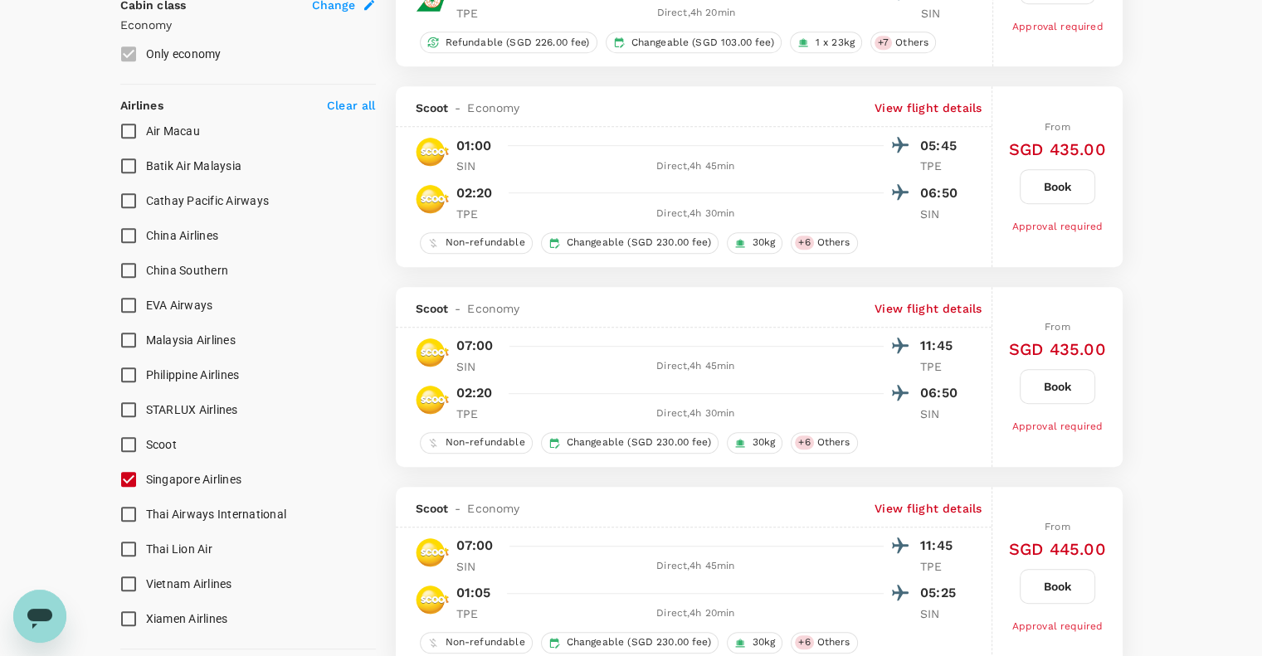
scroll to position [996, 0]
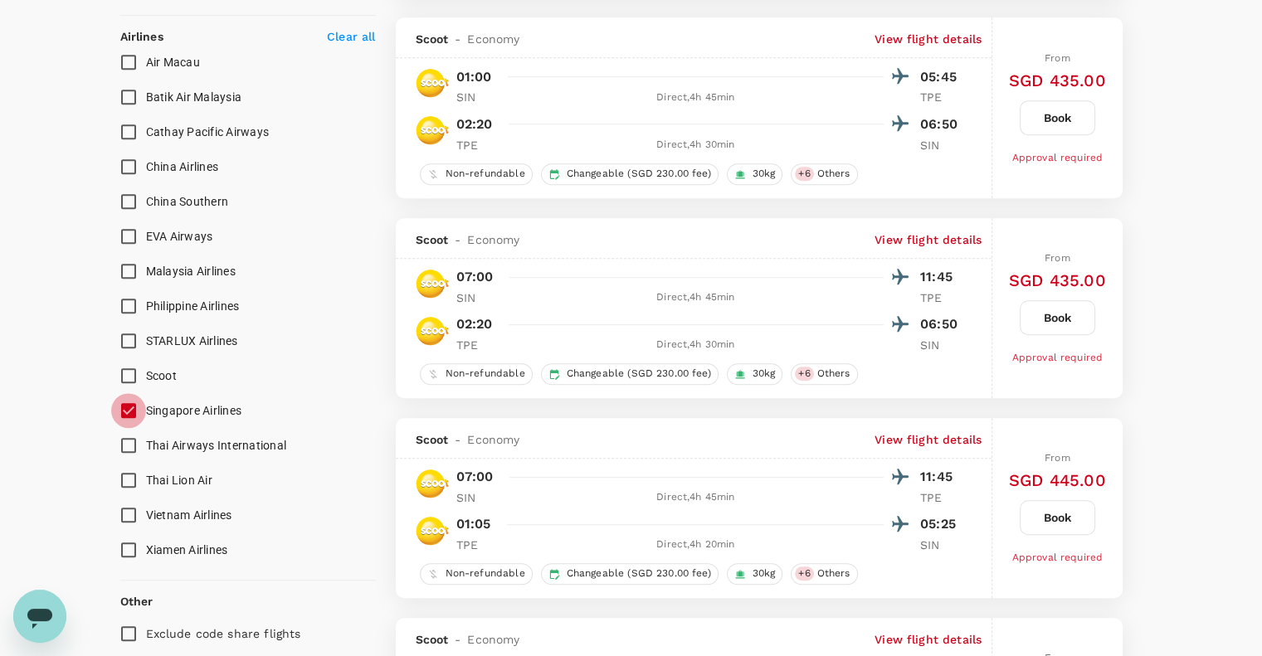
click at [133, 402] on input "Singapore Airlines" at bounding box center [128, 410] width 35 height 35
click at [129, 407] on input "Singapore Airlines" at bounding box center [128, 410] width 35 height 35
checkbox input "true"
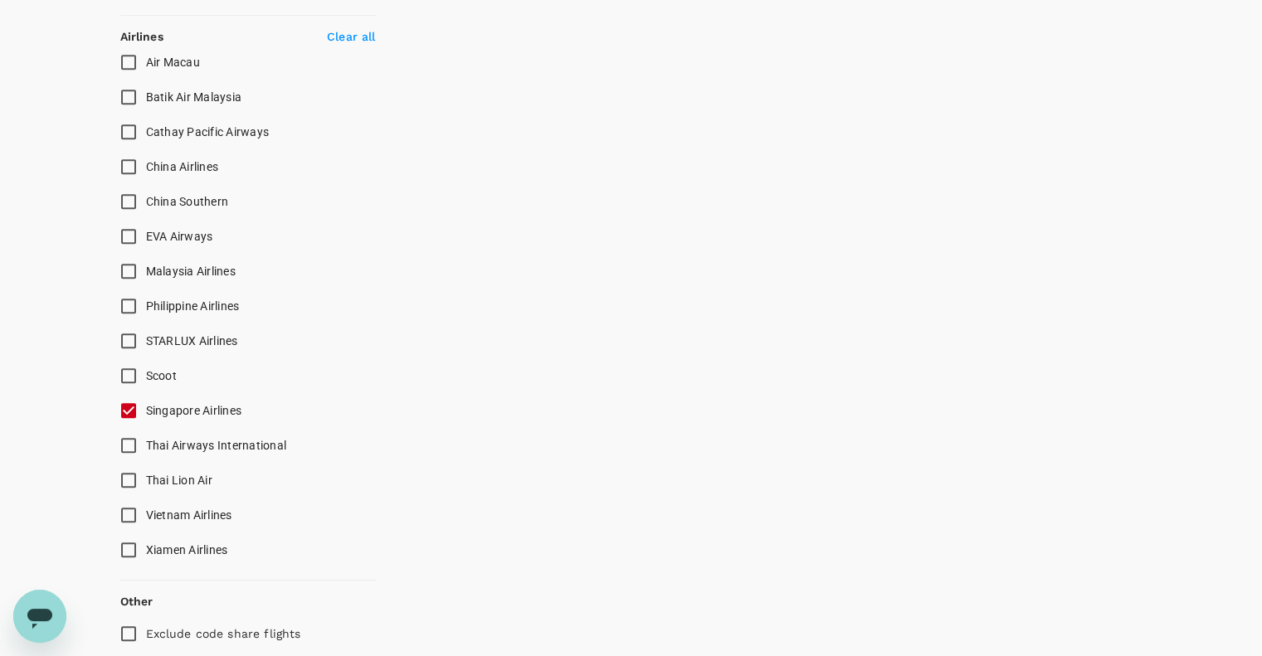
click at [128, 375] on input "Scoot" at bounding box center [128, 375] width 35 height 35
checkbox input "true"
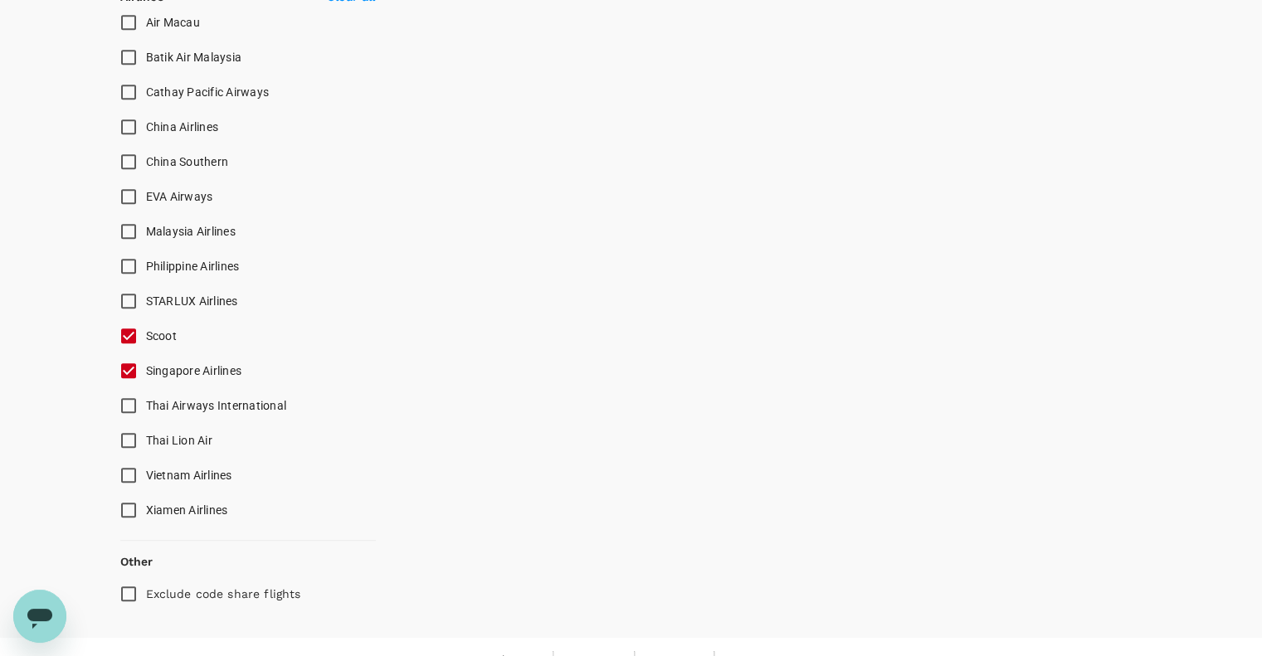
scroll to position [1058, 0]
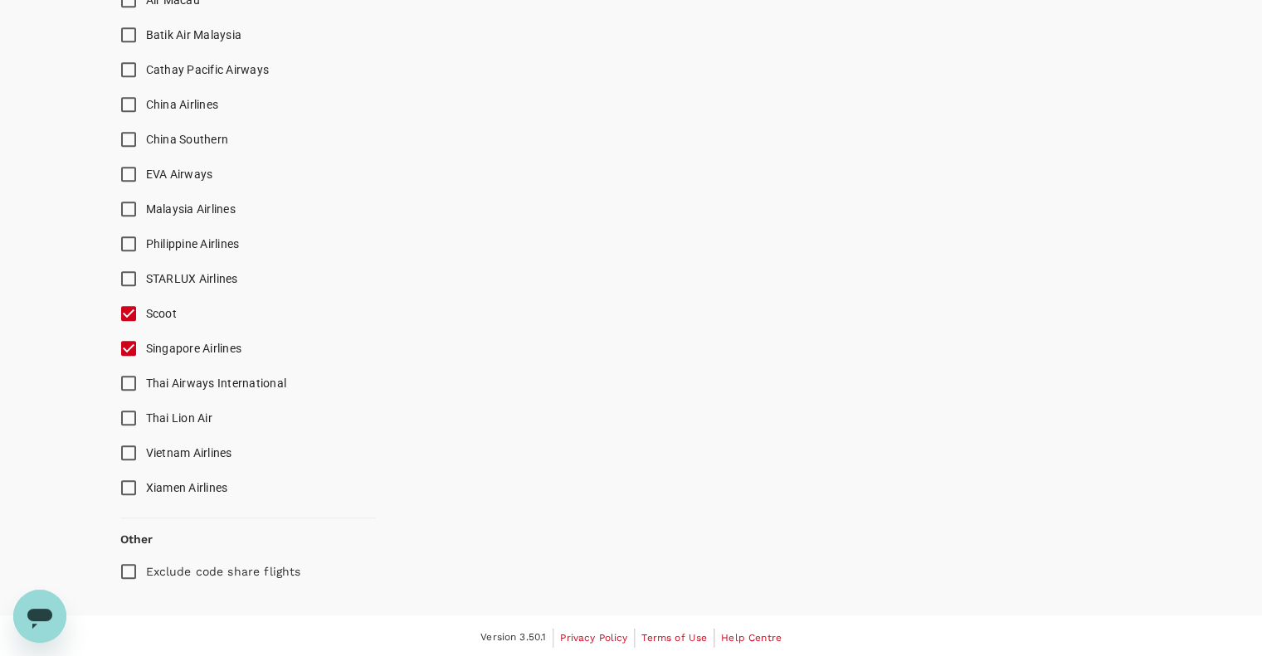
click at [124, 564] on input "Exclude code share flights" at bounding box center [128, 571] width 35 height 35
checkbox input "true"
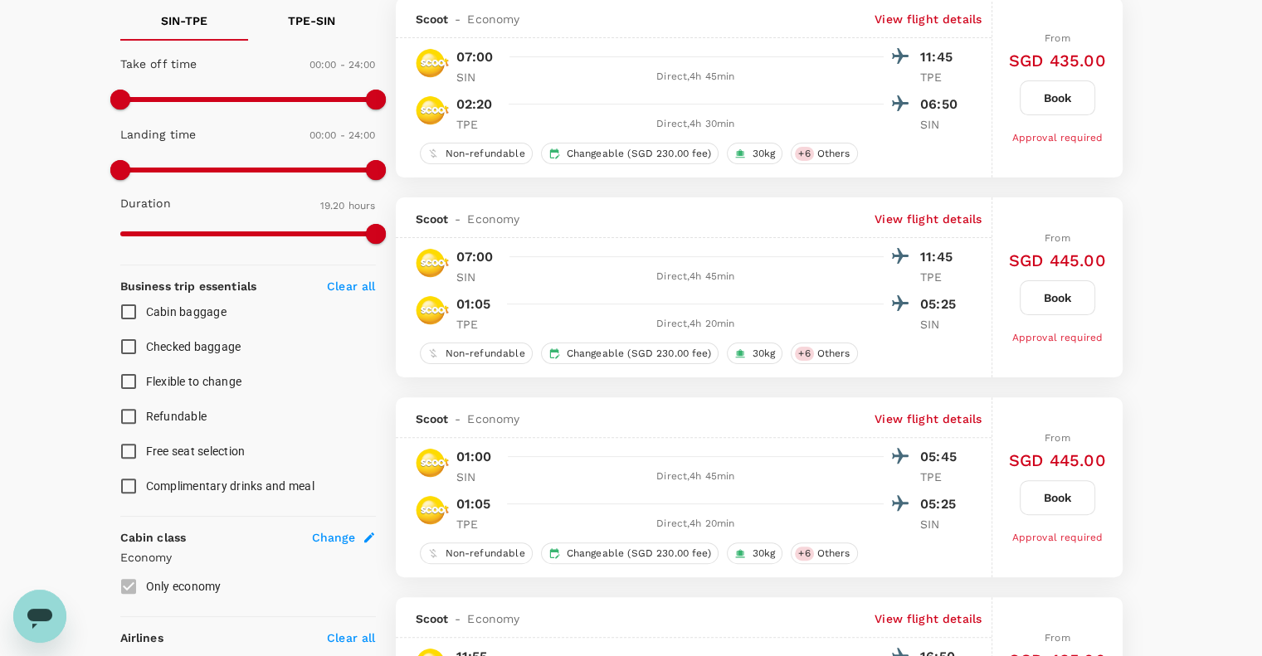
scroll to position [283, 0]
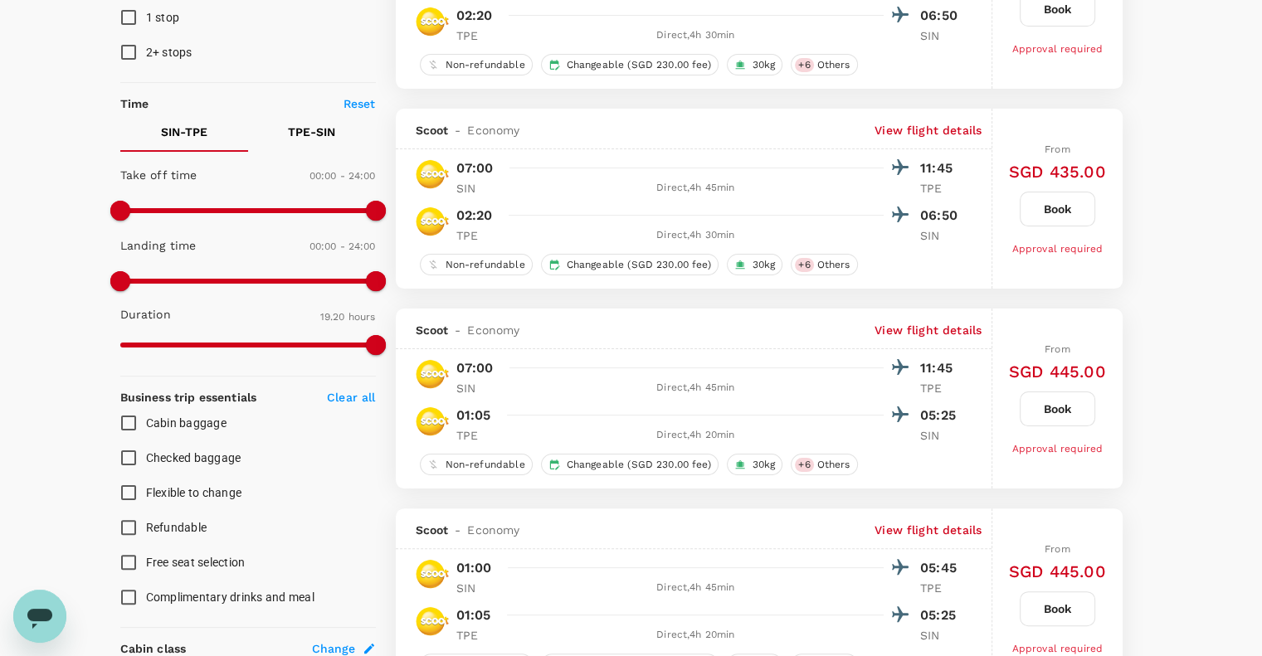
click at [119, 460] on input "Checked baggage" at bounding box center [128, 458] width 35 height 35
checkbox input "true"
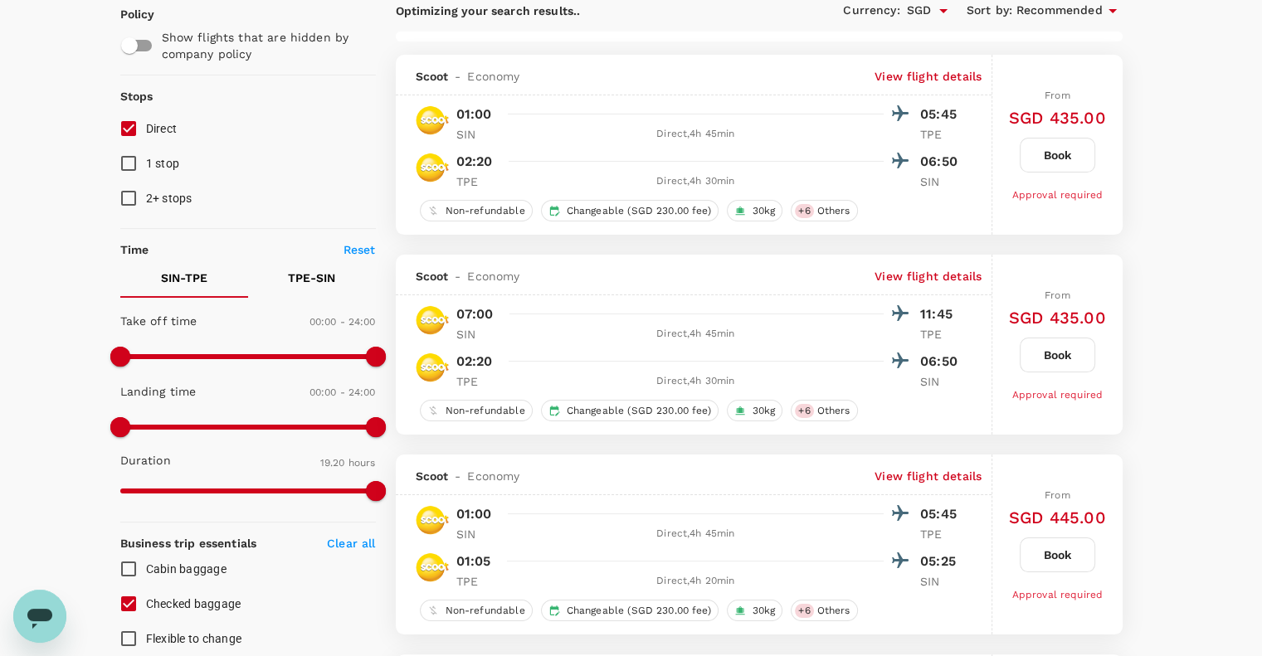
scroll to position [0, 0]
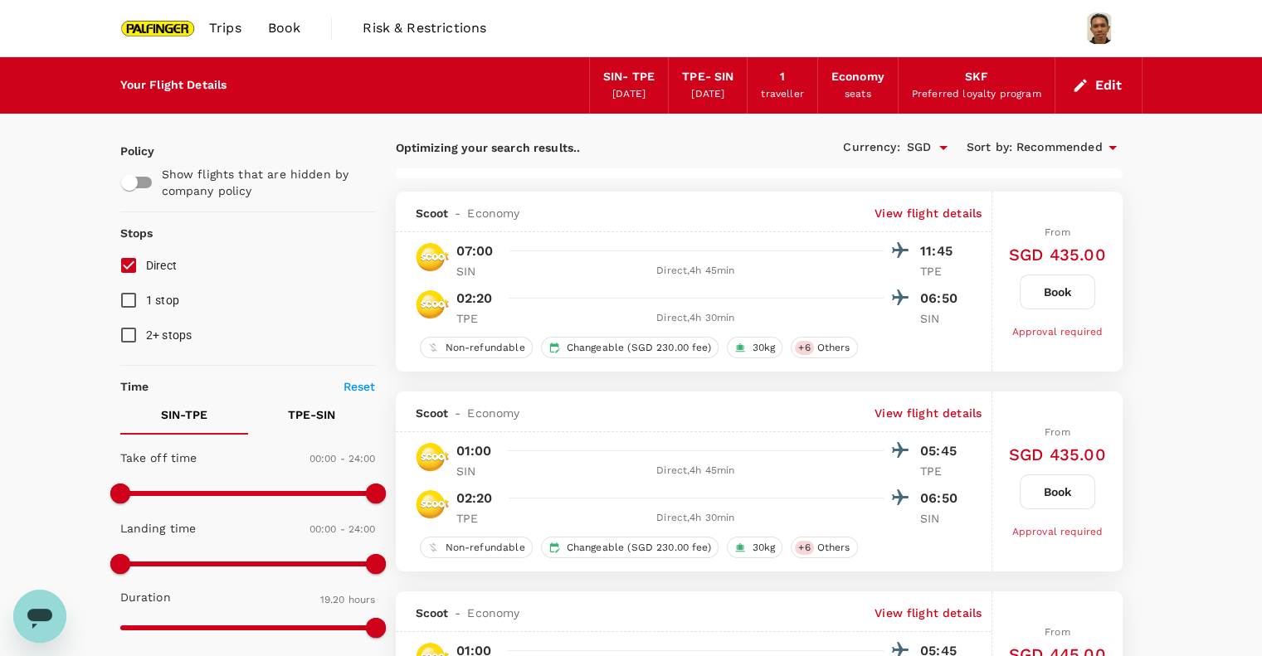
type input "1390"
checkbox input "false"
checkbox input "true"
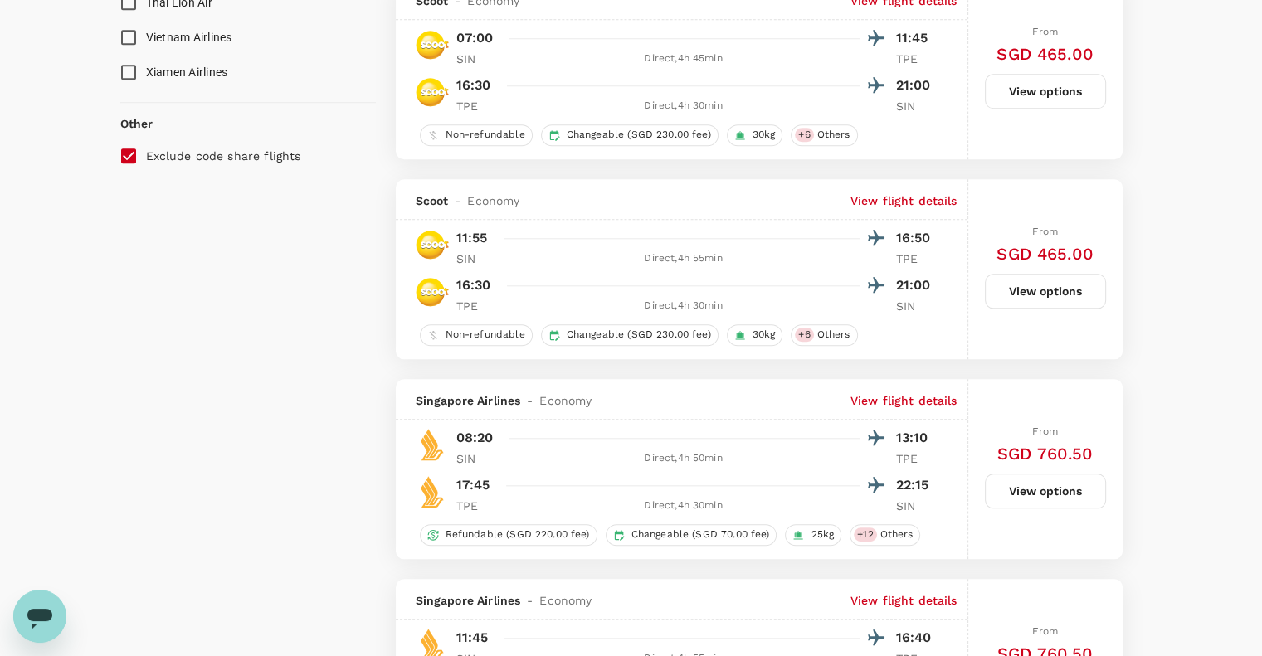
scroll to position [1659, 0]
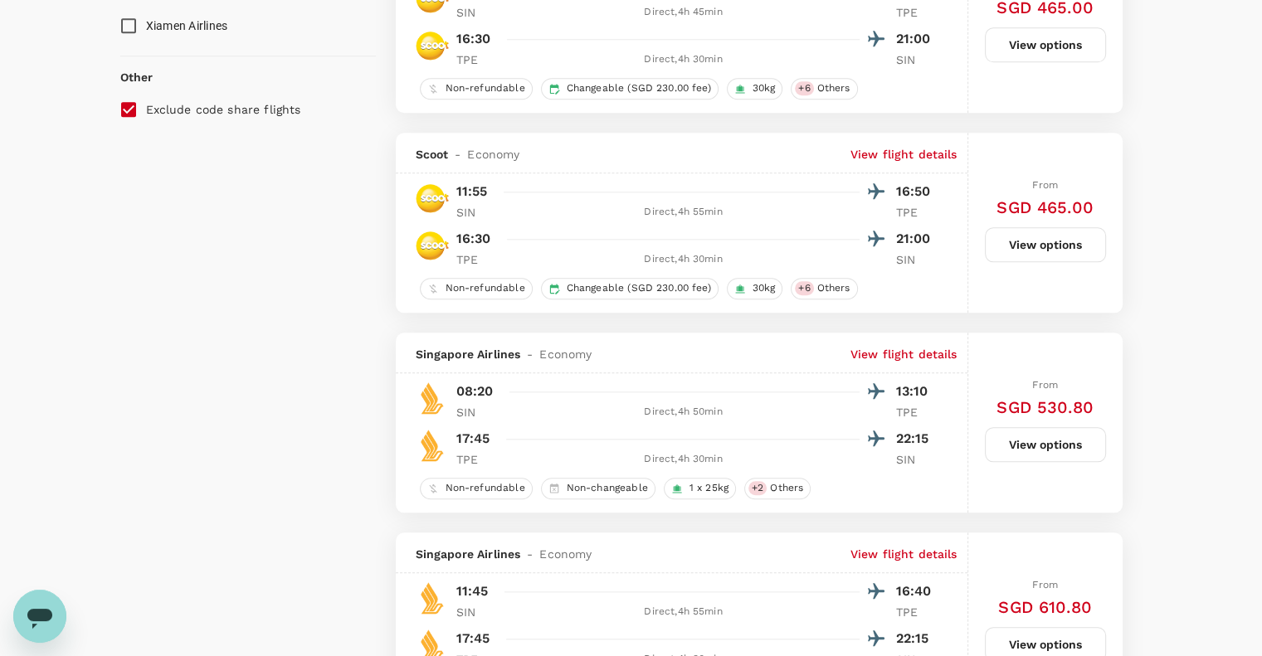
checkbox input "false"
checkbox input "true"
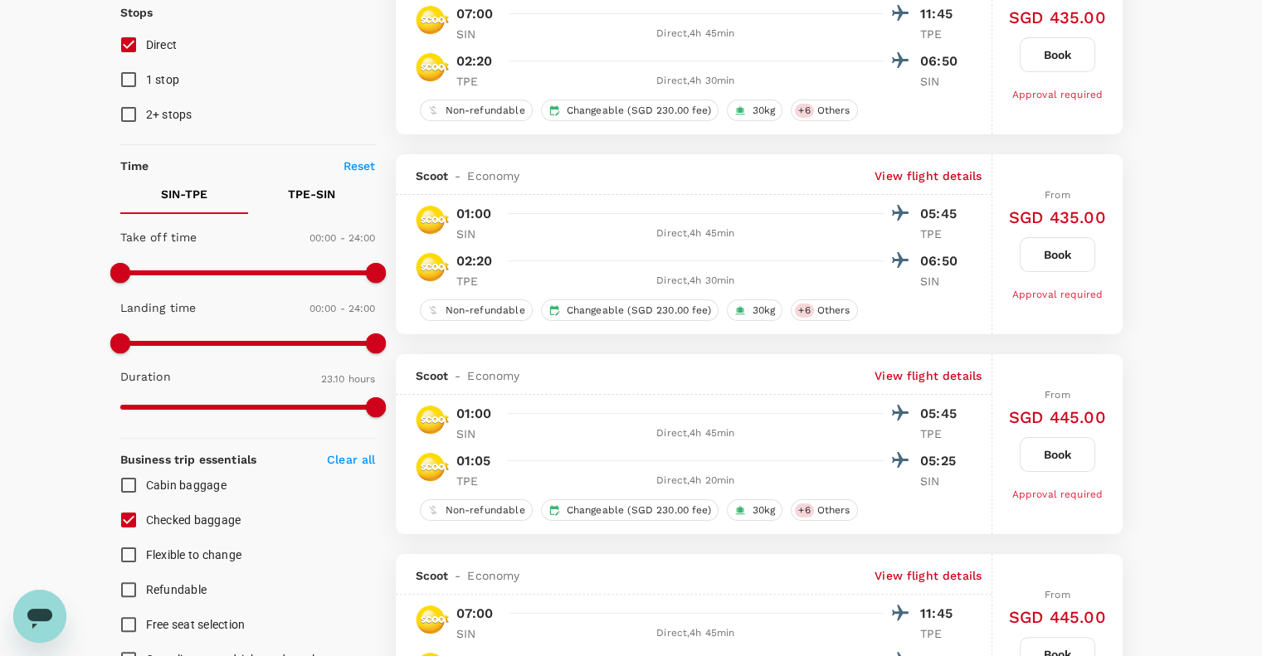
scroll to position [0, 0]
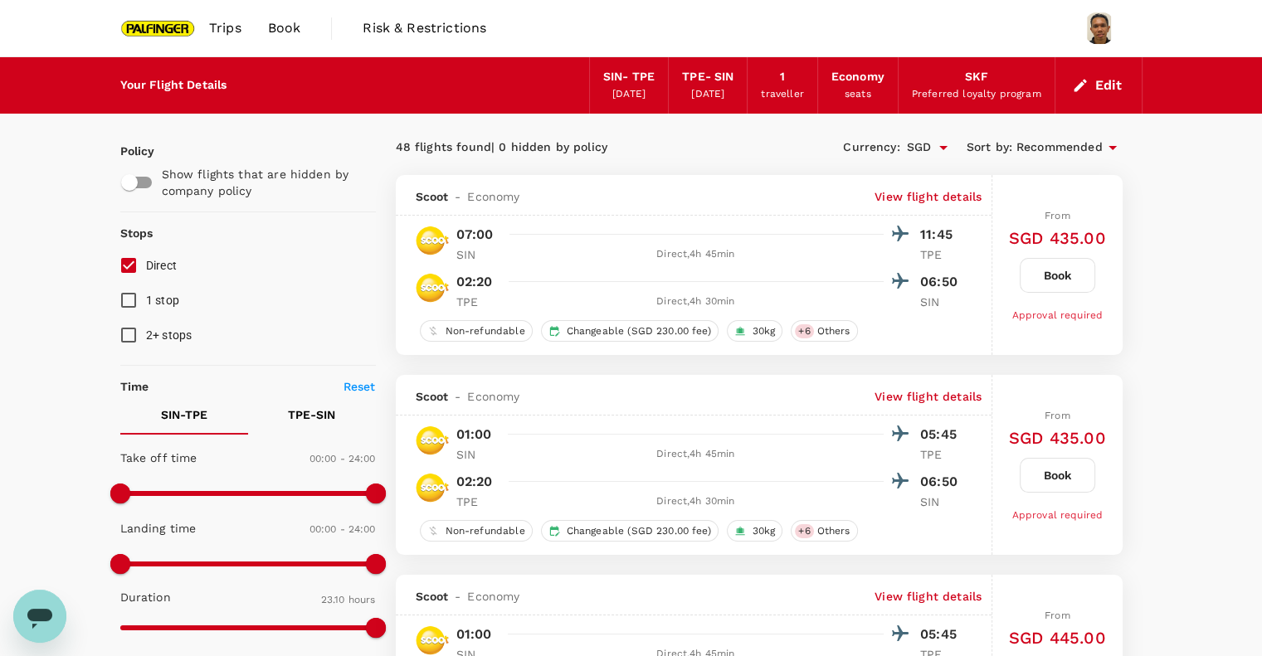
click at [1091, 86] on button "Edit" at bounding box center [1099, 85] width 60 height 27
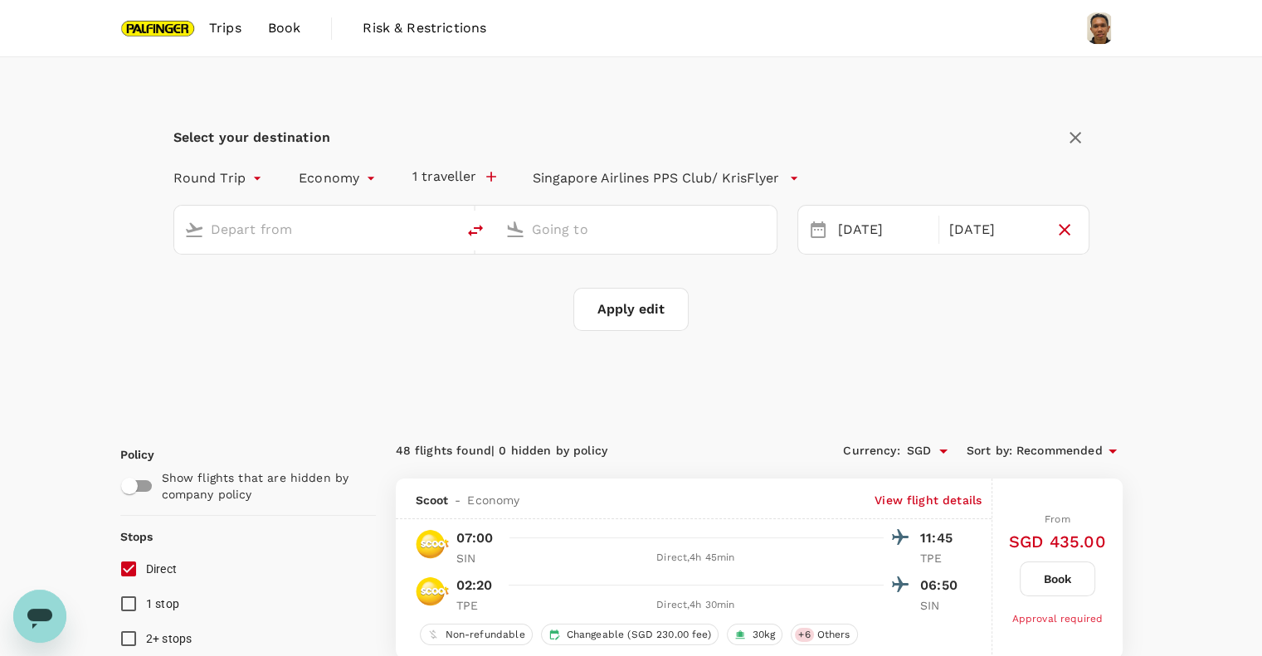
type input "Singapore Changi (SIN)"
type input "Taiwan Taoyuan Intl (TPE)"
click at [973, 229] on div "[DATE]" at bounding box center [995, 230] width 105 height 32
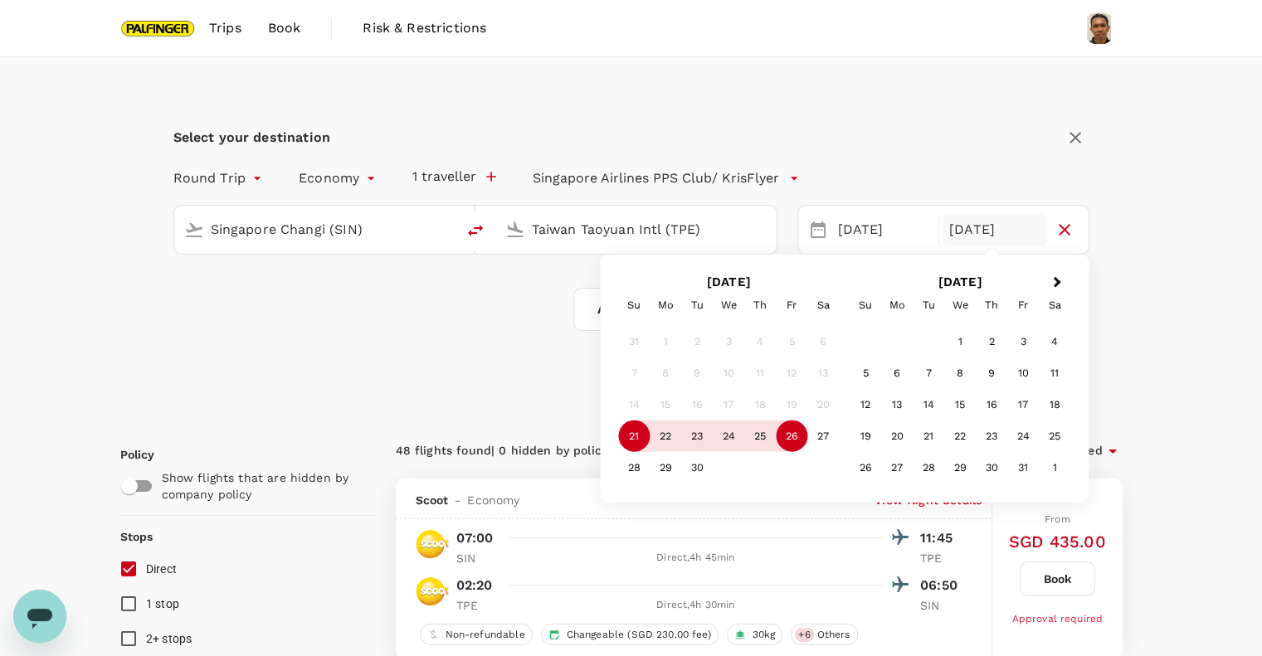
click at [1082, 149] on button "button" at bounding box center [1075, 138] width 28 height 28
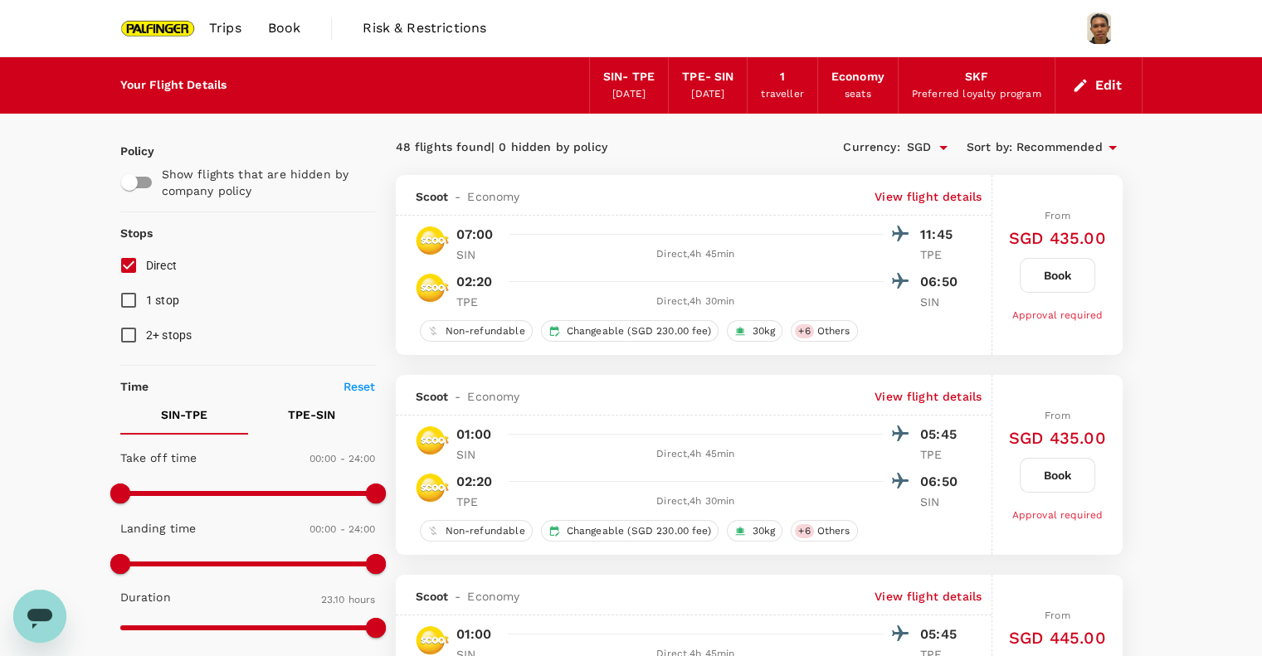
click at [1117, 82] on button "Edit" at bounding box center [1099, 85] width 60 height 27
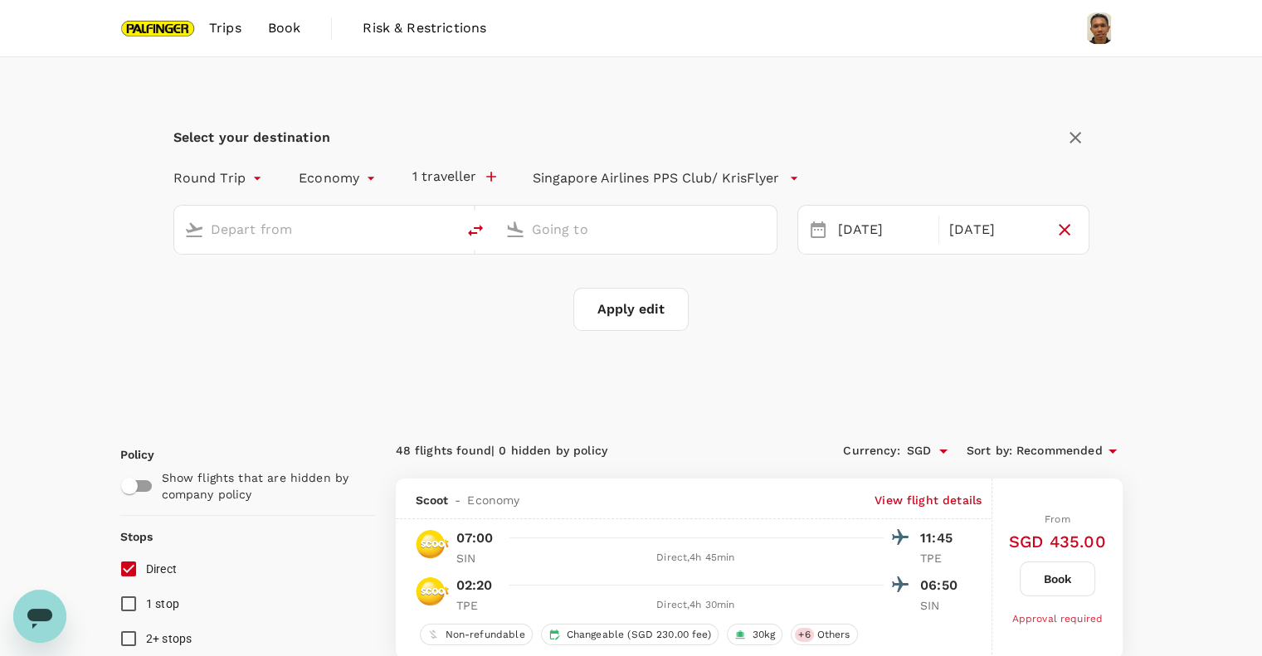
type input "Singapore Changi (SIN)"
click at [600, 233] on input "Taiwan Taoyuan Intl (TPE)" at bounding box center [637, 230] width 210 height 26
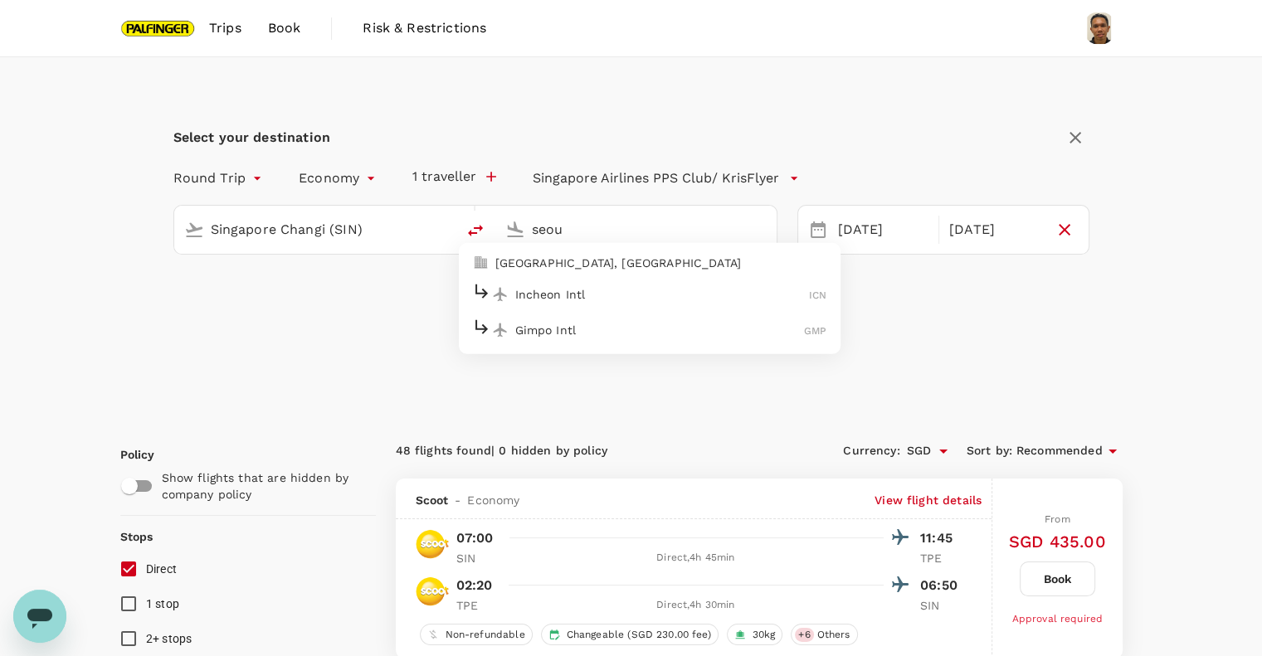
click at [636, 295] on p "Incheon Intl" at bounding box center [662, 293] width 295 height 17
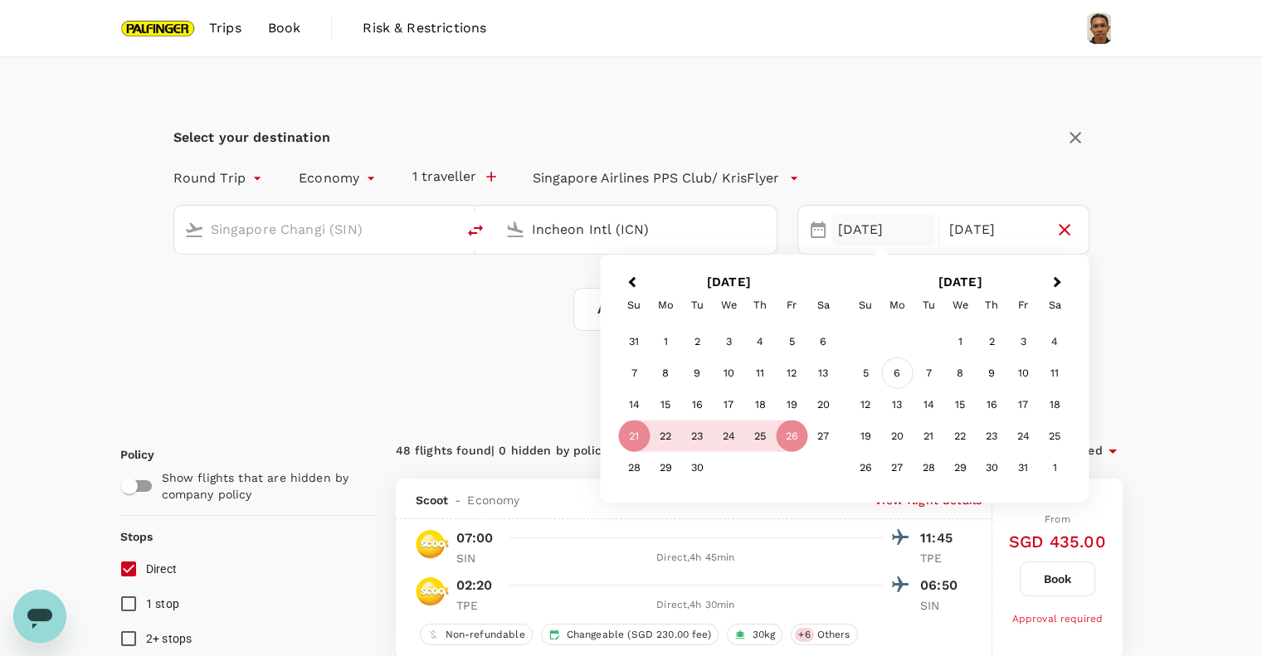
type input "Incheon Intl (ICN)"
click at [895, 372] on div "6" at bounding box center [897, 374] width 32 height 32
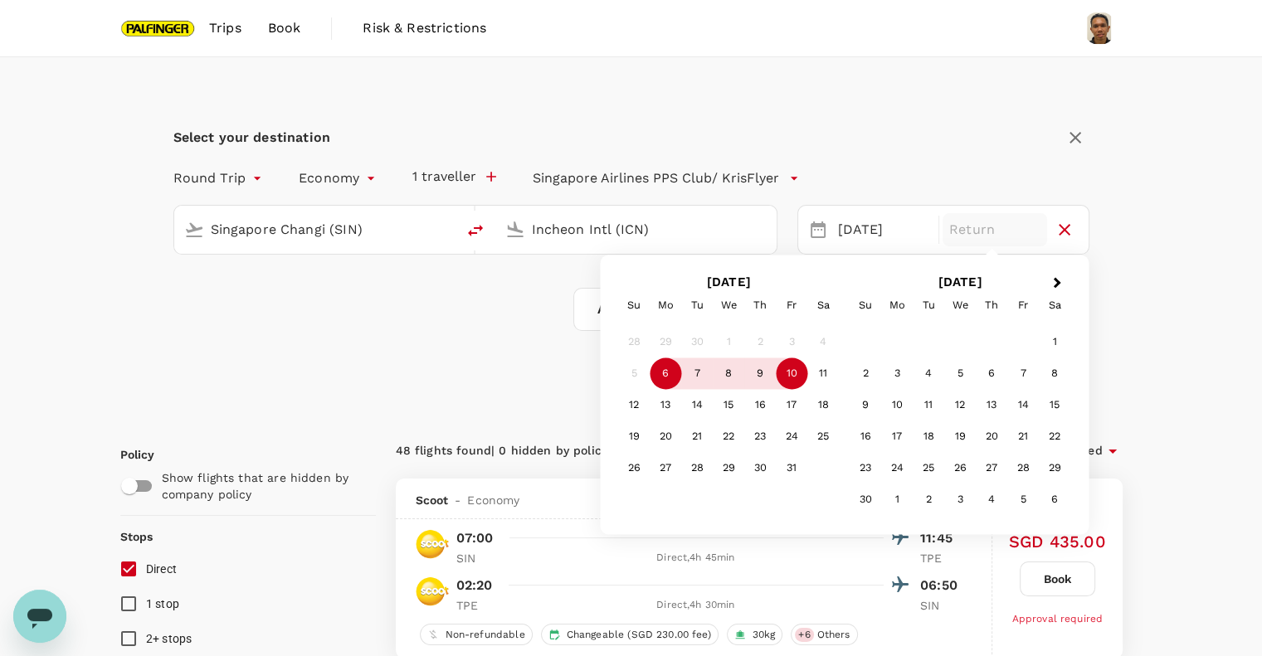
click at [787, 387] on div "10" at bounding box center [792, 374] width 32 height 32
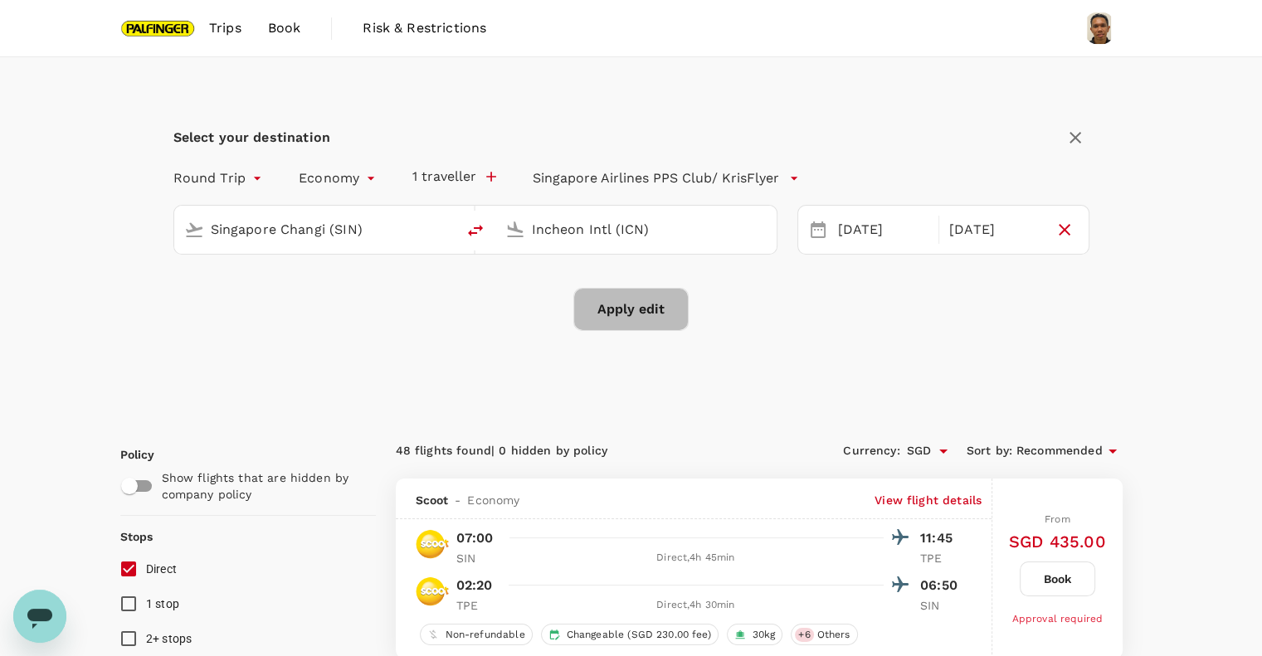
click at [650, 311] on button "Apply edit" at bounding box center [630, 309] width 115 height 43
checkbox input "false"
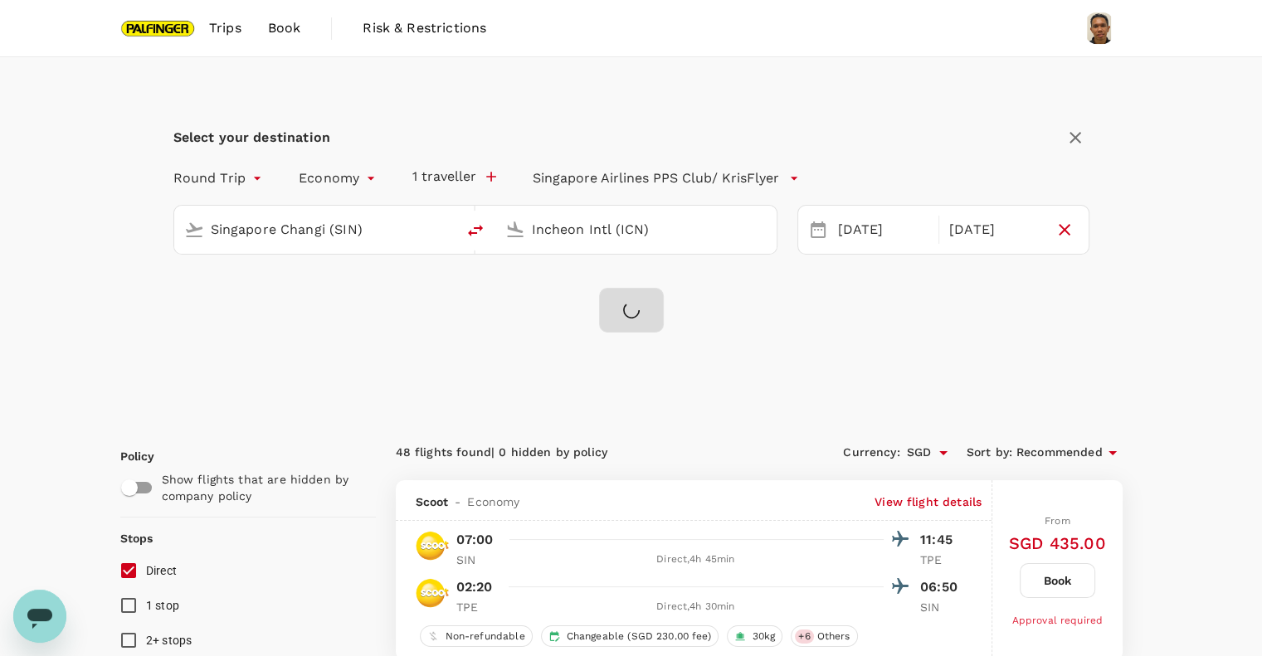
checkbox input "false"
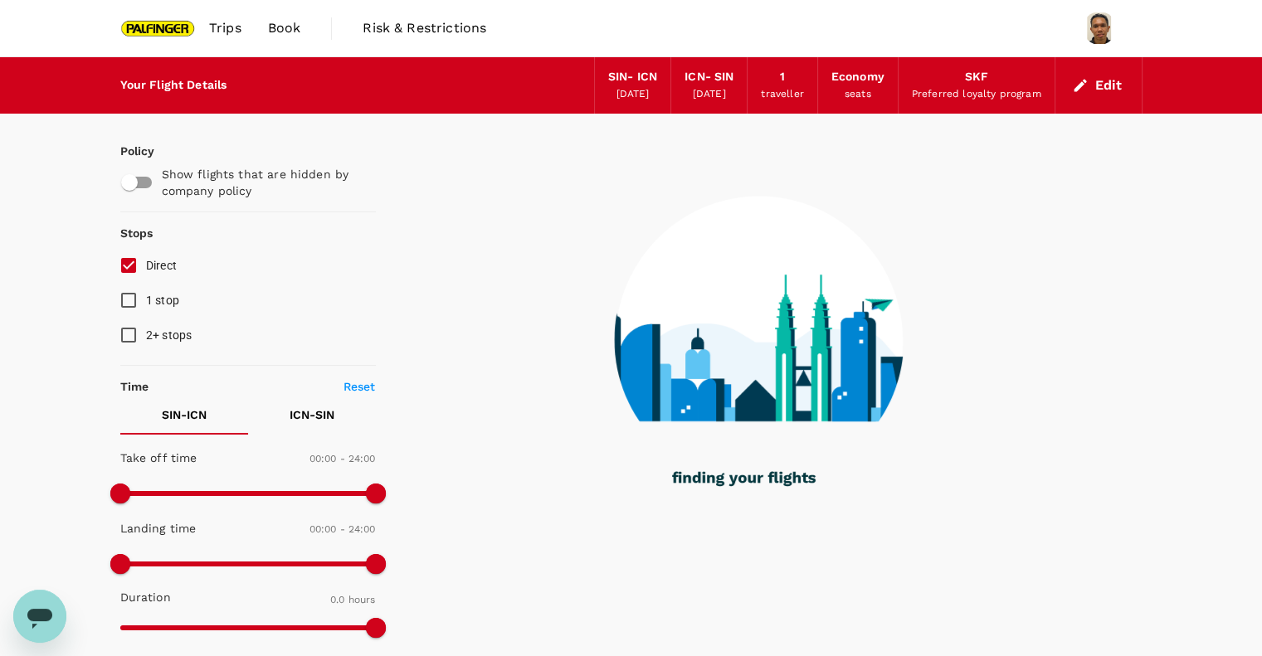
type input "1325"
checkbox input "true"
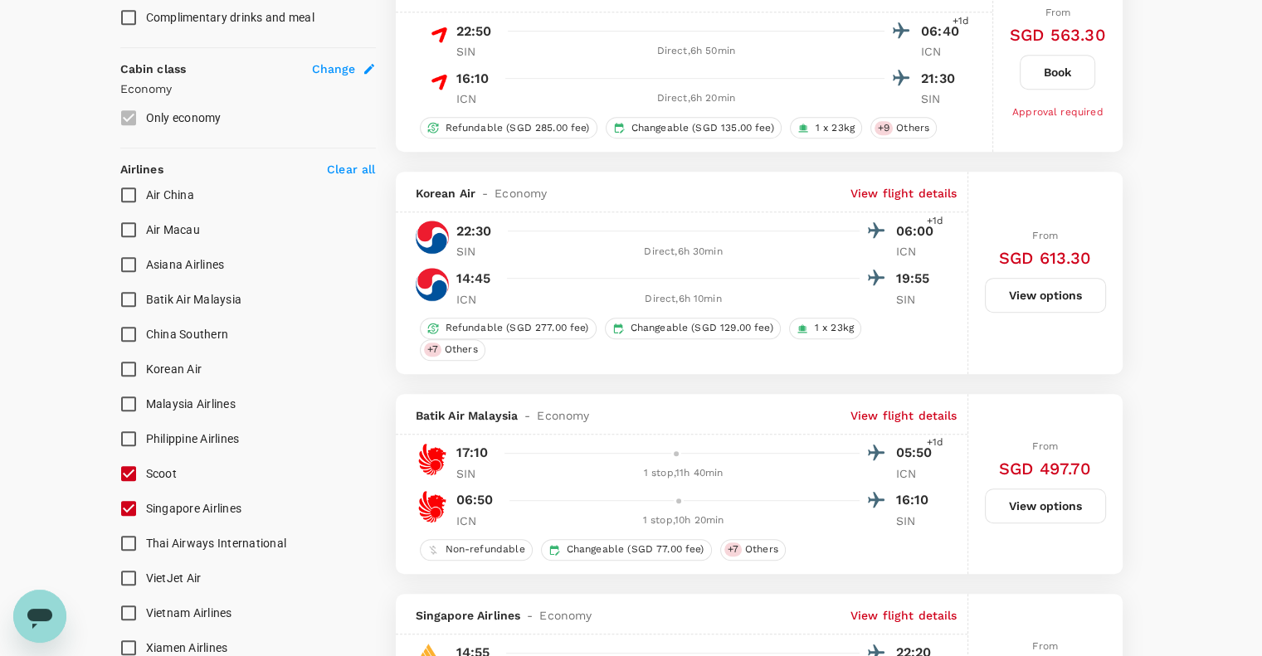
scroll to position [996, 0]
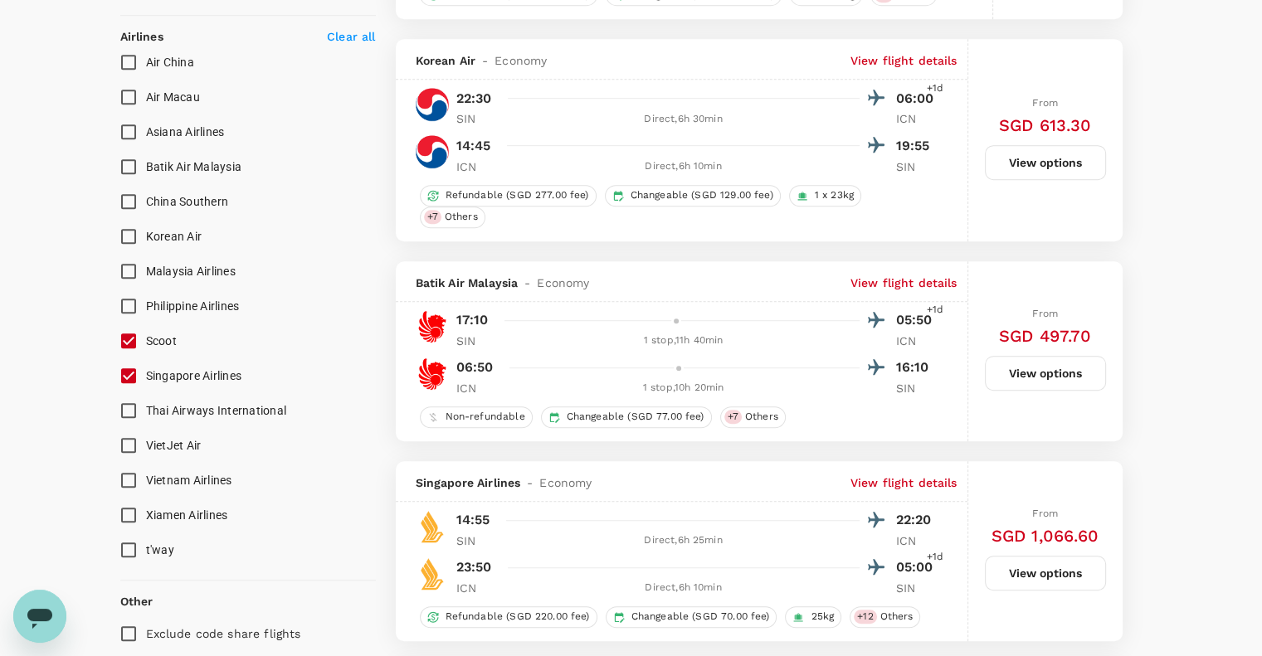
click at [143, 374] on input "Singapore Airlines" at bounding box center [128, 375] width 35 height 35
click at [136, 375] on input "Singapore Airlines" at bounding box center [128, 375] width 35 height 35
checkbox input "true"
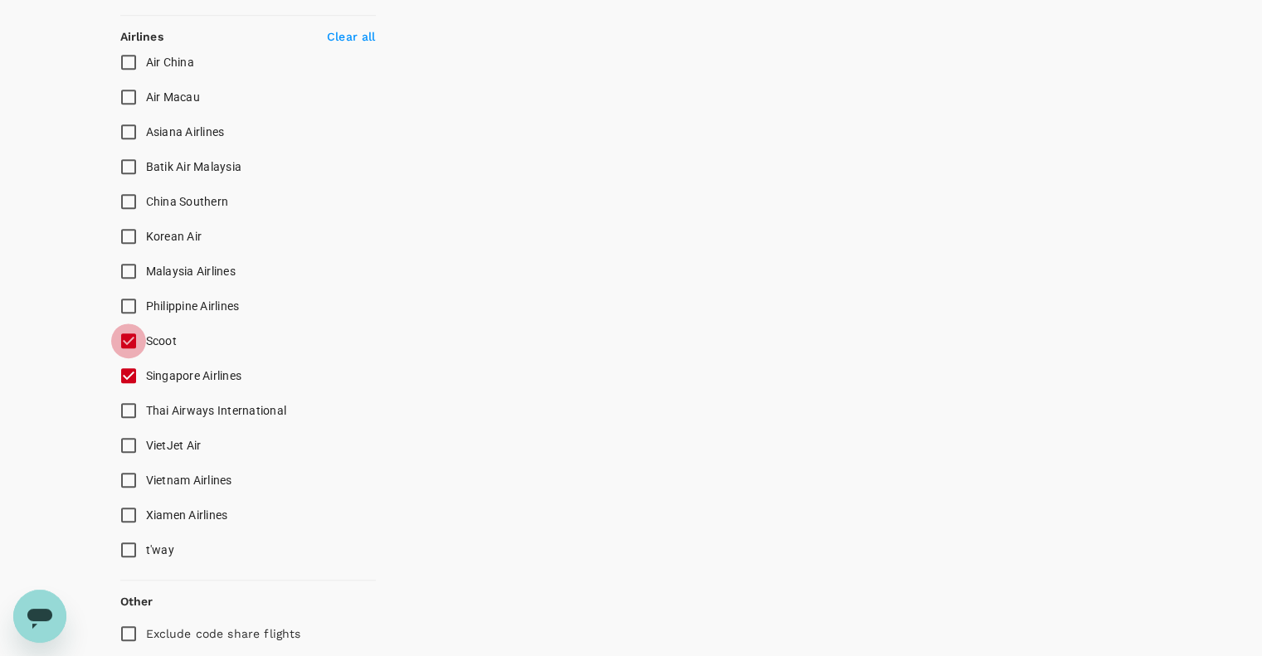
click at [132, 349] on input "Scoot" at bounding box center [128, 341] width 35 height 35
click at [132, 345] on input "Scoot" at bounding box center [128, 341] width 35 height 35
checkbox input "true"
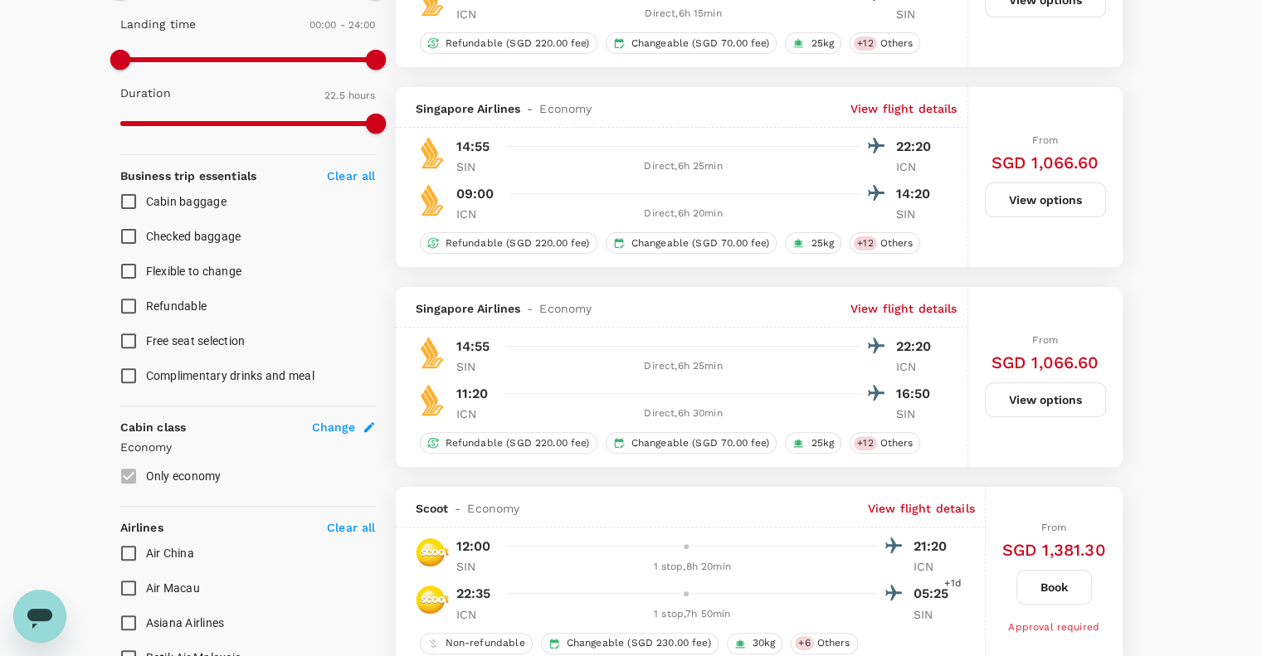
scroll to position [0, 0]
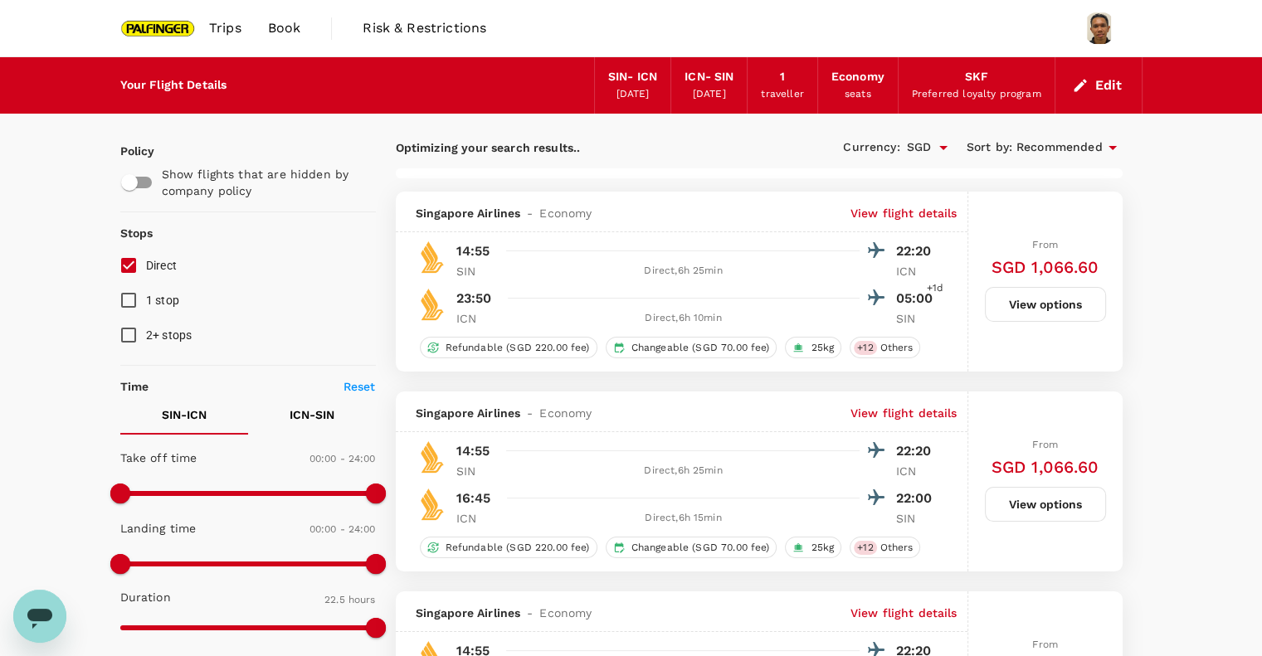
type input "1710"
checkbox input "false"
checkbox input "true"
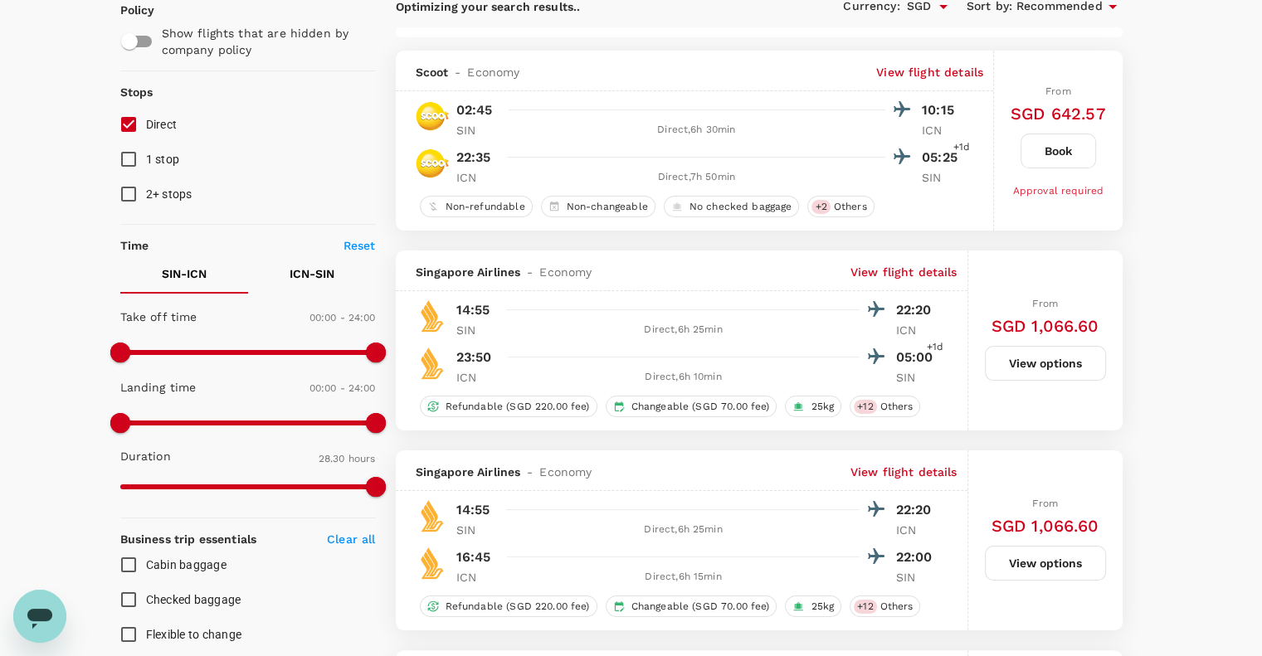
scroll to position [442, 0]
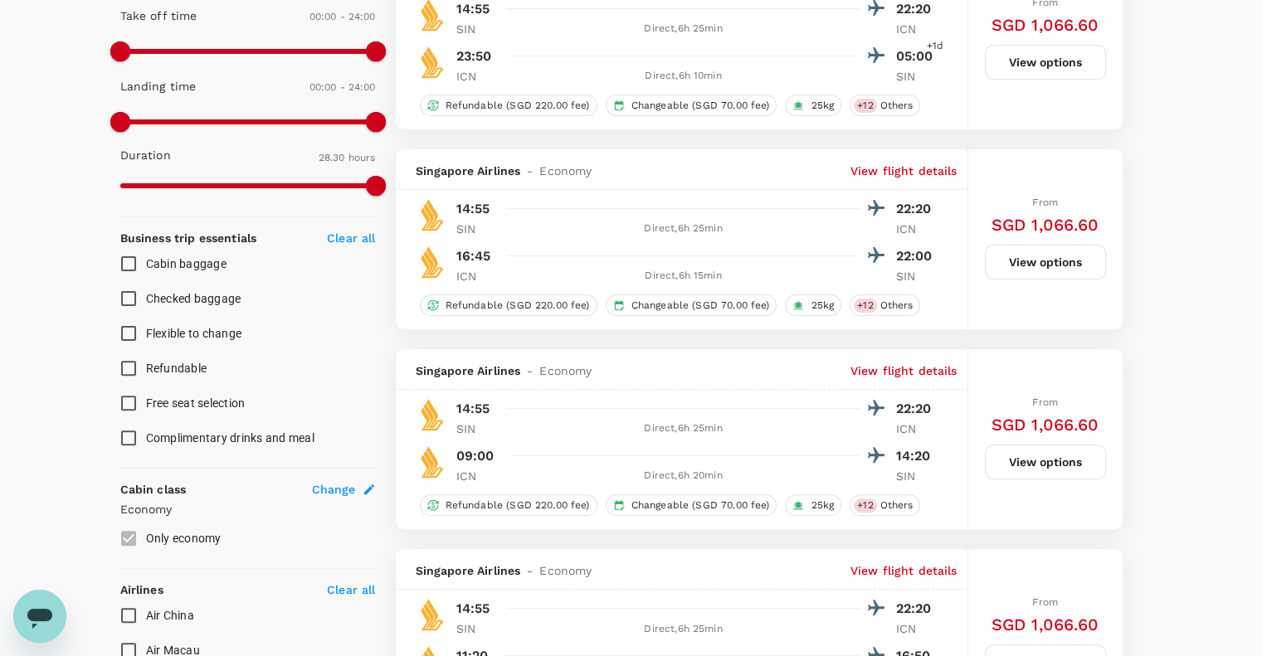
click at [120, 304] on input "Checked baggage" at bounding box center [128, 298] width 35 height 35
checkbox input "true"
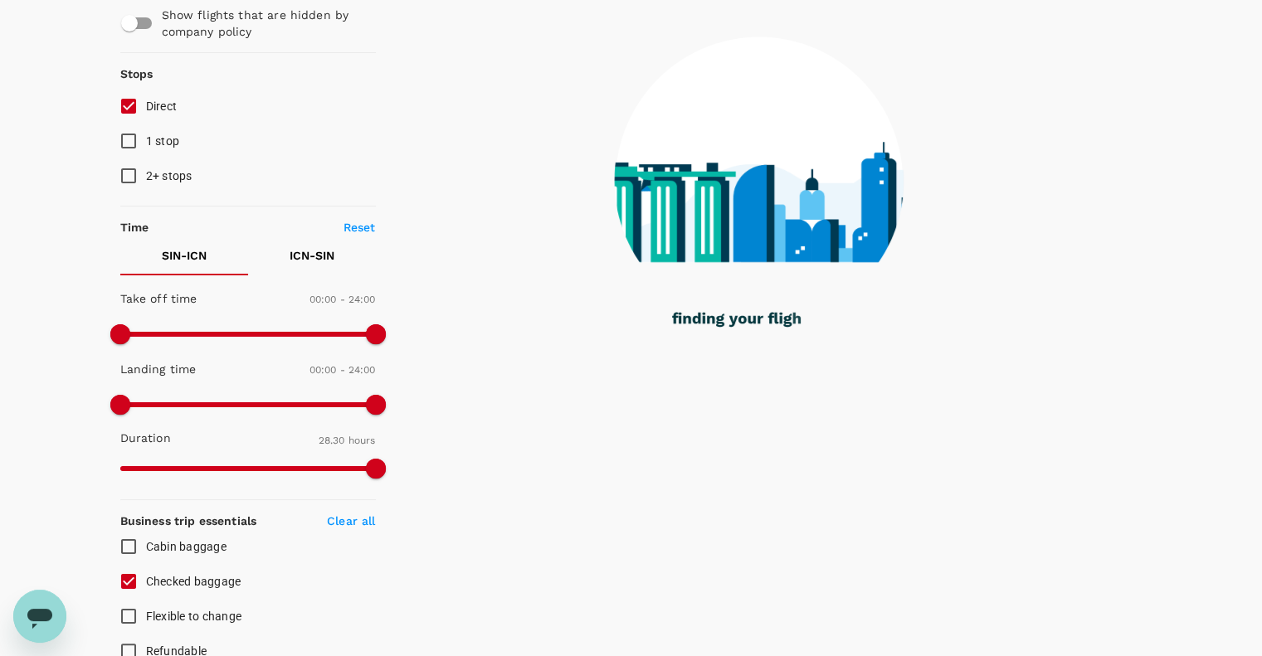
scroll to position [0, 0]
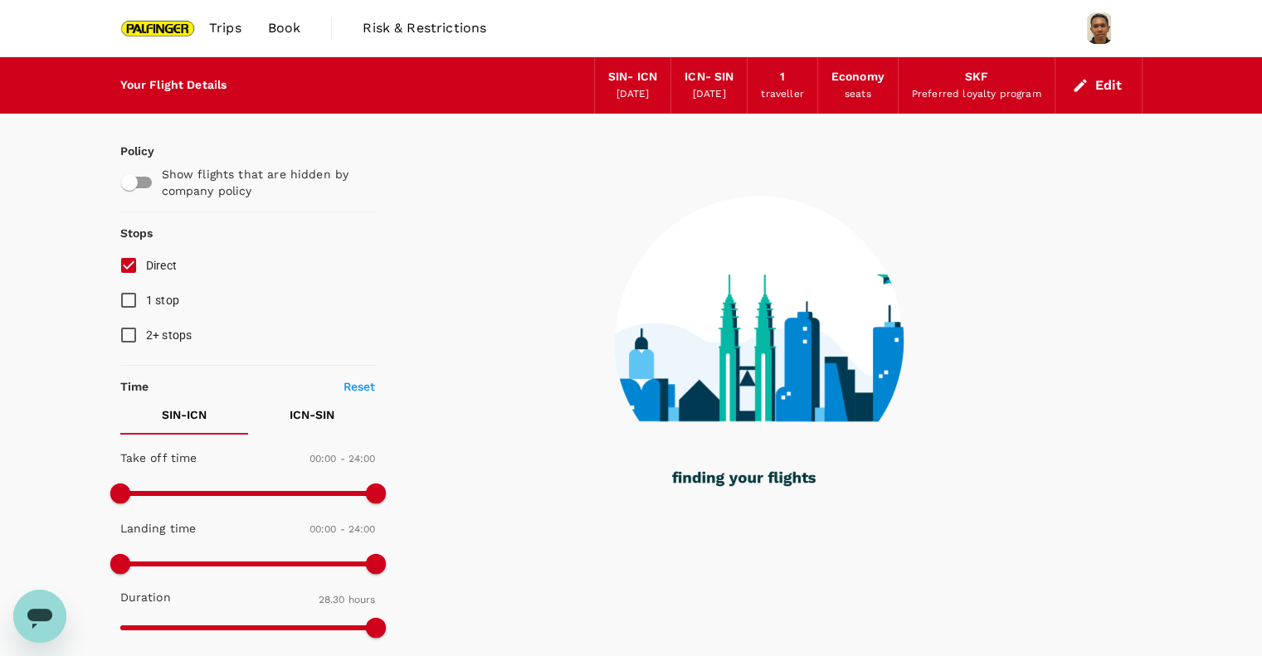
checkbox input "false"
checkbox input "true"
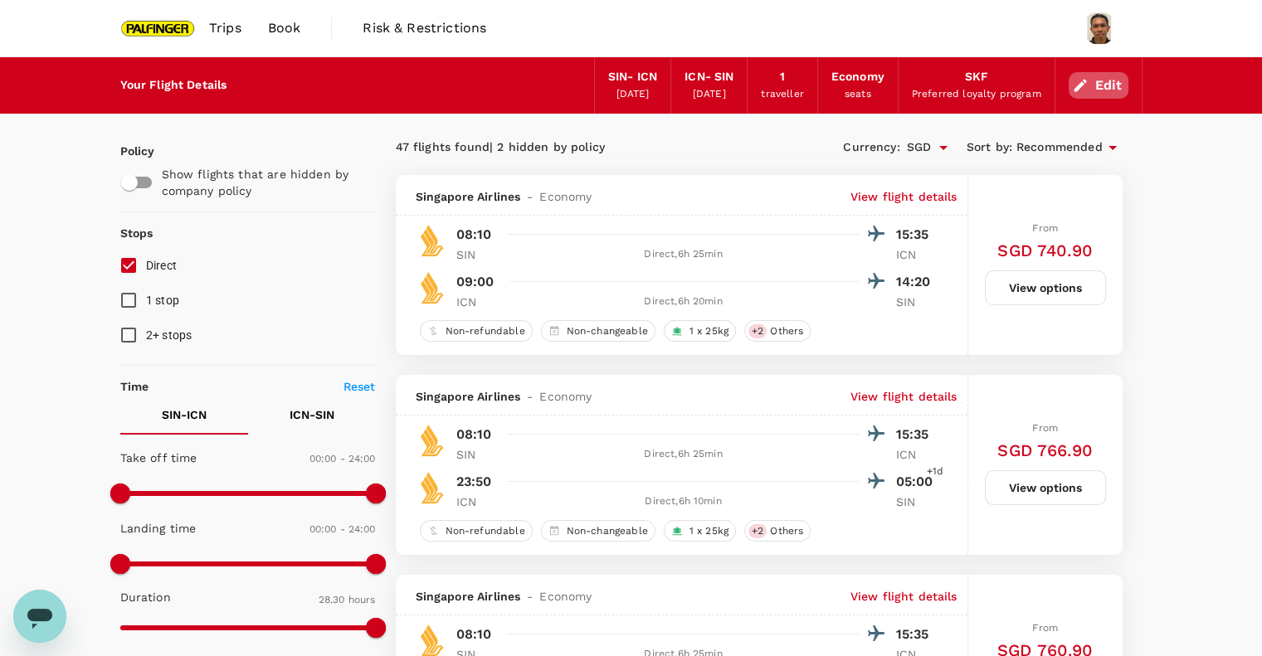
click at [1112, 73] on button "Edit" at bounding box center [1099, 85] width 60 height 27
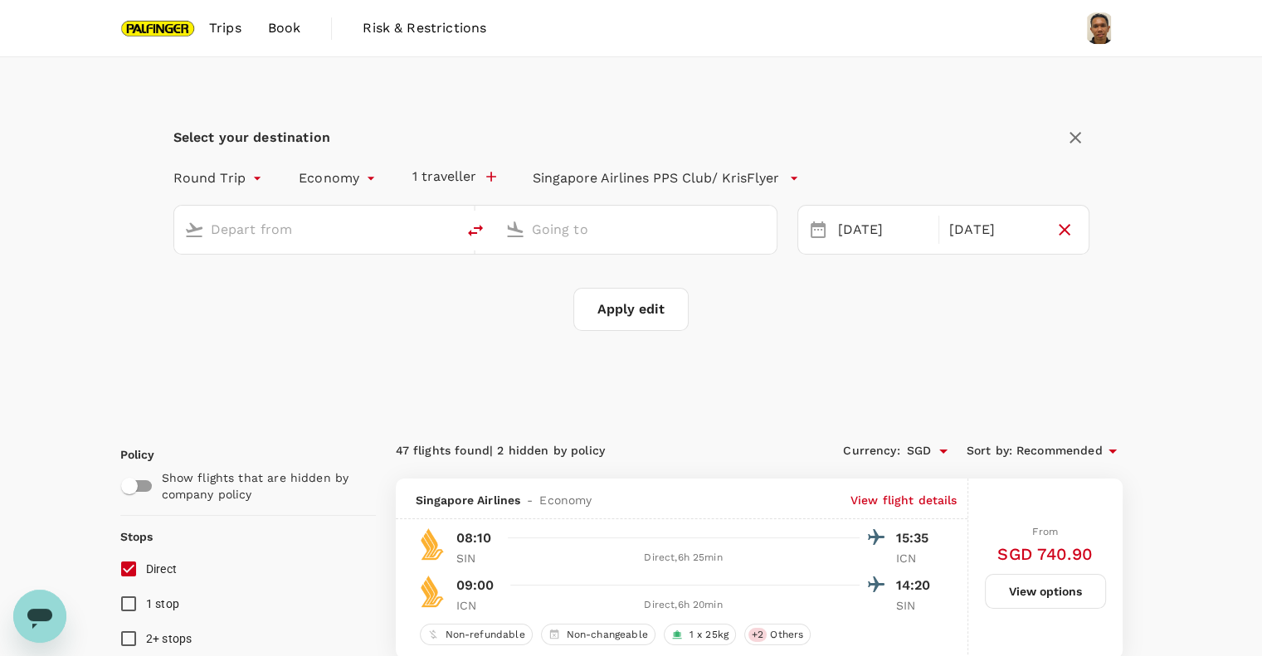
type input "Singapore Changi (SIN)"
click at [597, 221] on input "Incheon Intl (ICN)" at bounding box center [637, 230] width 210 height 26
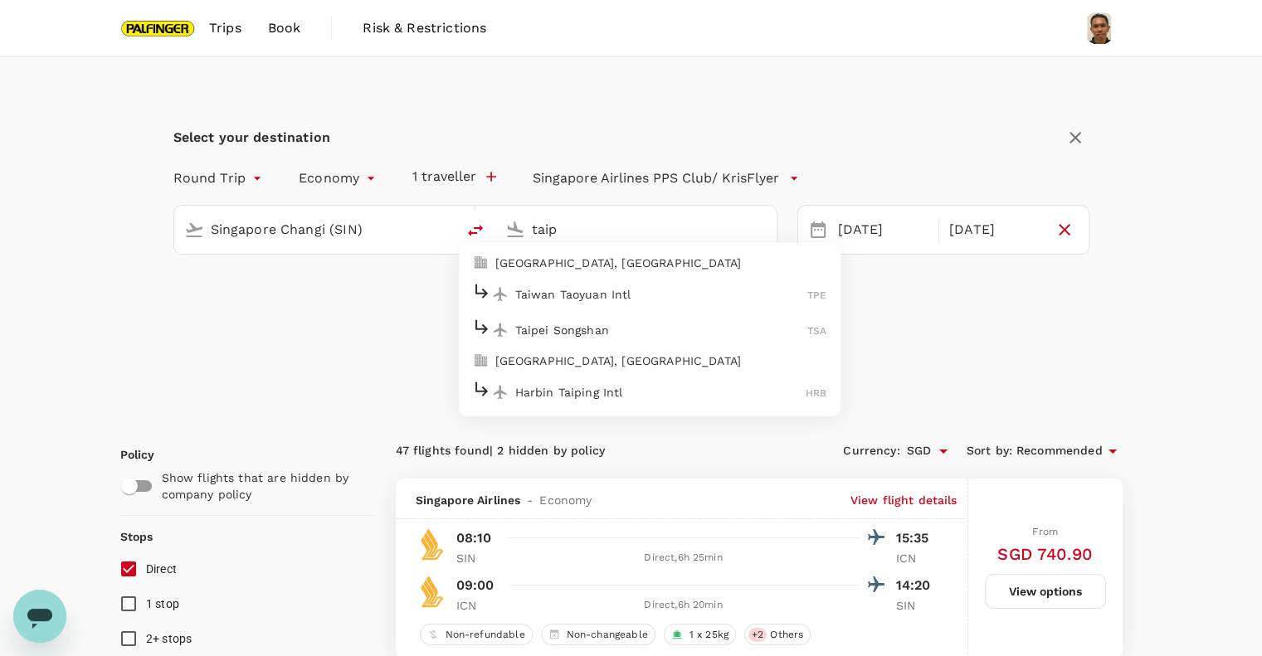
click at [598, 296] on p "Taiwan Taoyuan Intl" at bounding box center [661, 293] width 293 height 17
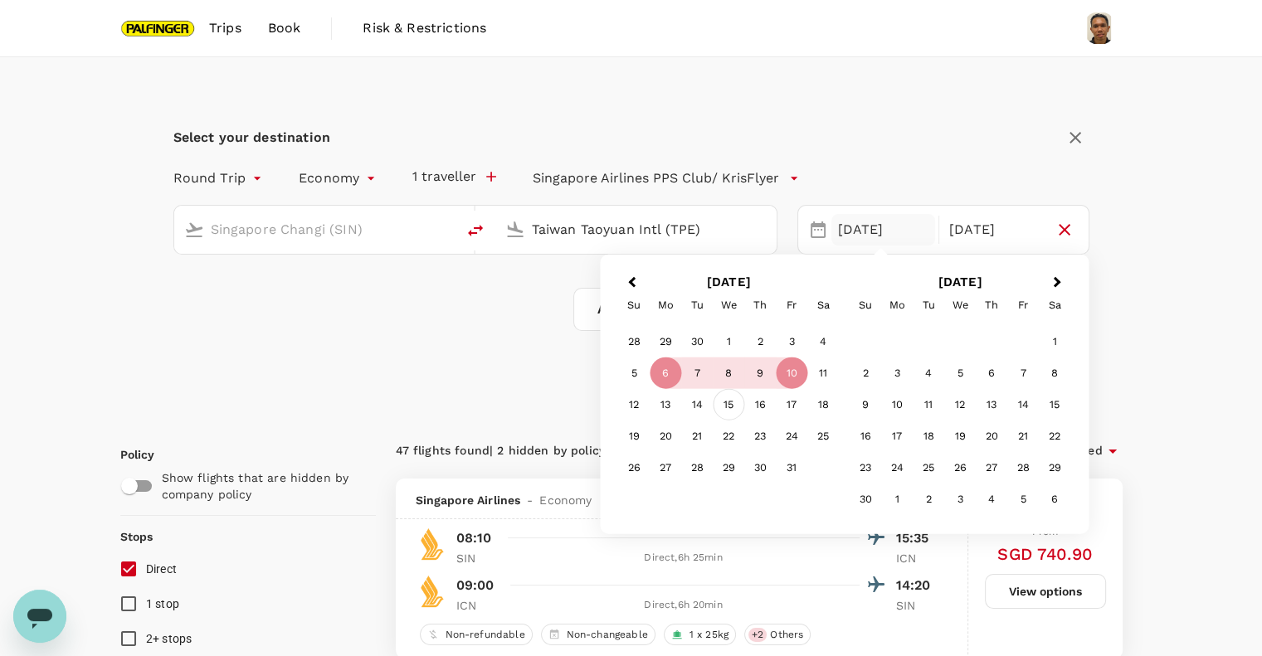
type input "Taiwan Taoyuan Intl (TPE)"
click at [733, 405] on div "15" at bounding box center [729, 405] width 32 height 32
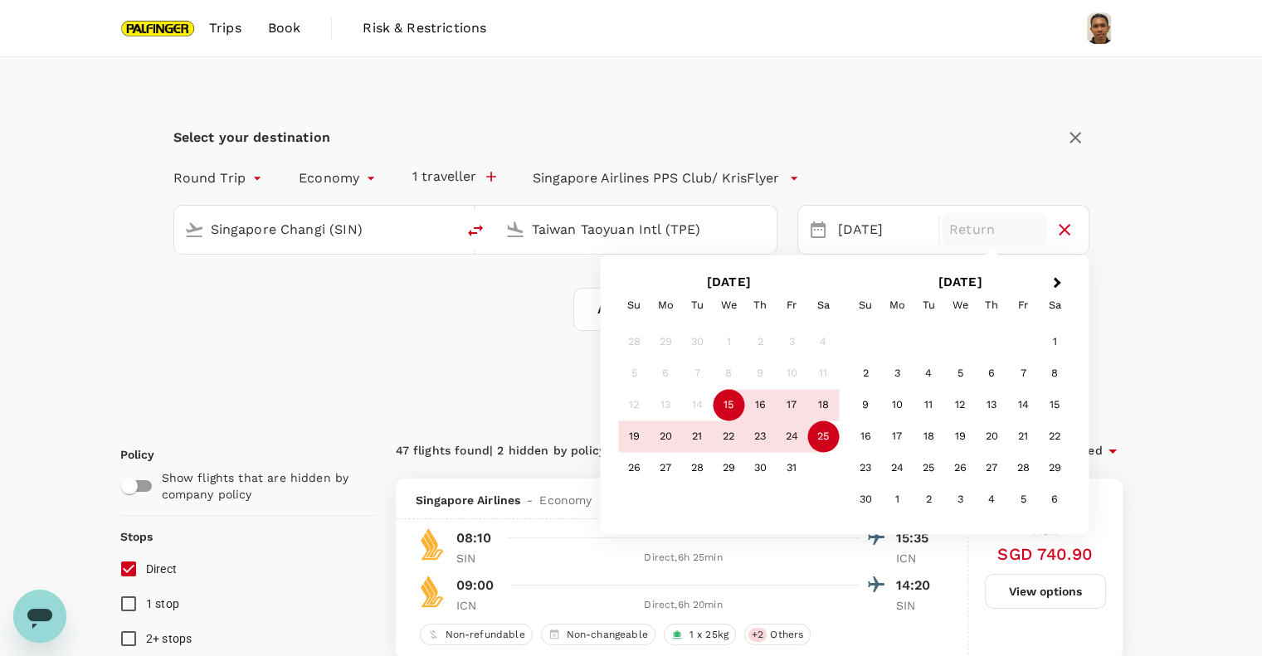
click at [820, 435] on div "25" at bounding box center [823, 437] width 32 height 32
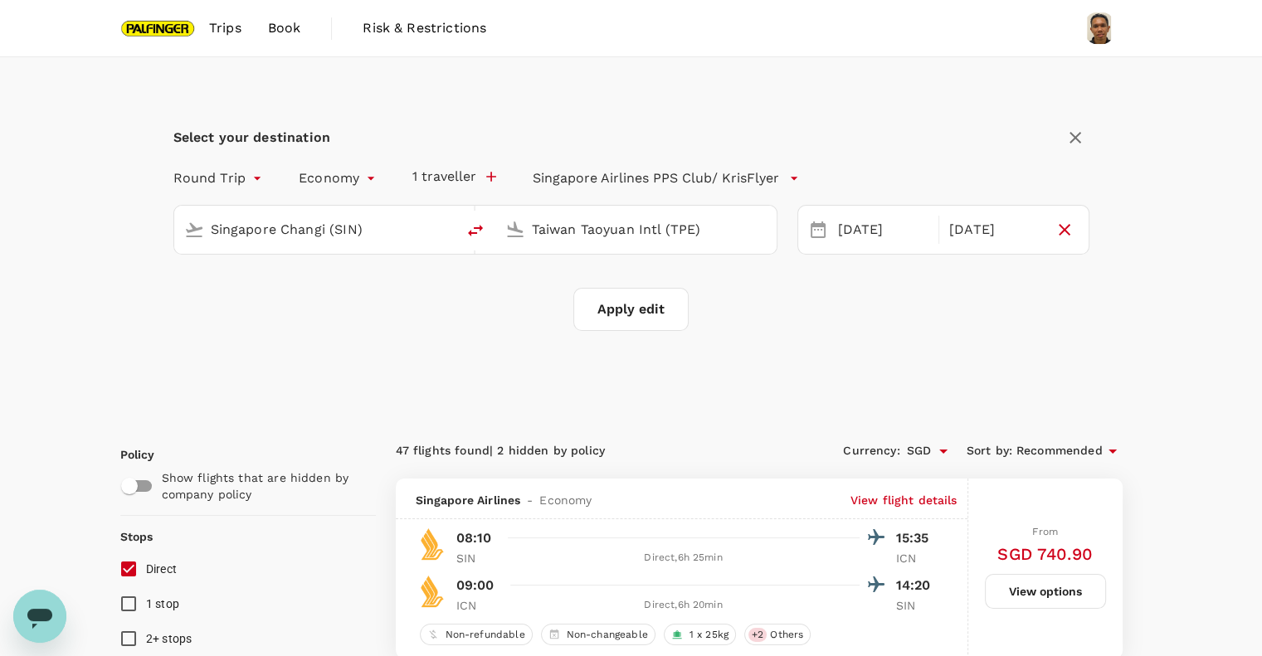
click at [640, 305] on button "Apply edit" at bounding box center [630, 309] width 115 height 43
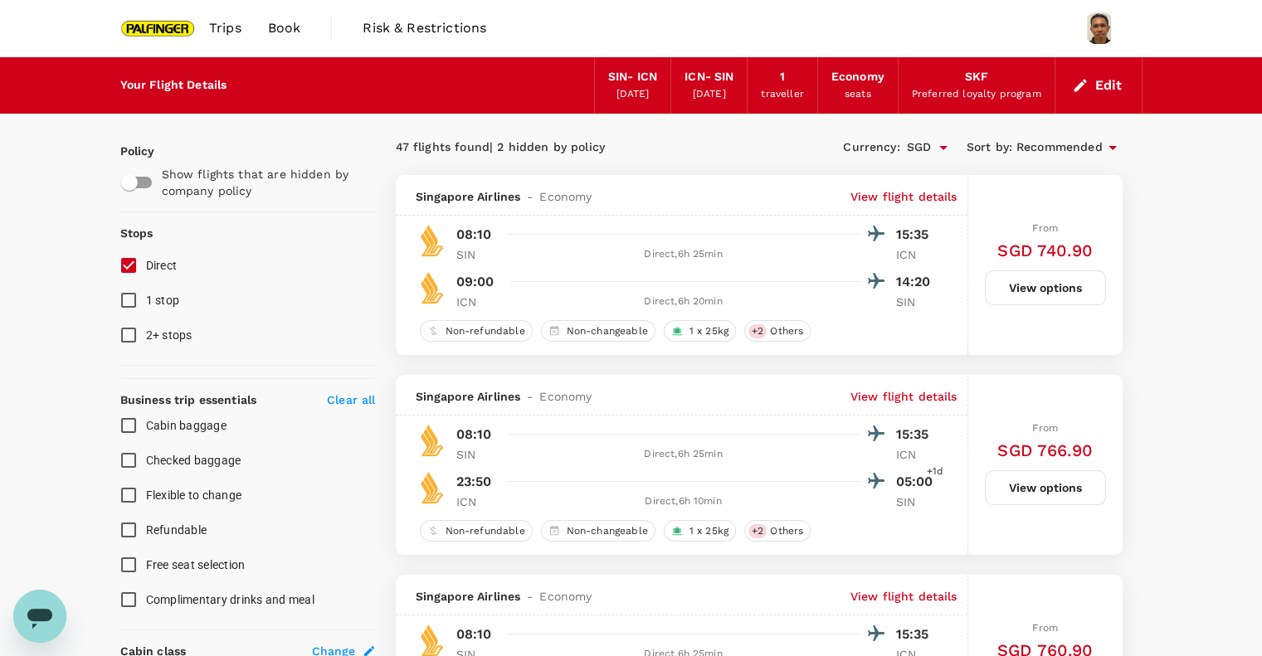
checkbox input "false"
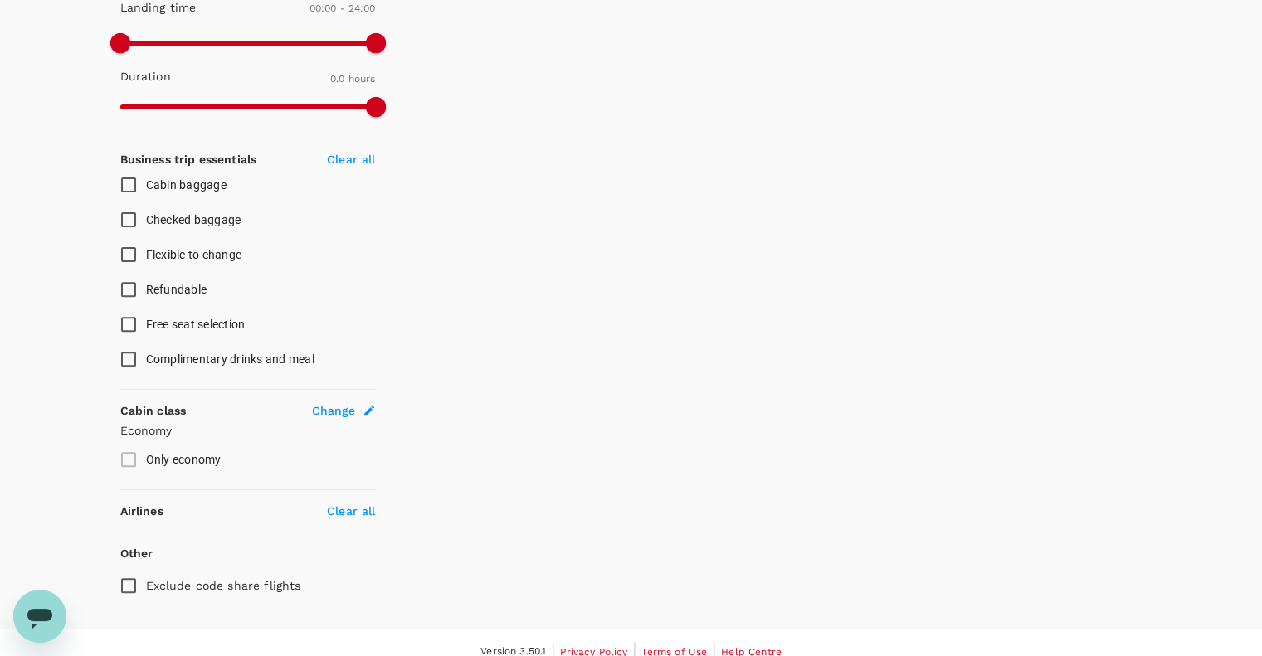
scroll to position [535, 0]
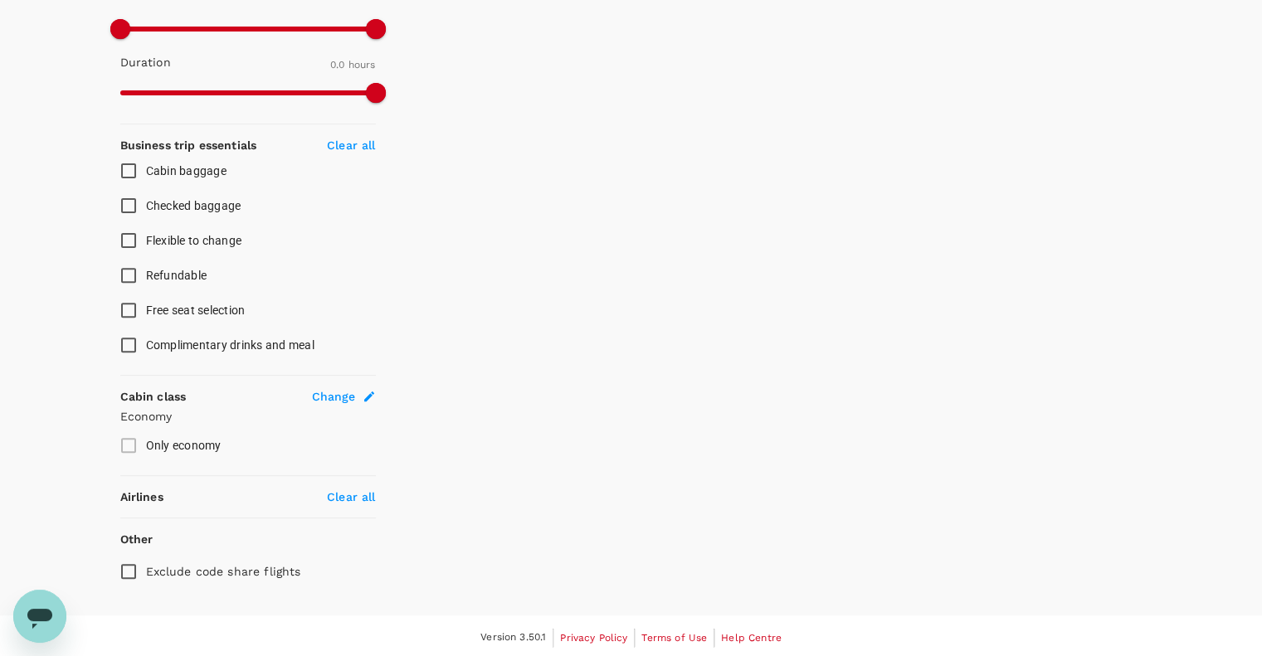
type input "1160"
checkbox input "true"
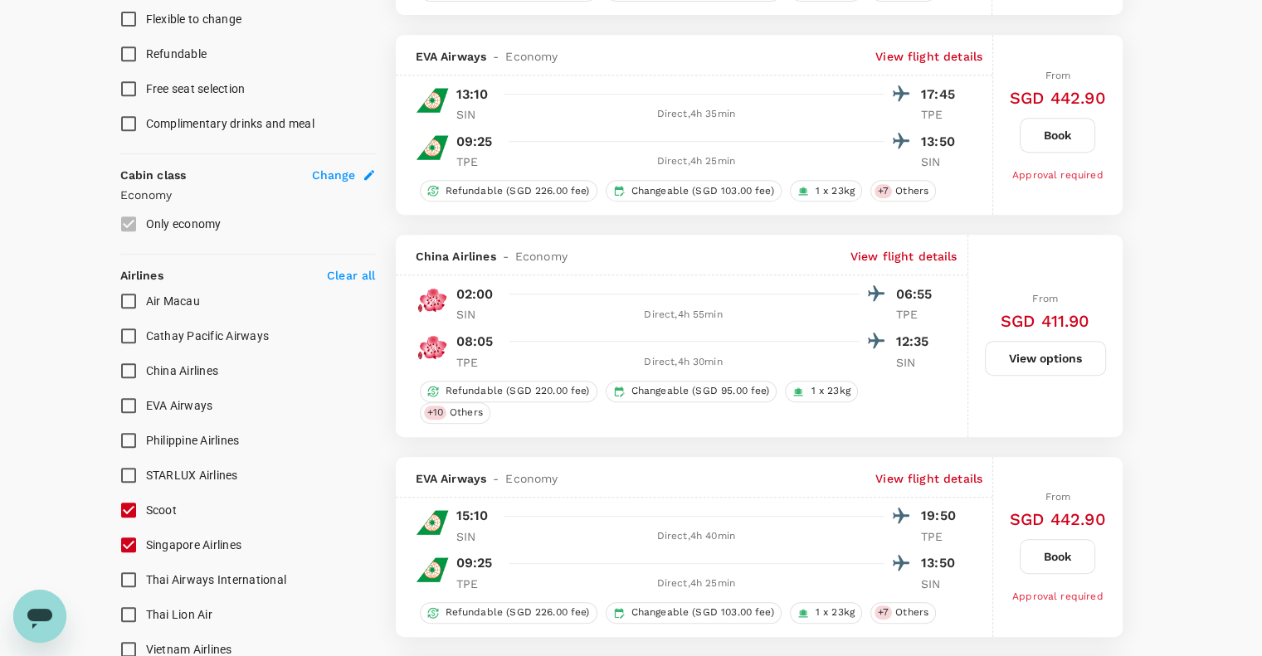
scroll to position [867, 0]
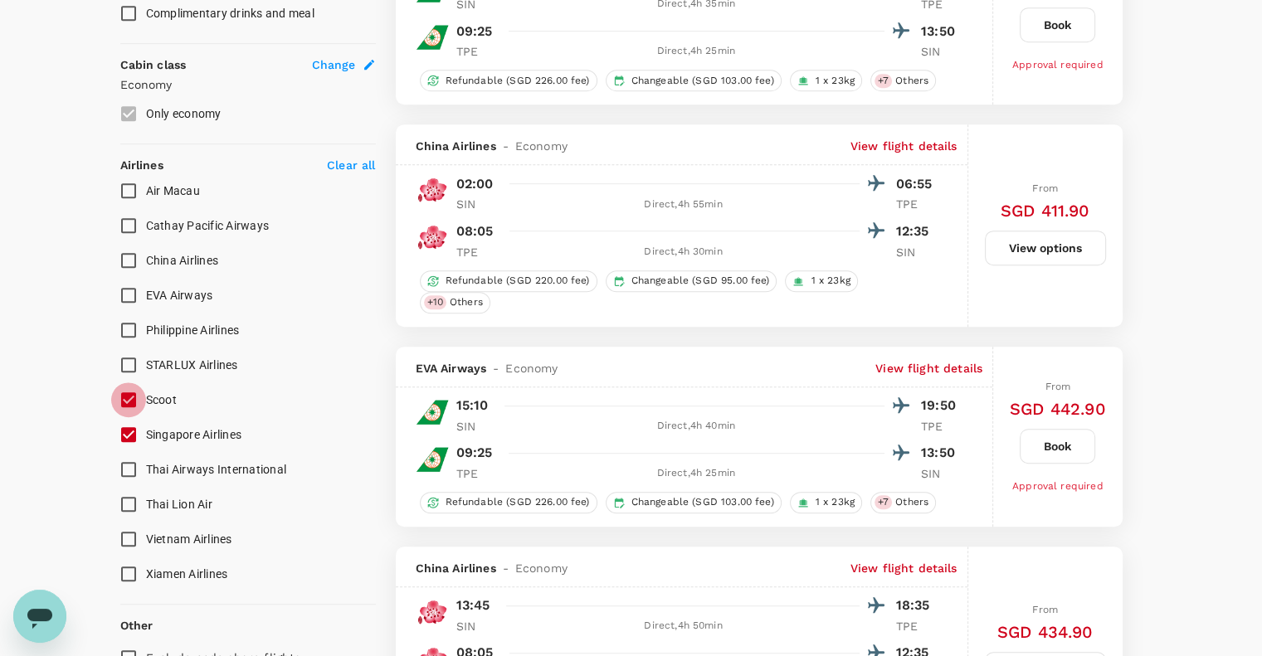
click at [129, 400] on input "Scoot" at bounding box center [128, 399] width 35 height 35
checkbox input "false"
click at [126, 429] on input "Singapore Airlines" at bounding box center [128, 434] width 35 height 35
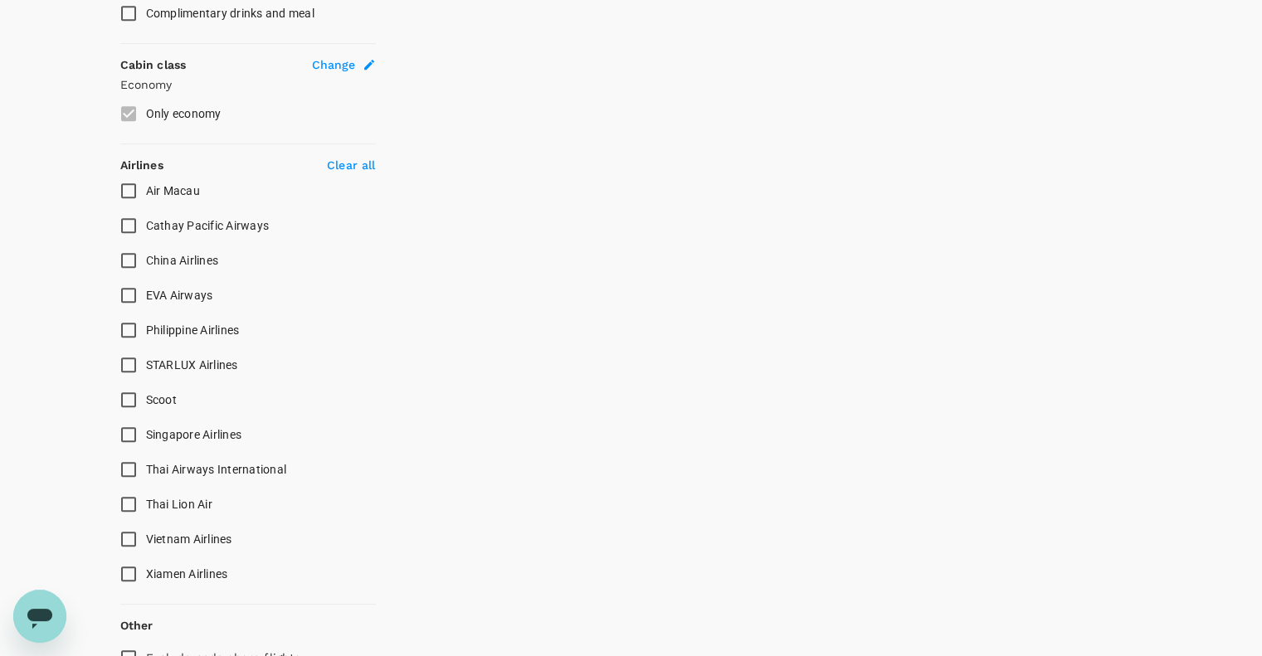
click at [126, 431] on input "Singapore Airlines" at bounding box center [128, 434] width 35 height 35
checkbox input "true"
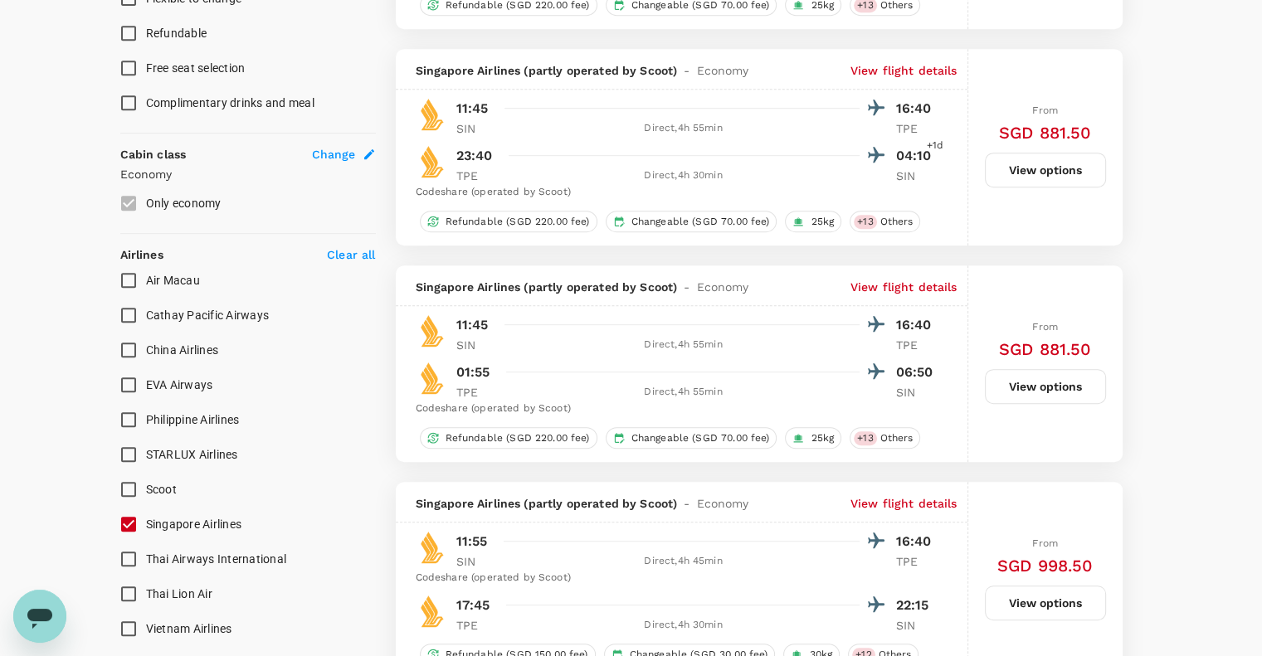
scroll to position [884, 0]
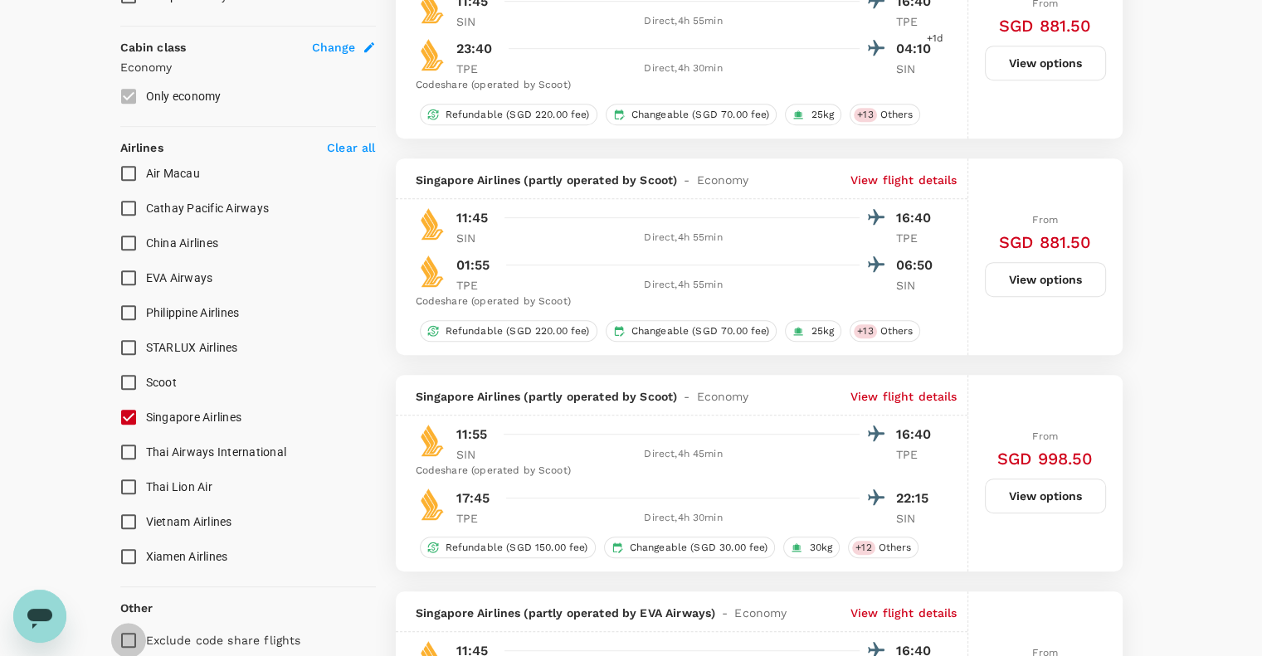
click at [124, 639] on input "Exclude code share flights" at bounding box center [128, 640] width 35 height 35
checkbox input "true"
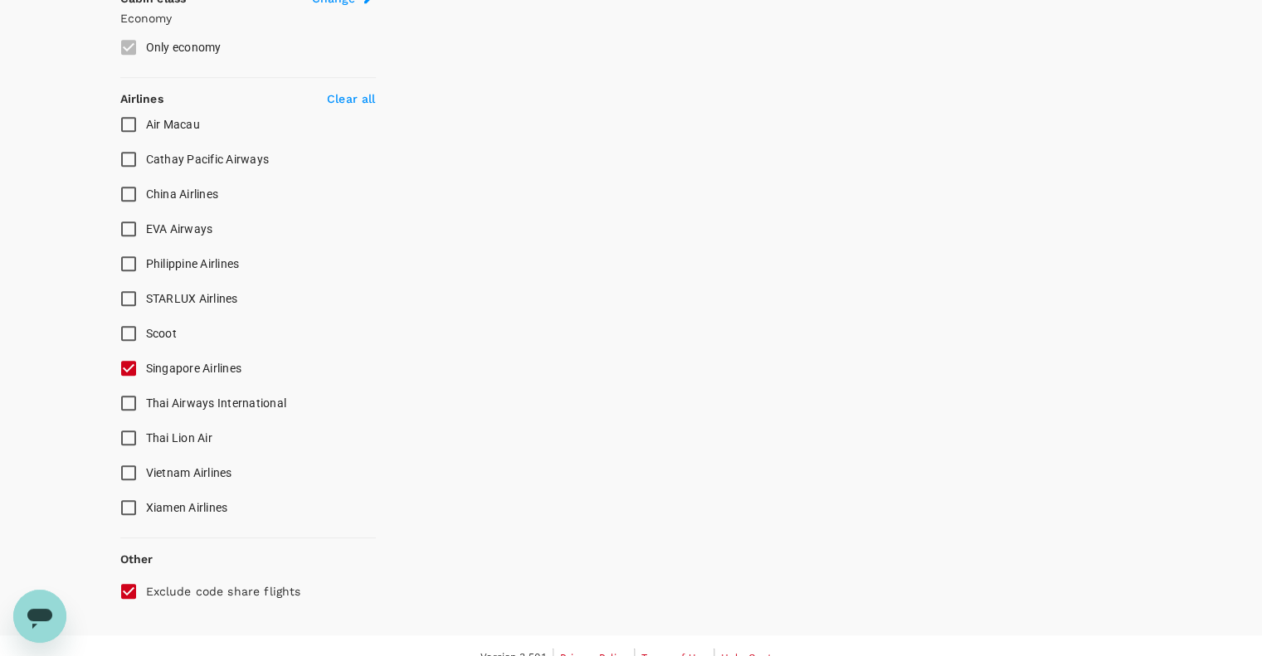
scroll to position [953, 0]
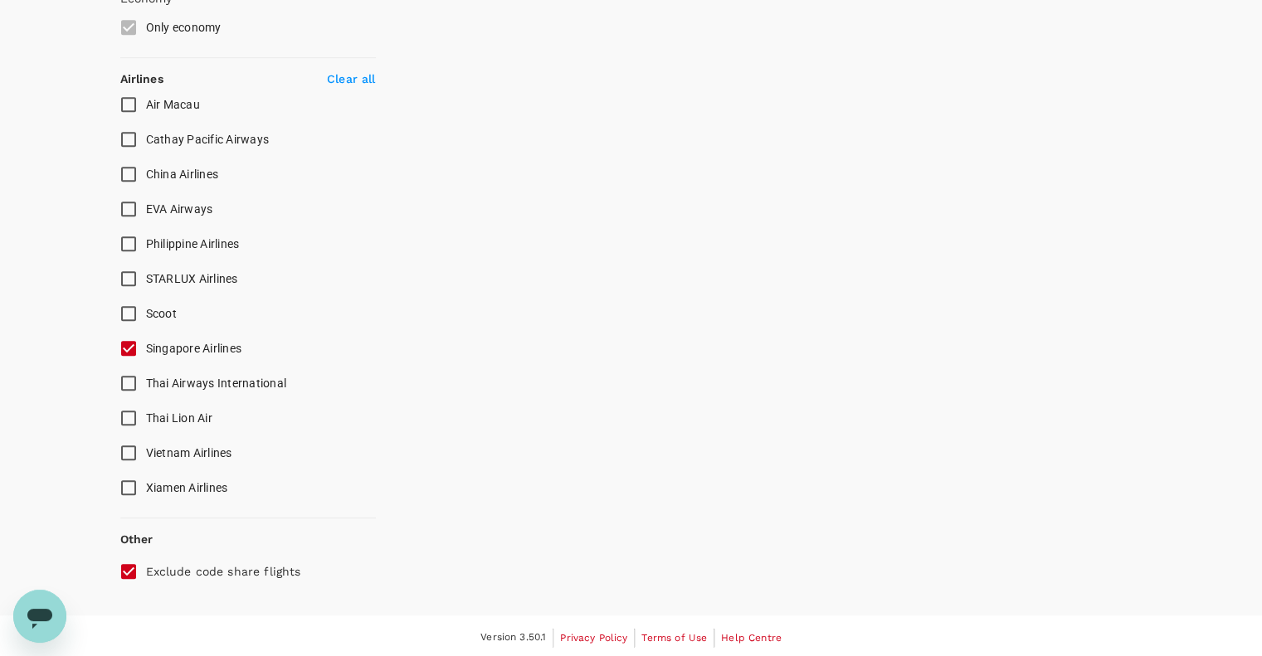
click at [126, 351] on input "Singapore Airlines" at bounding box center [128, 348] width 35 height 35
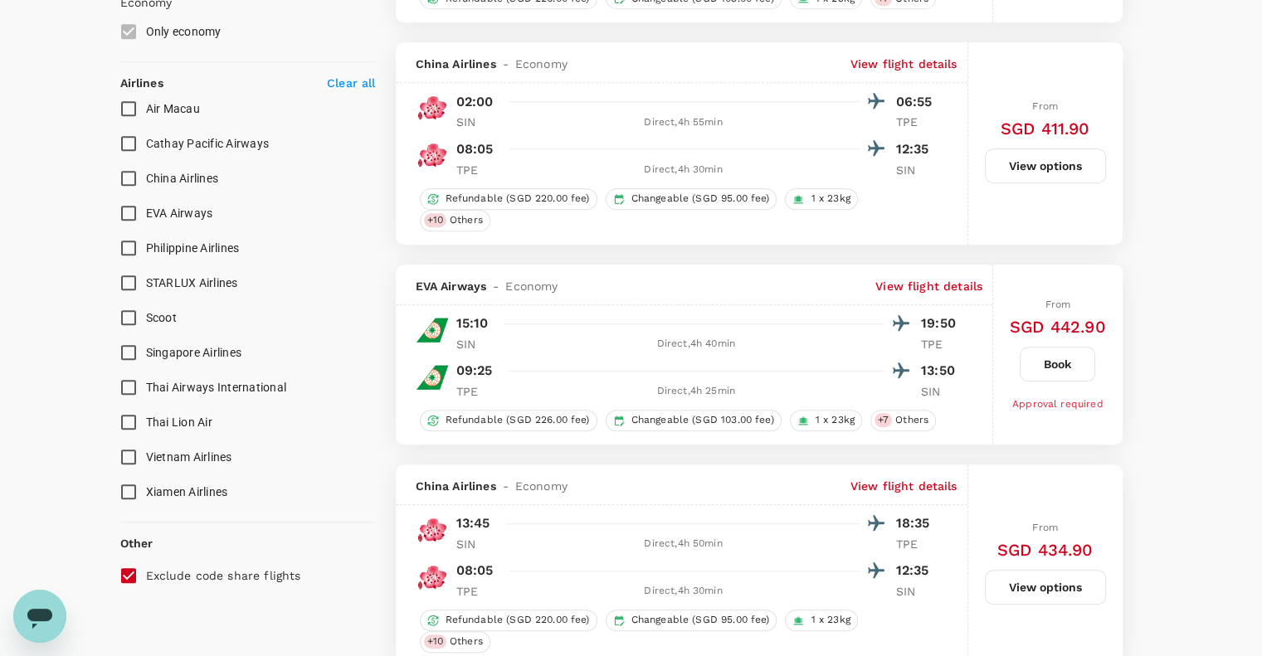
scroll to position [1064, 0]
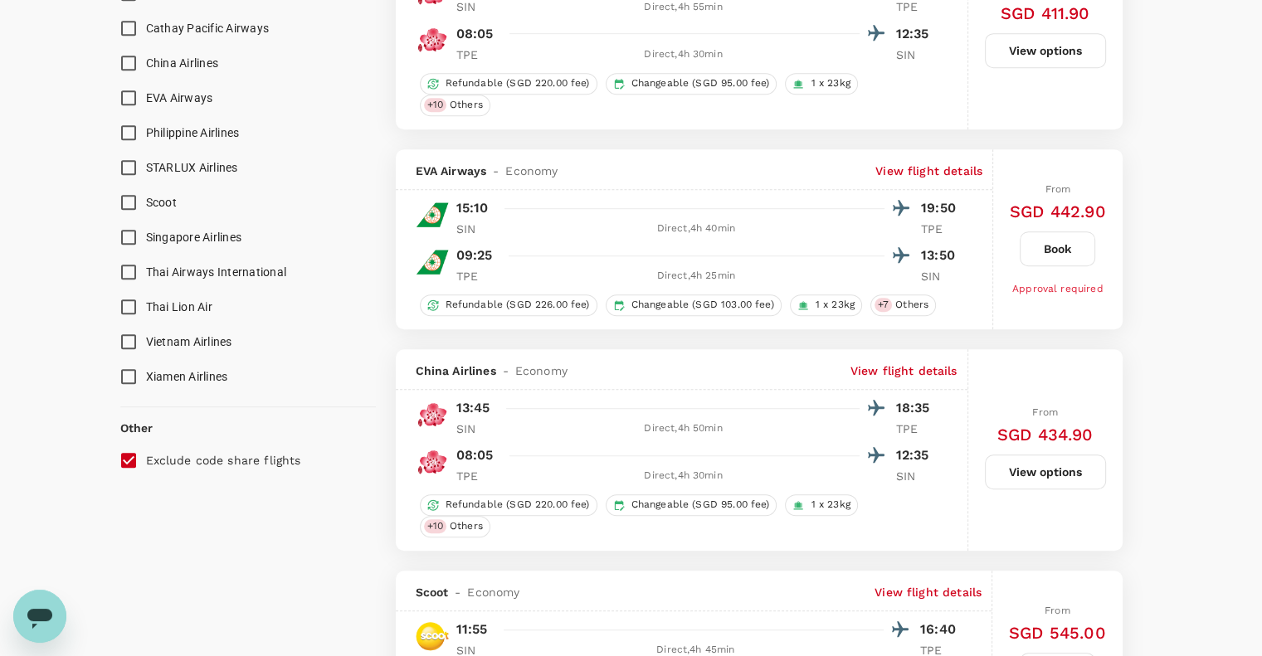
click at [133, 230] on input "Singapore Airlines" at bounding box center [128, 237] width 35 height 35
checkbox input "true"
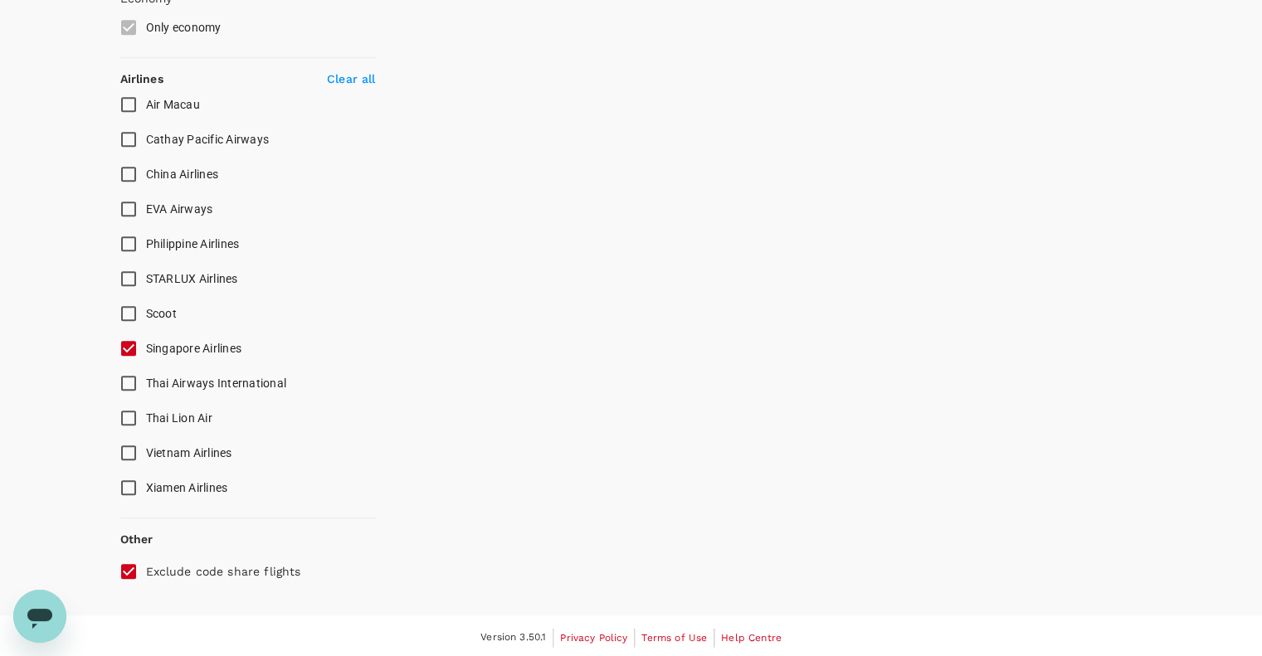
type input "1390"
checkbox input "false"
checkbox input "true"
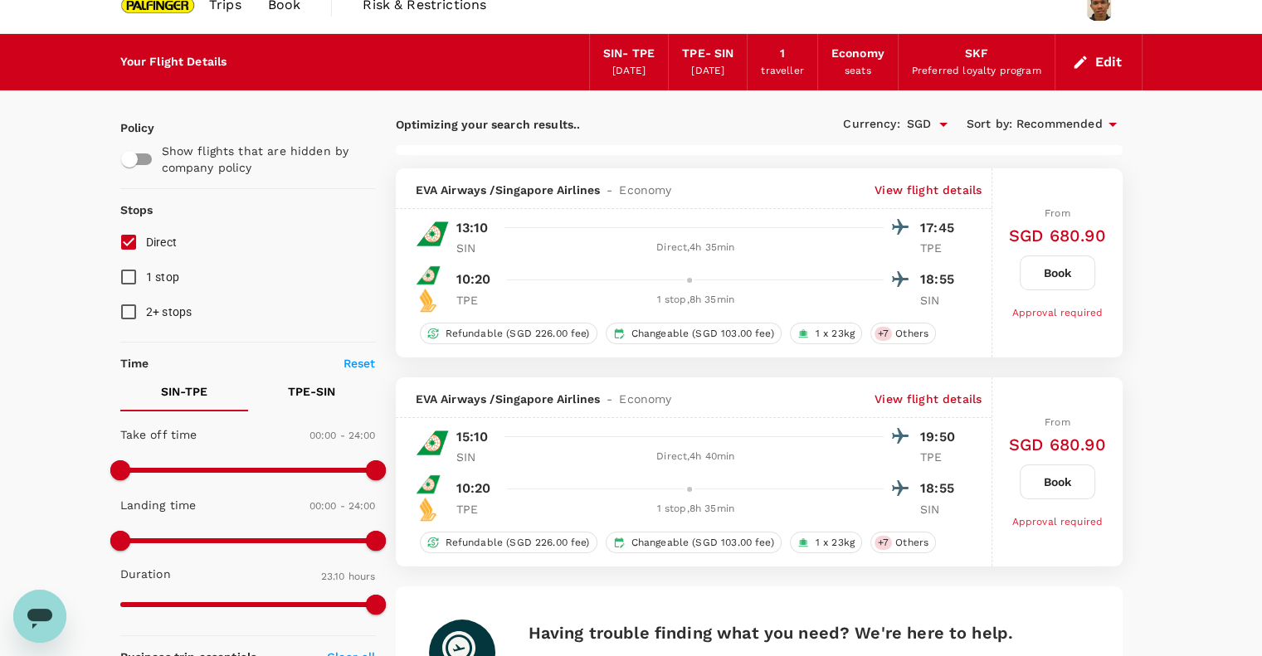
scroll to position [0, 0]
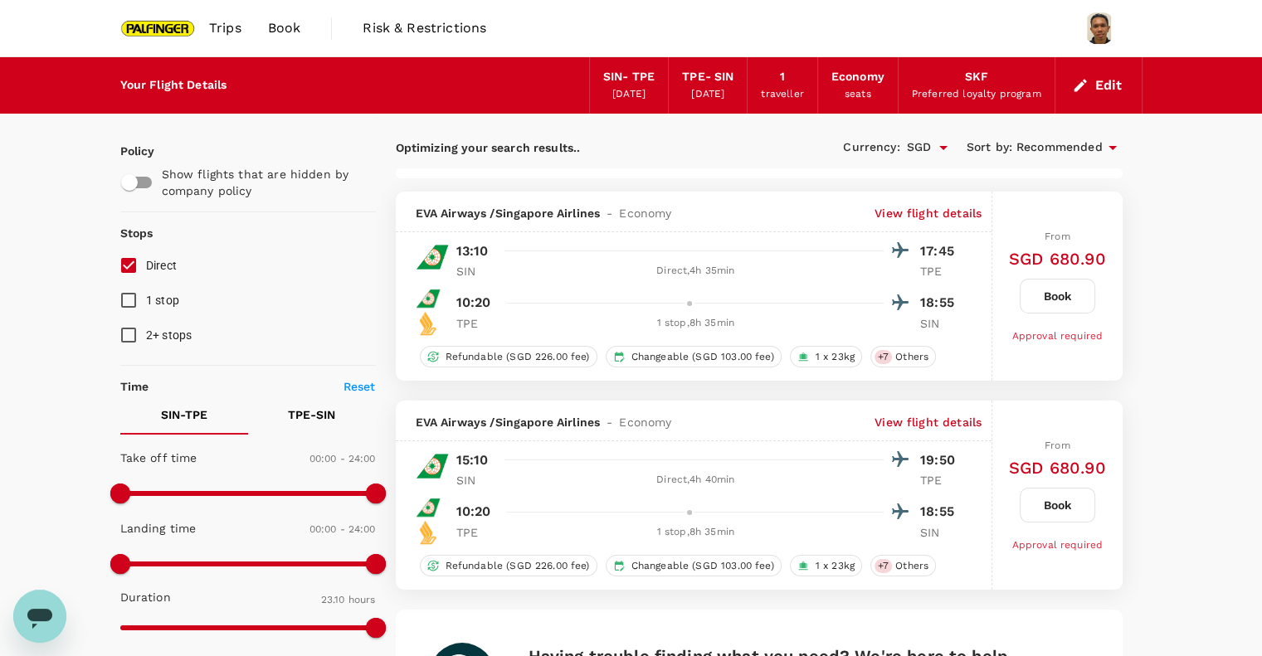
click at [128, 270] on input "Direct" at bounding box center [128, 265] width 35 height 35
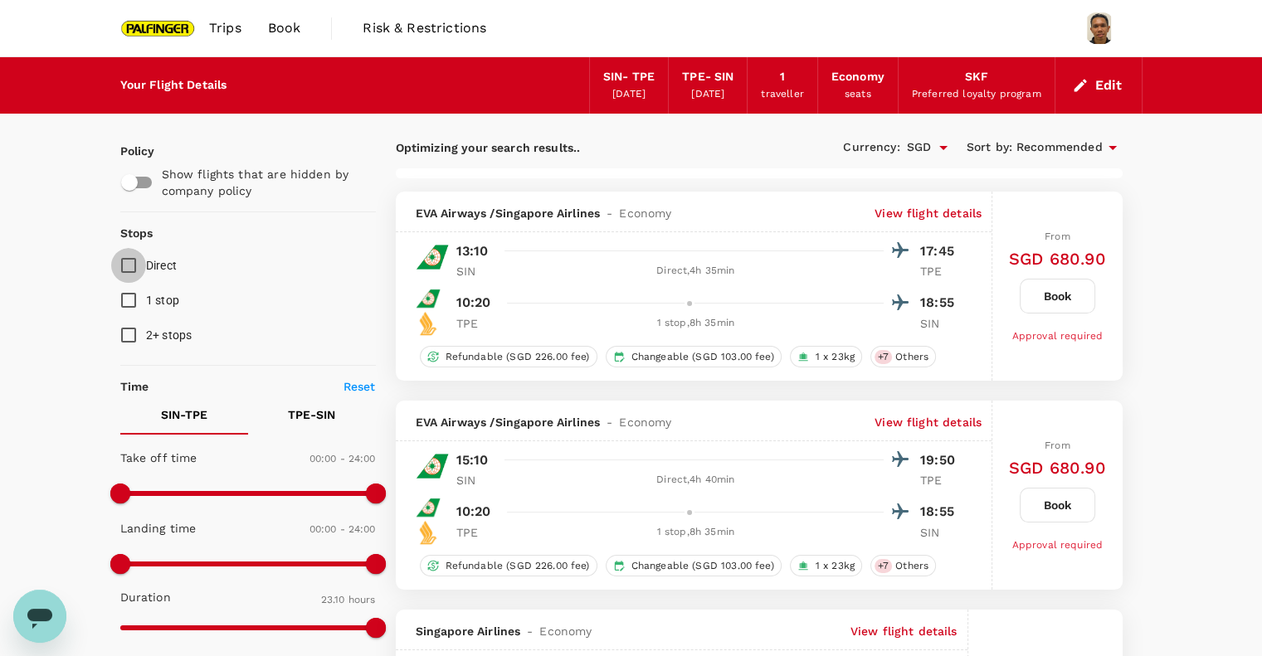
click at [128, 265] on input "Direct" at bounding box center [128, 265] width 35 height 35
checkbox input "true"
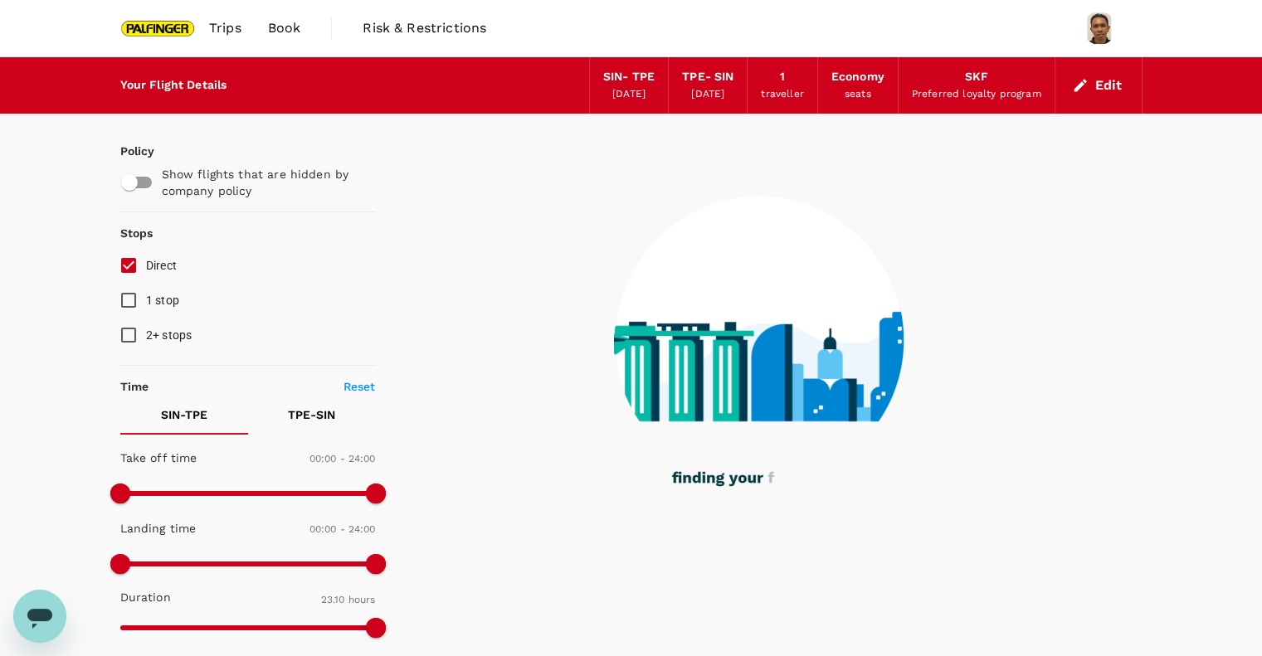
checkbox input "false"
checkbox input "true"
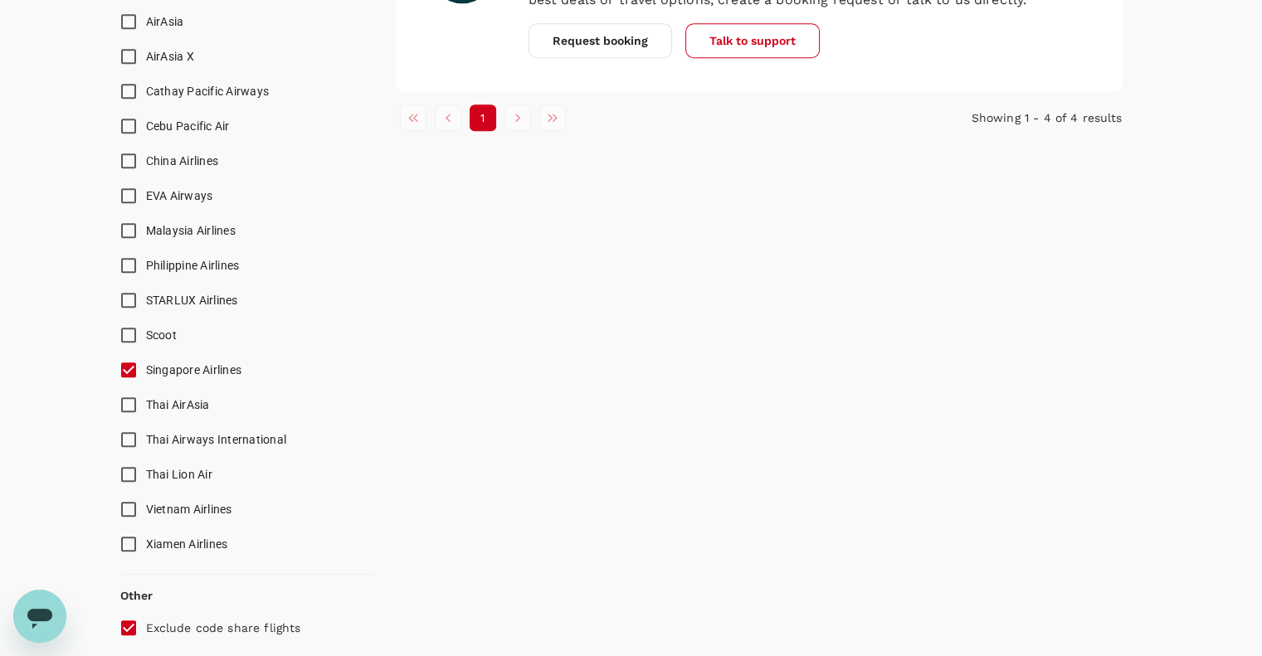
scroll to position [1128, 0]
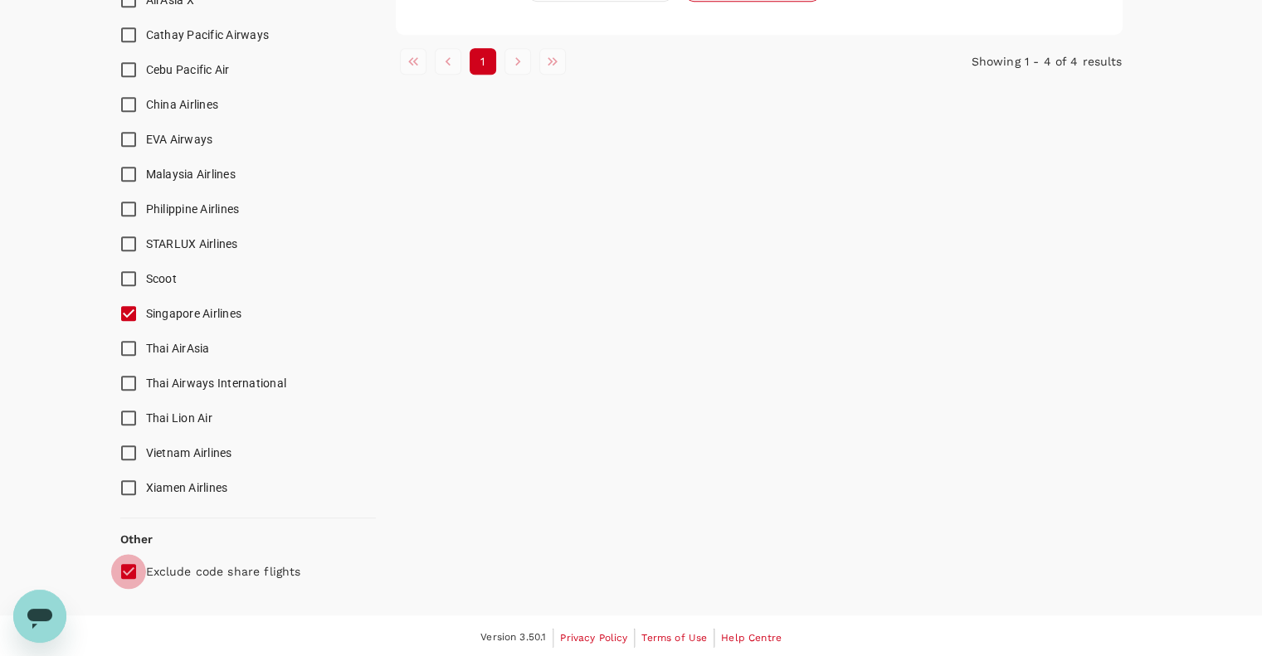
click at [129, 567] on input "Exclude code share flights" at bounding box center [128, 571] width 35 height 35
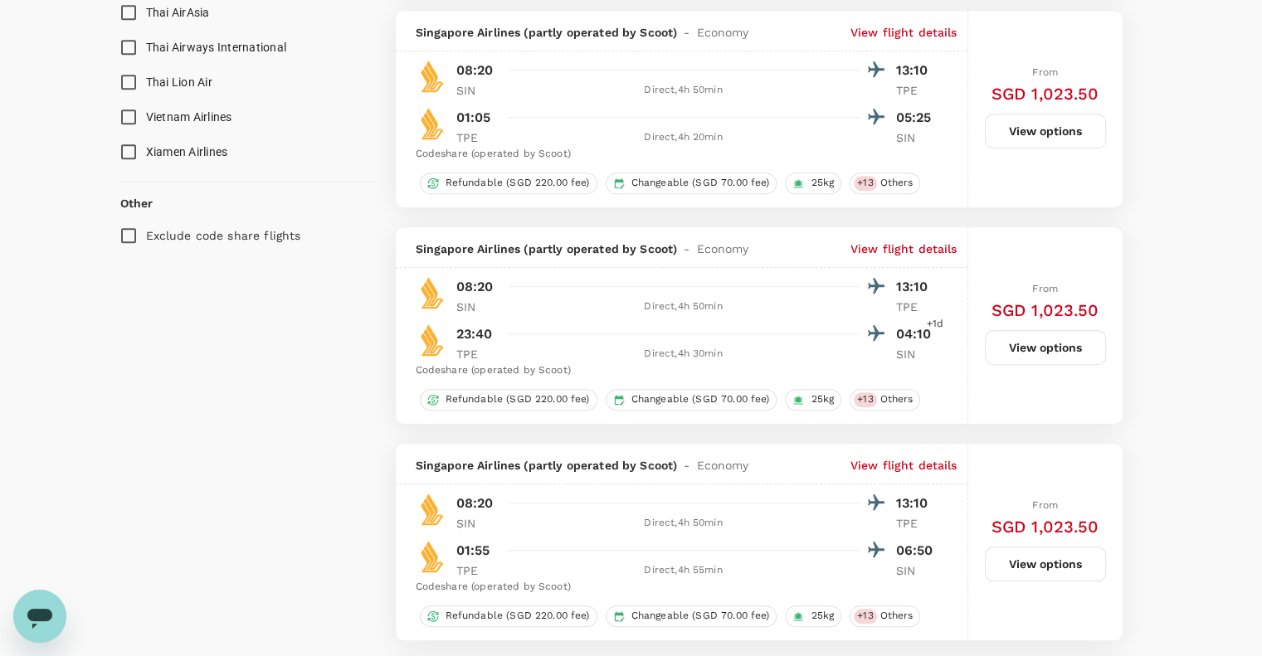
scroll to position [1438, 0]
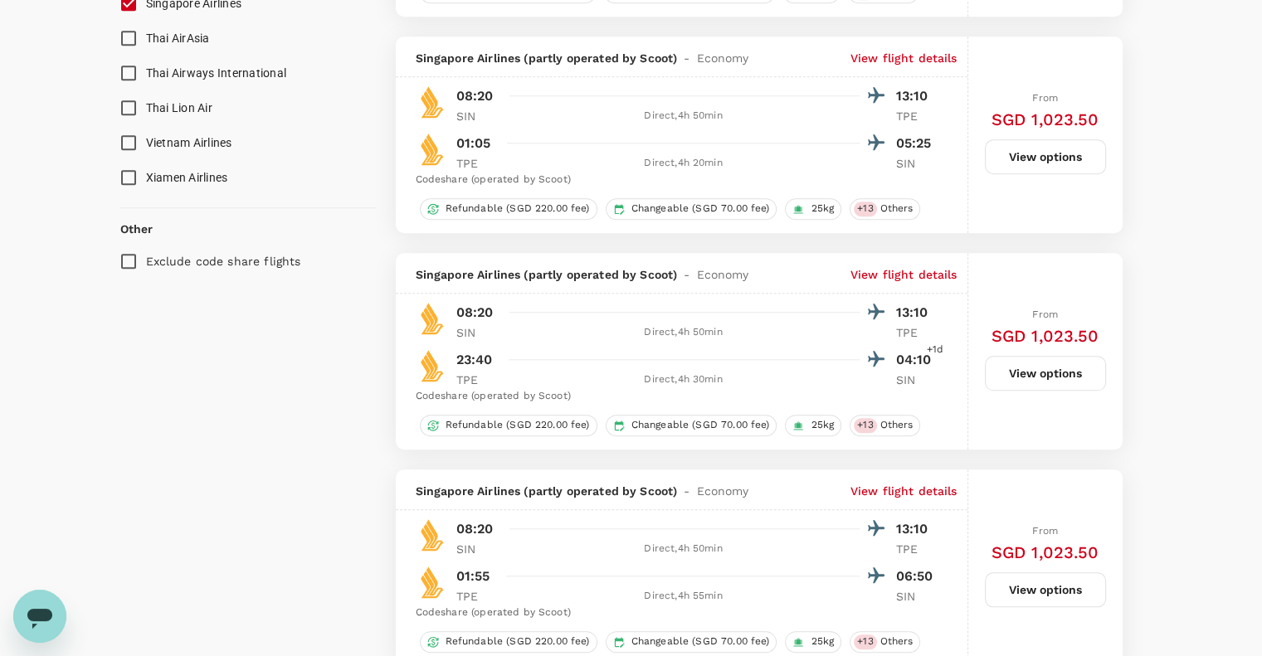
click at [127, 270] on input "Exclude code share flights" at bounding box center [128, 261] width 35 height 35
checkbox input "true"
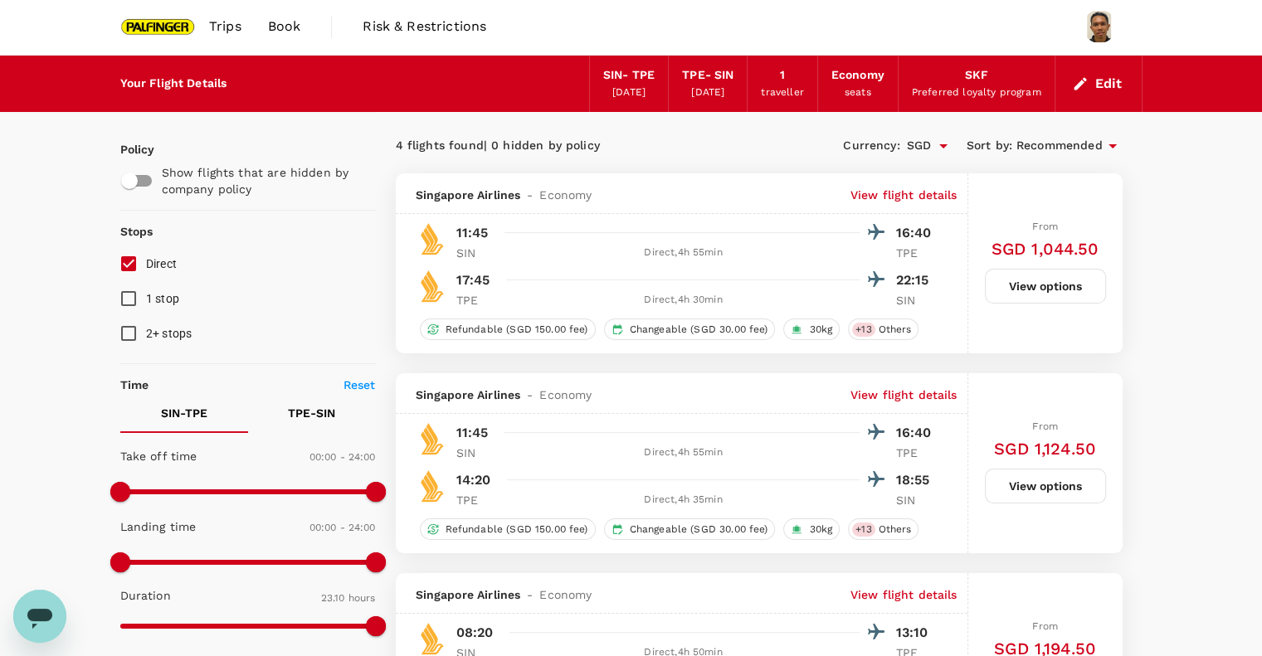
scroll to position [0, 0]
